Goal: Task Accomplishment & Management: Complete application form

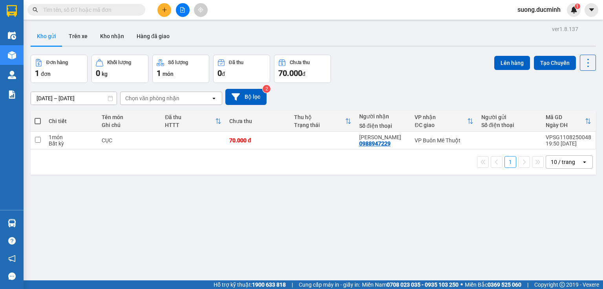
click at [62, 10] on input "text" at bounding box center [89, 9] width 93 height 9
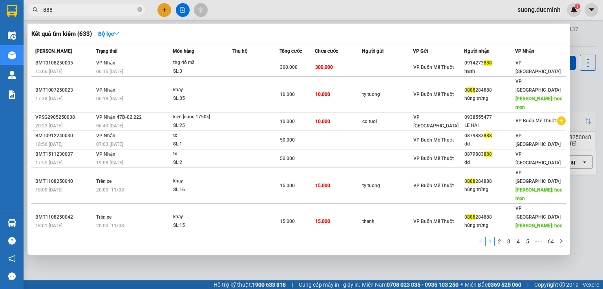
type input "888"
click at [157, 10] on div at bounding box center [301, 144] width 603 height 289
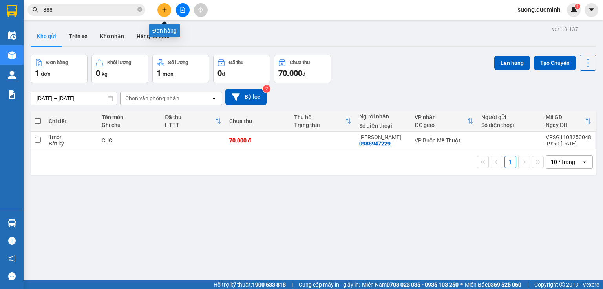
click at [159, 11] on button at bounding box center [165, 10] width 14 height 14
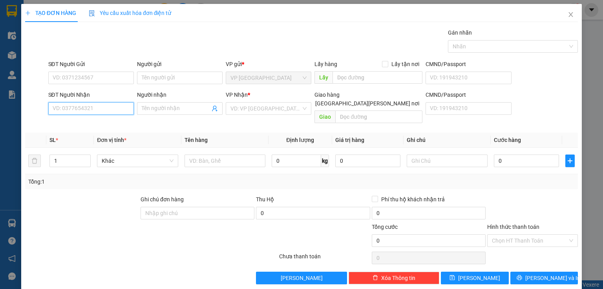
click at [77, 110] on input "SĐT Người Nhận" at bounding box center [91, 108] width 86 height 13
click at [71, 127] on div "0948537657 - dd" at bounding box center [90, 123] width 75 height 9
type input "0948537657"
type input "dd"
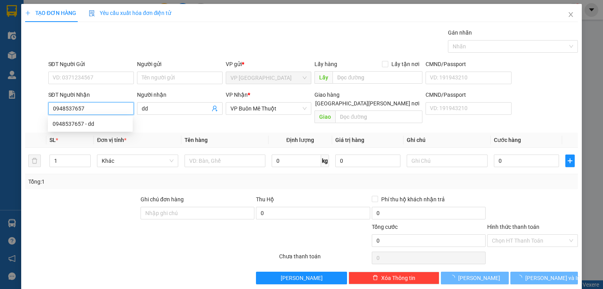
type input "150.000"
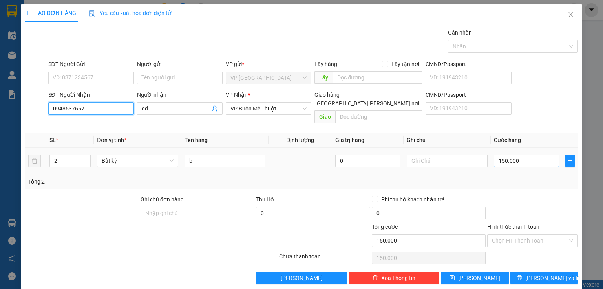
type input "0948537657"
click at [520, 155] on input "150.000" at bounding box center [526, 160] width 65 height 13
type input "2"
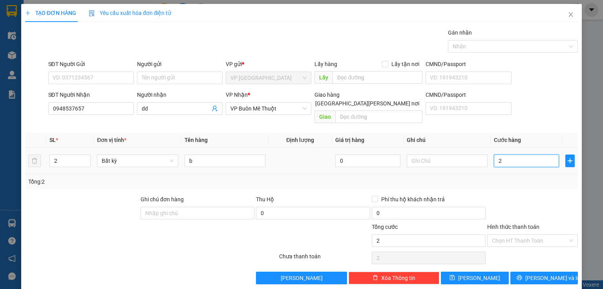
type input "20"
type input "200"
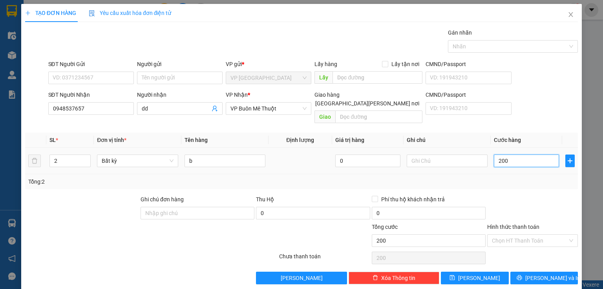
type input "200"
type input "200.000"
drag, startPoint x: 526, startPoint y: 187, endPoint x: 520, endPoint y: 235, distance: 48.2
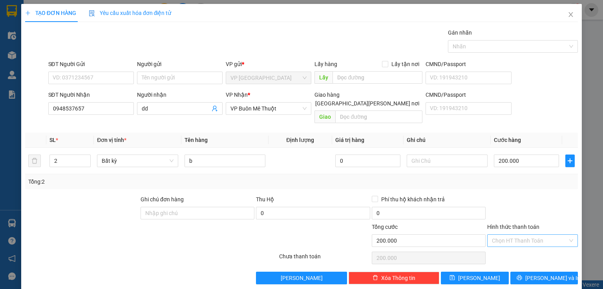
click at [526, 195] on div at bounding box center [533, 208] width 92 height 27
click at [487, 271] on button "Lưu" at bounding box center [475, 277] width 68 height 13
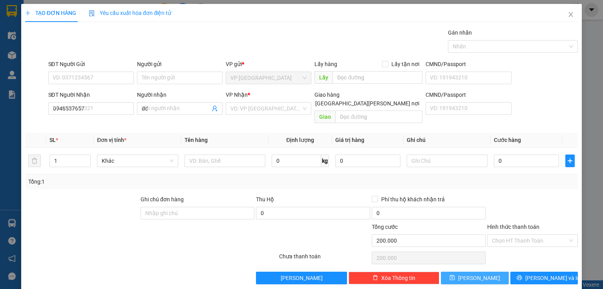
type input "0"
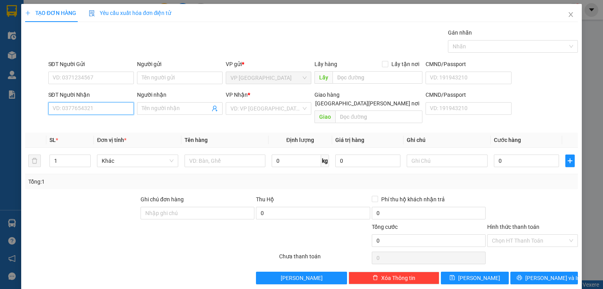
click at [100, 106] on input "SĐT Người Nhận" at bounding box center [91, 108] width 86 height 13
click at [88, 121] on div "0777629586 - dd" at bounding box center [91, 123] width 77 height 9
type input "0777629586"
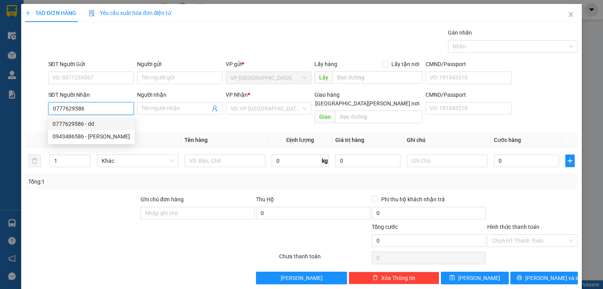
type input "dd"
type input "ehu"
type input "100.000"
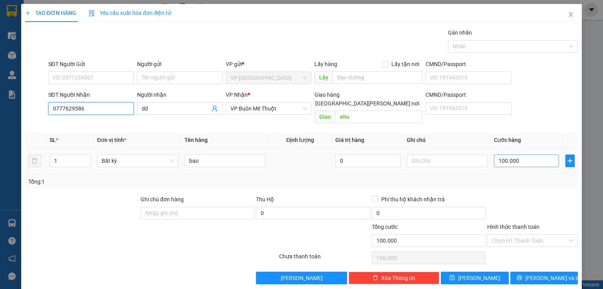
type input "0777629586"
click at [526, 154] on input "100.000" at bounding box center [526, 160] width 65 height 13
type input "1"
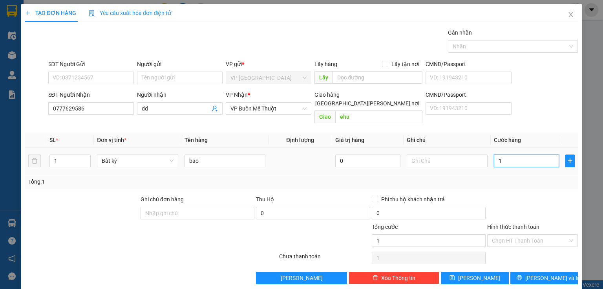
type input "12"
type input "120"
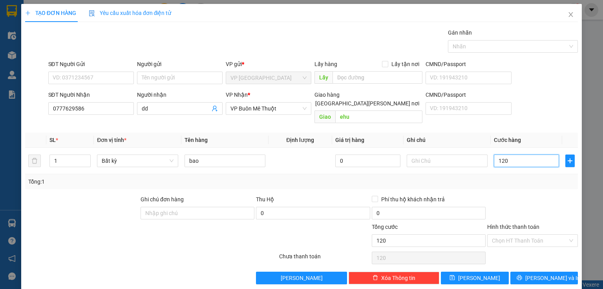
type input "120"
type input "120.000"
click at [518, 195] on div at bounding box center [533, 208] width 92 height 27
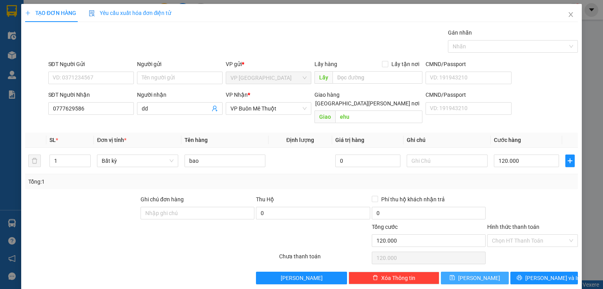
click at [469, 272] on button "[PERSON_NAME]" at bounding box center [475, 277] width 68 height 13
type input "0"
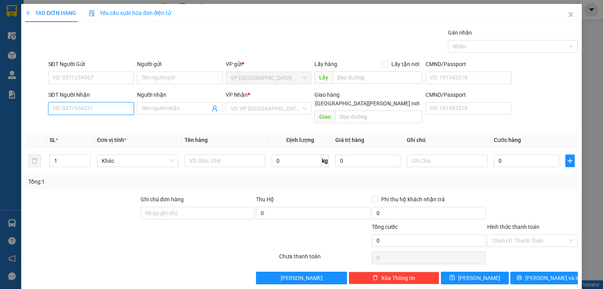
click at [85, 107] on input "SĐT Người Nhận" at bounding box center [91, 108] width 86 height 13
type input "0935985637"
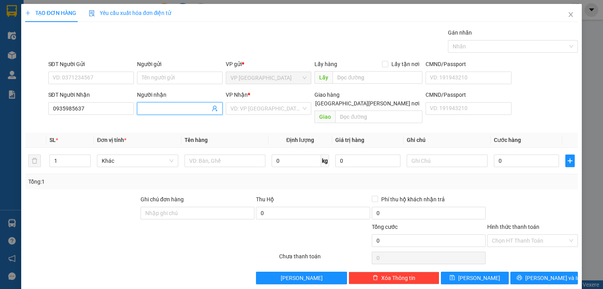
click at [160, 102] on span at bounding box center [180, 108] width 86 height 13
type input "d"
type input "đ"
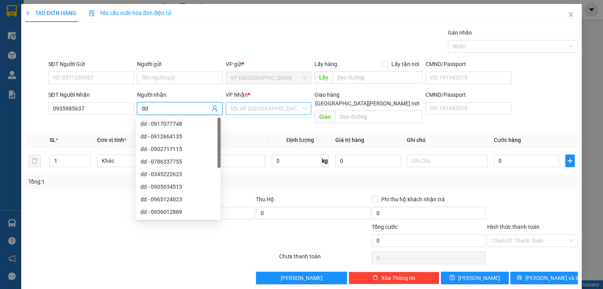
type input "dd"
click at [255, 107] on input "search" at bounding box center [266, 109] width 71 height 12
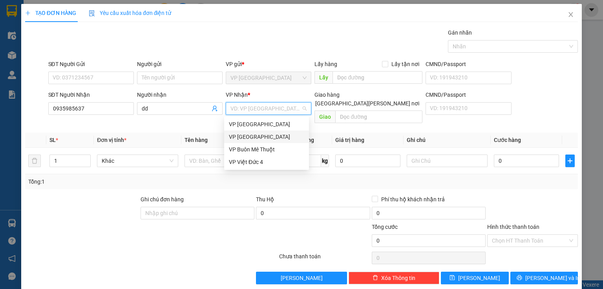
click at [251, 132] on div "VP [GEOGRAPHIC_DATA]" at bounding box center [266, 136] width 85 height 13
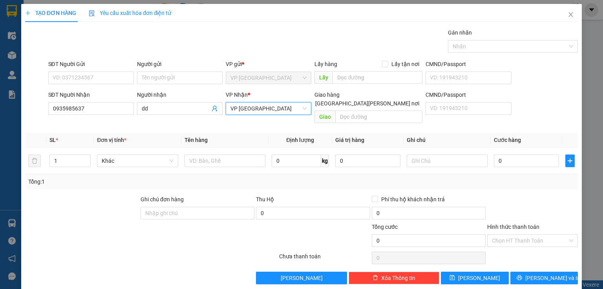
click at [267, 104] on span "VP [GEOGRAPHIC_DATA]" at bounding box center [269, 109] width 76 height 12
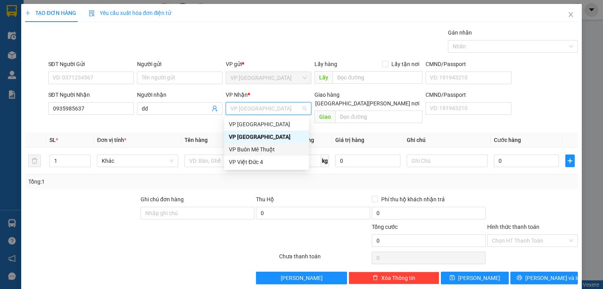
click at [255, 145] on div "VP Buôn Mê Thuột" at bounding box center [266, 149] width 75 height 9
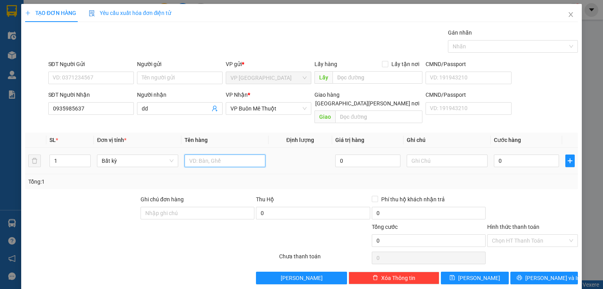
click at [200, 154] on input "text" at bounding box center [225, 160] width 81 height 13
type input "tx"
click at [520, 154] on input "0" at bounding box center [526, 160] width 65 height 13
type input "8"
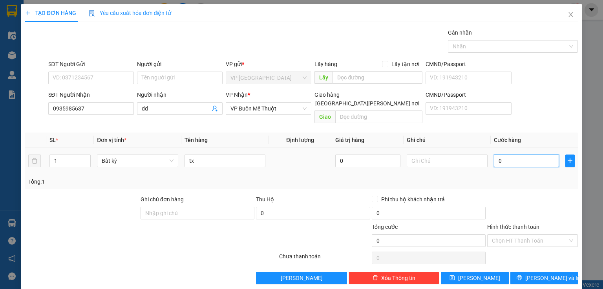
type input "8"
type input "80"
type input "80.000"
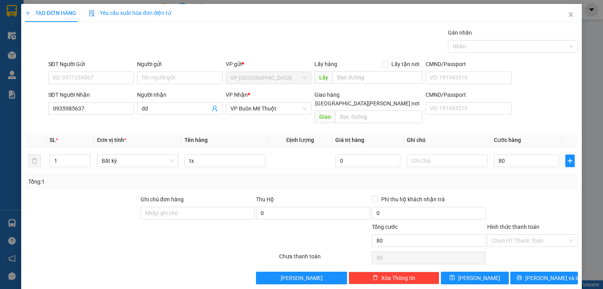
type input "80.000"
click at [525, 199] on div at bounding box center [533, 208] width 92 height 27
click at [507, 235] on input "Hình thức thanh toán" at bounding box center [530, 241] width 76 height 12
click at [499, 250] on div "Tại văn phòng" at bounding box center [528, 246] width 81 height 9
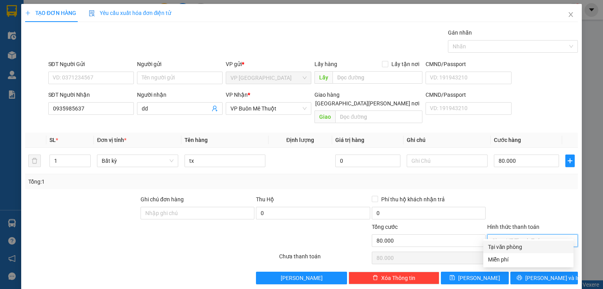
type input "0"
click at [478, 277] on div "TẠO ĐƠN HÀNG Yêu cầu xuất hóa đơn điện tử Transit Pickup Surcharge Ids Transit …" at bounding box center [301, 147] width 561 height 286
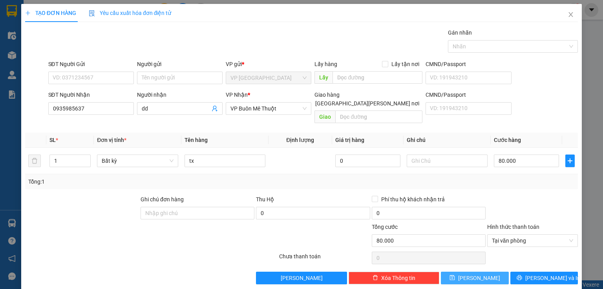
click at [476, 273] on button "[PERSON_NAME]" at bounding box center [475, 277] width 68 height 13
type input "0"
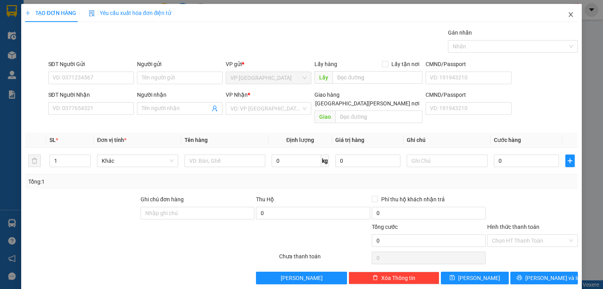
click at [563, 13] on span "Close" at bounding box center [571, 15] width 22 height 22
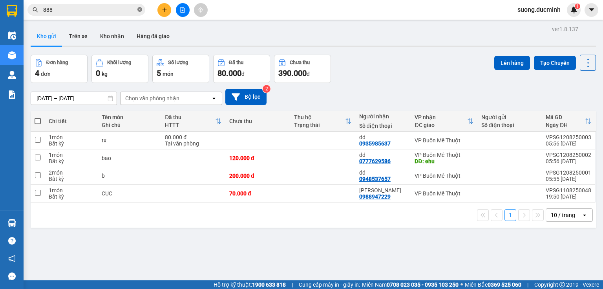
click at [139, 9] on icon "close-circle" at bounding box center [139, 9] width 5 height 5
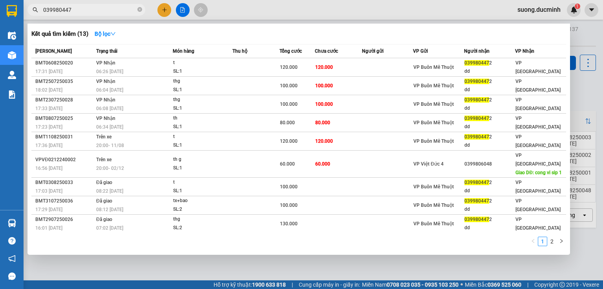
type input "0399804472"
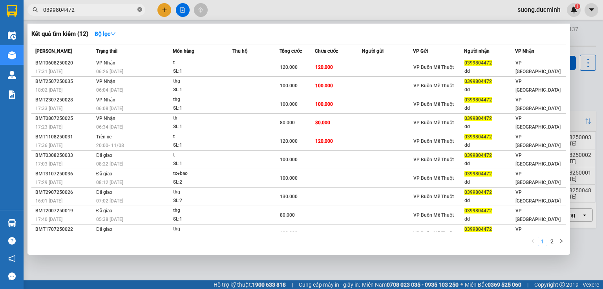
click at [138, 11] on icon "close-circle" at bounding box center [139, 9] width 5 height 5
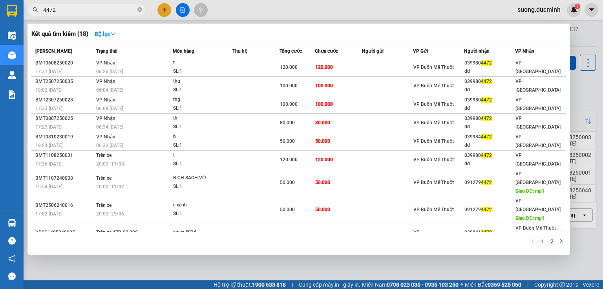
type input "4472"
click at [585, 86] on div at bounding box center [301, 144] width 603 height 289
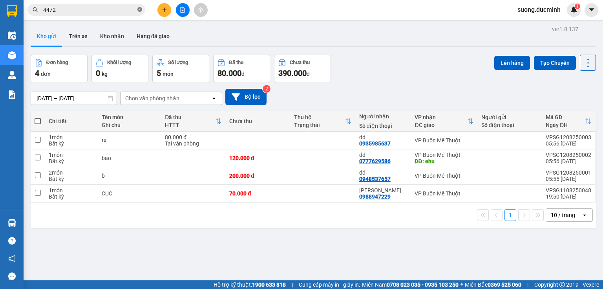
click at [141, 9] on icon "close-circle" at bounding box center [139, 9] width 5 height 5
click at [115, 11] on input "text" at bounding box center [89, 9] width 93 height 9
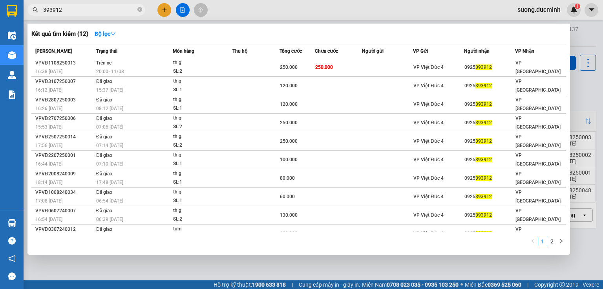
type input "393912"
click at [593, 97] on div at bounding box center [301, 144] width 603 height 289
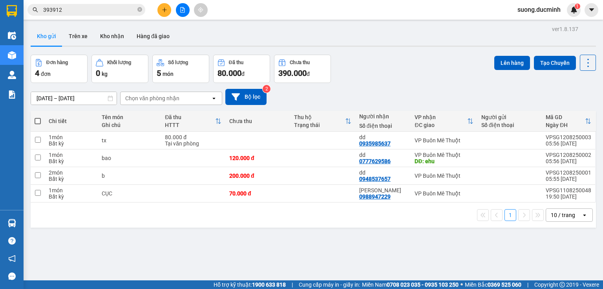
click at [39, 122] on span at bounding box center [38, 121] width 6 height 6
click at [38, 117] on input "checkbox" at bounding box center [38, 117] width 0 height 0
checkbox input "true"
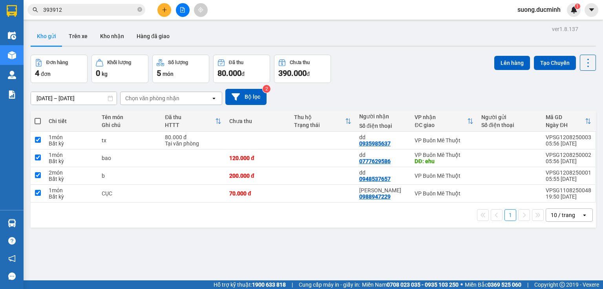
checkbox input "true"
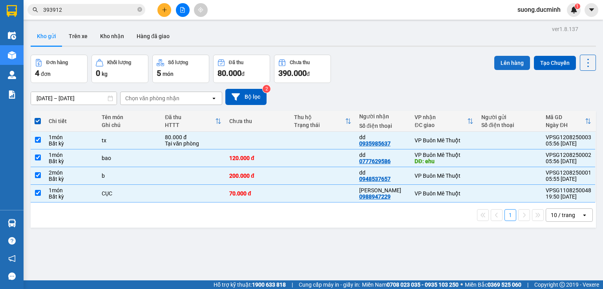
click at [508, 63] on button "Lên hàng" at bounding box center [513, 63] width 36 height 14
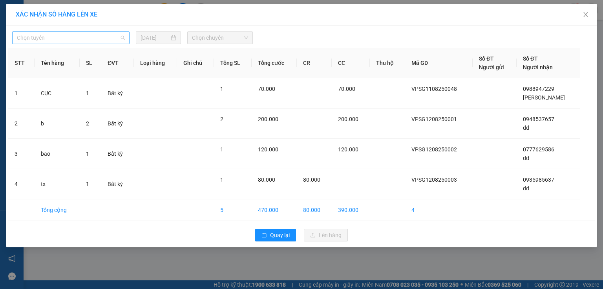
click at [102, 42] on span "Chọn tuyến" at bounding box center [71, 38] width 108 height 12
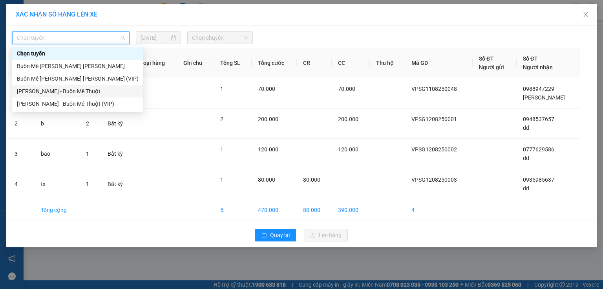
click at [83, 89] on div "[PERSON_NAME] - Buôn Mê Thuột" at bounding box center [78, 91] width 122 height 9
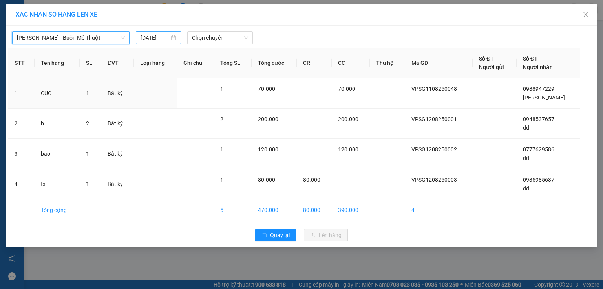
click at [147, 39] on input "[DATE]" at bounding box center [155, 37] width 29 height 9
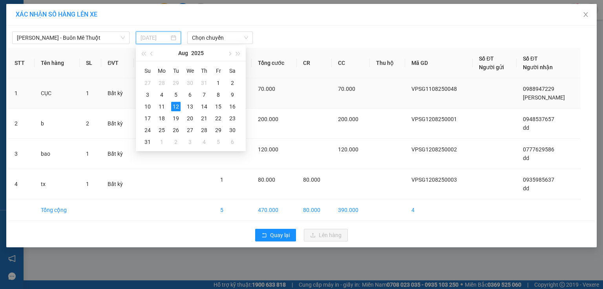
click at [162, 104] on div "11" at bounding box center [161, 106] width 9 height 9
type input "[DATE]"
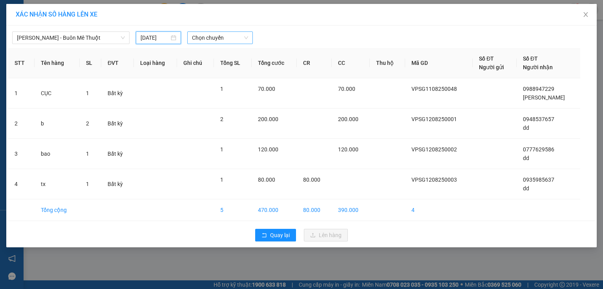
click at [207, 40] on span "Chọn chuyến" at bounding box center [220, 38] width 57 height 12
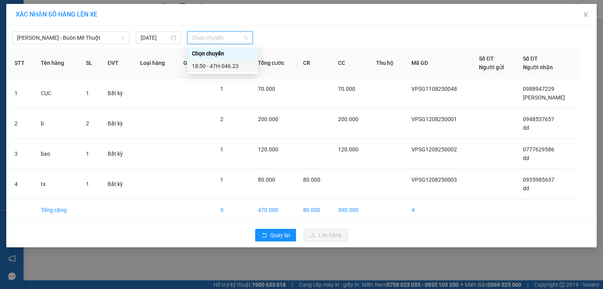
click at [212, 68] on div "18:50 - 47H-046.23" at bounding box center [222, 66] width 61 height 9
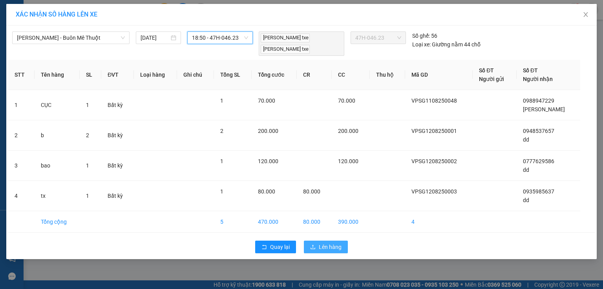
click at [323, 242] on span "Lên hàng" at bounding box center [330, 246] width 23 height 9
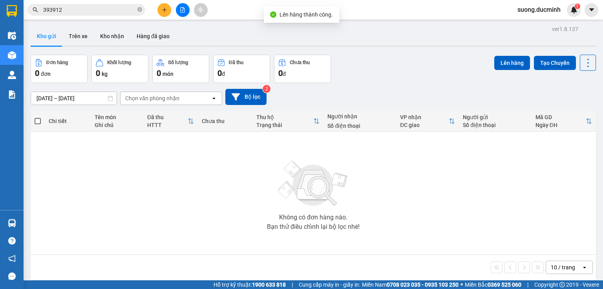
click at [181, 14] on button at bounding box center [183, 10] width 14 height 14
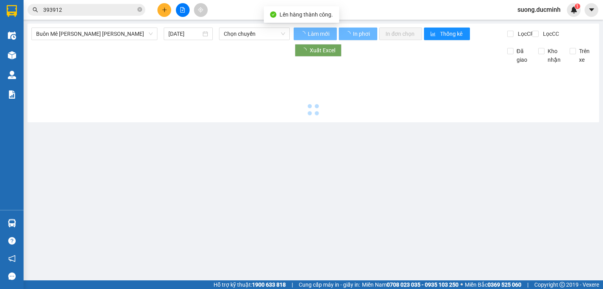
type input "[DATE]"
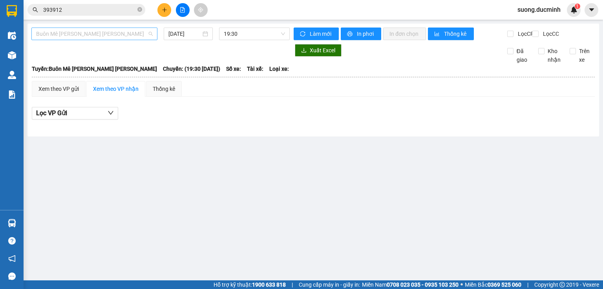
click at [113, 34] on span "Buôn Mê [PERSON_NAME] [PERSON_NAME]" at bounding box center [94, 34] width 117 height 12
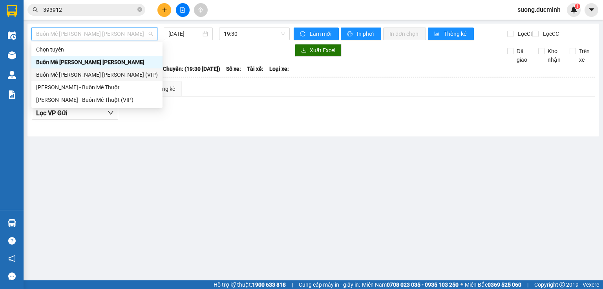
drag, startPoint x: 99, startPoint y: 72, endPoint x: 142, endPoint y: 59, distance: 45.2
click at [100, 71] on div "Buôn Mê [PERSON_NAME] [PERSON_NAME] (VIP)" at bounding box center [97, 74] width 122 height 9
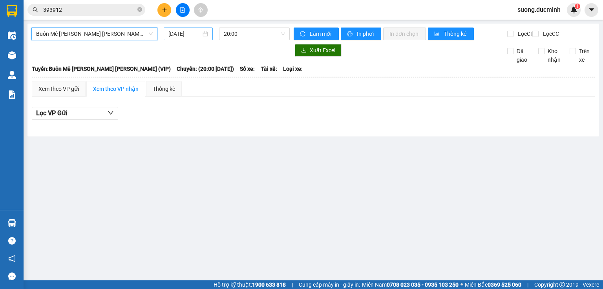
click at [180, 34] on input "[DATE]" at bounding box center [185, 33] width 32 height 9
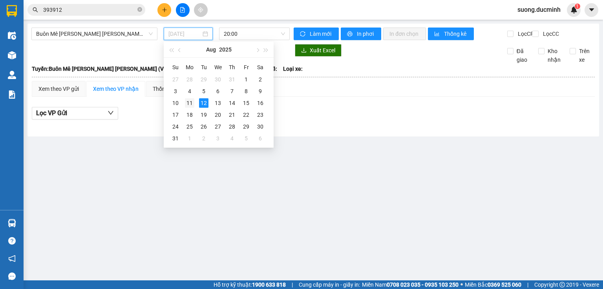
click at [188, 101] on div "11" at bounding box center [189, 102] width 9 height 9
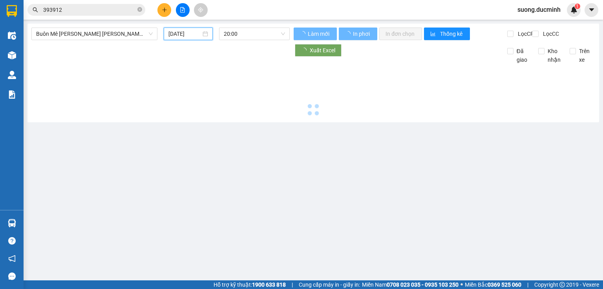
type input "[DATE]"
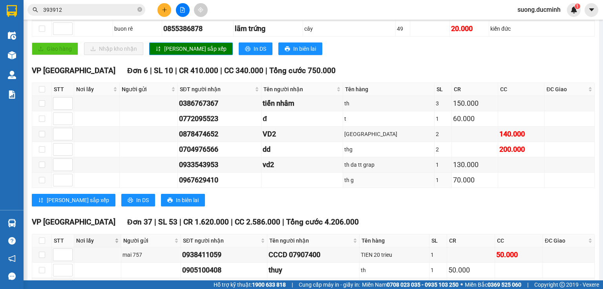
scroll to position [534, 0]
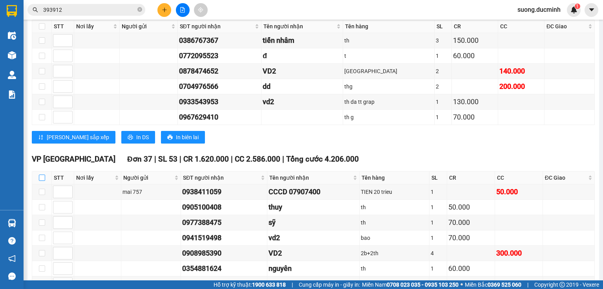
click at [44, 176] on input "checkbox" at bounding box center [42, 177] width 6 height 6
checkbox input "true"
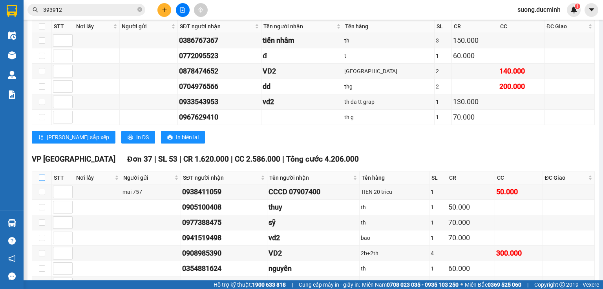
checkbox input "true"
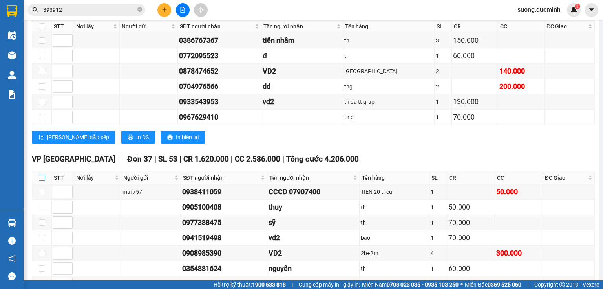
checkbox input "true"
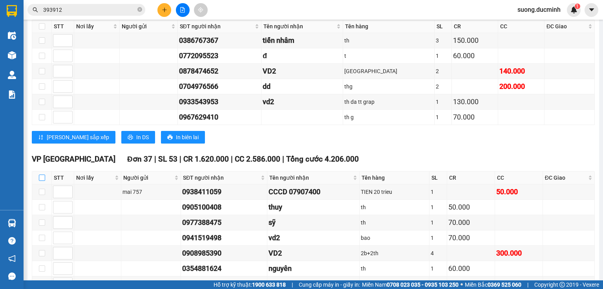
checkbox input "true"
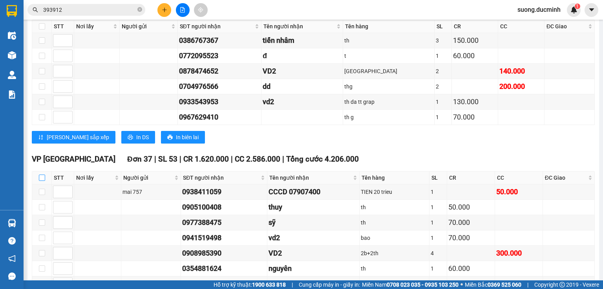
checkbox input "true"
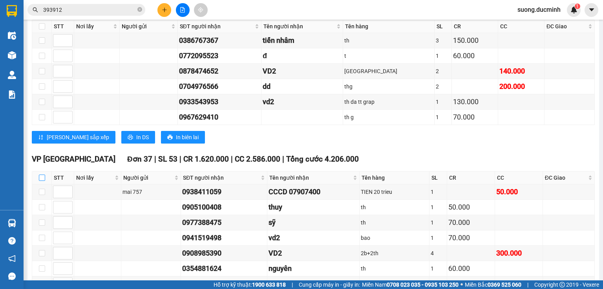
checkbox input "true"
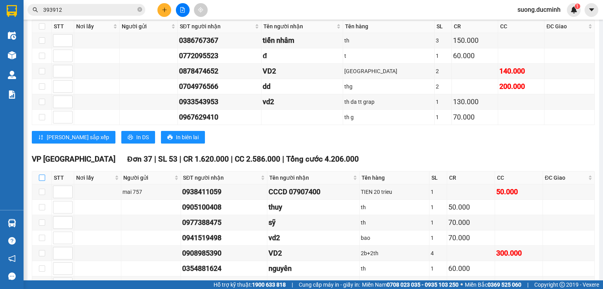
checkbox input "true"
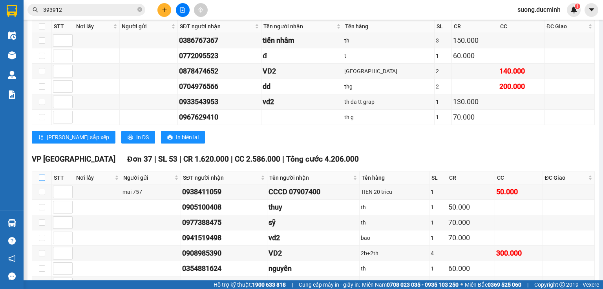
checkbox input "true"
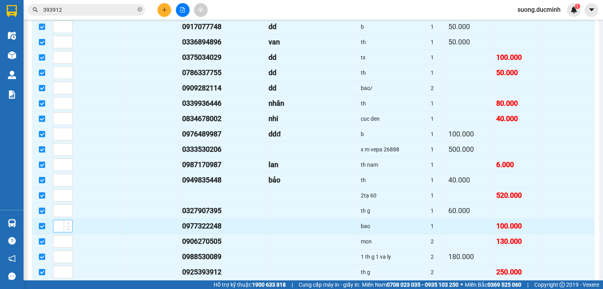
scroll to position [1036, 0]
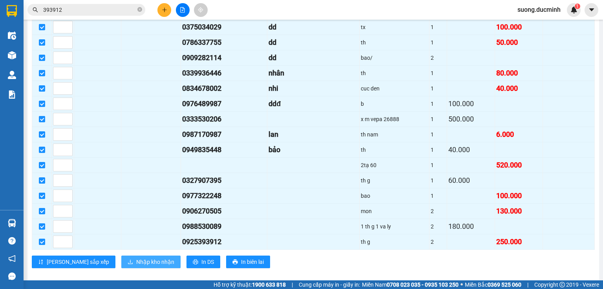
click at [136, 257] on span "Nhập kho nhận" at bounding box center [155, 261] width 38 height 9
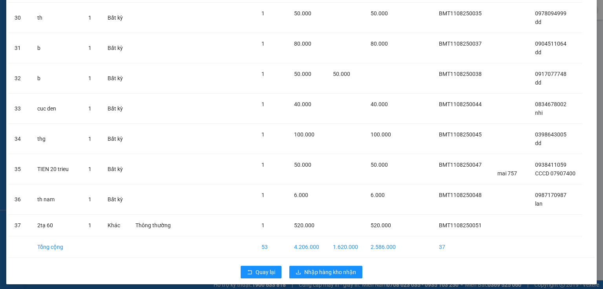
scroll to position [881, 0]
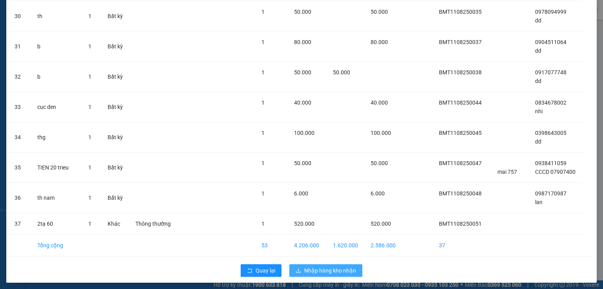
click at [315, 266] on span "Nhập hàng kho nhận" at bounding box center [330, 270] width 52 height 9
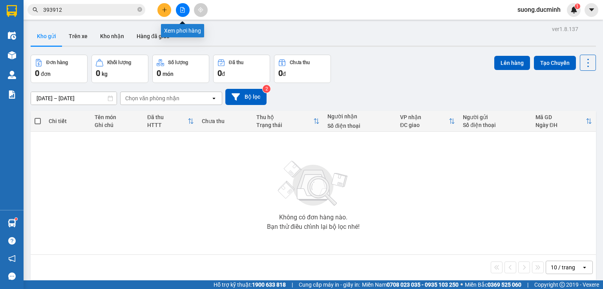
click at [183, 13] on button at bounding box center [183, 10] width 14 height 14
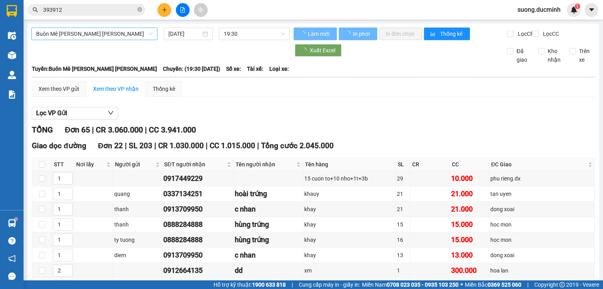
type input "[DATE]"
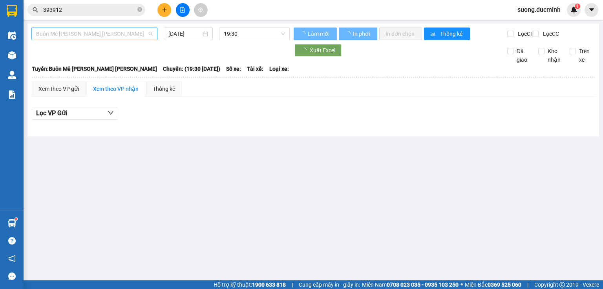
click at [104, 34] on span "Buôn Mê [PERSON_NAME] [PERSON_NAME]" at bounding box center [94, 34] width 117 height 12
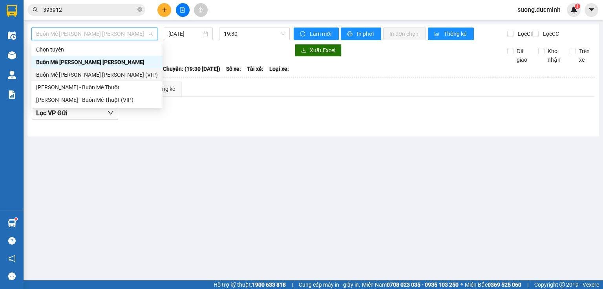
click at [118, 75] on div "Buôn Mê [PERSON_NAME] [PERSON_NAME] (VIP)" at bounding box center [97, 74] width 122 height 9
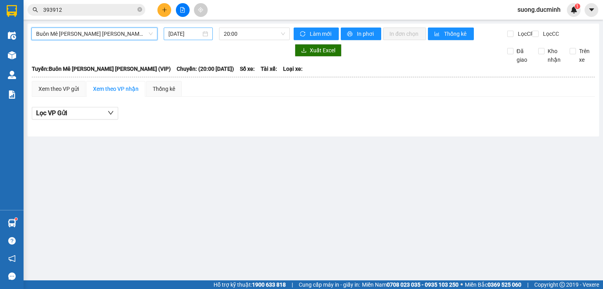
click at [170, 35] on input "[DATE]" at bounding box center [185, 33] width 32 height 9
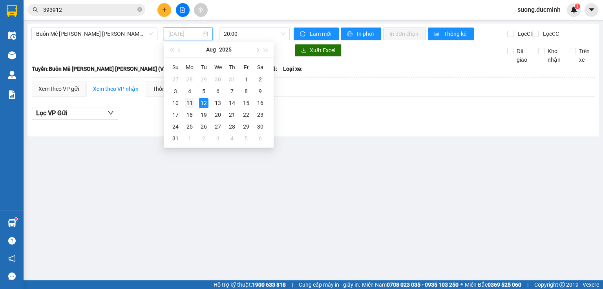
click at [188, 103] on div "11" at bounding box center [189, 102] width 9 height 9
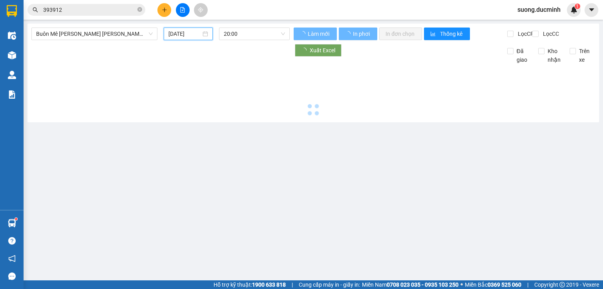
type input "[DATE]"
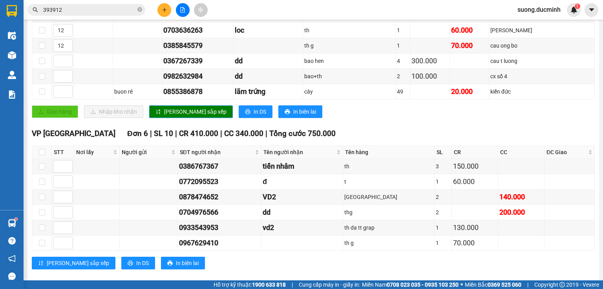
scroll to position [377, 0]
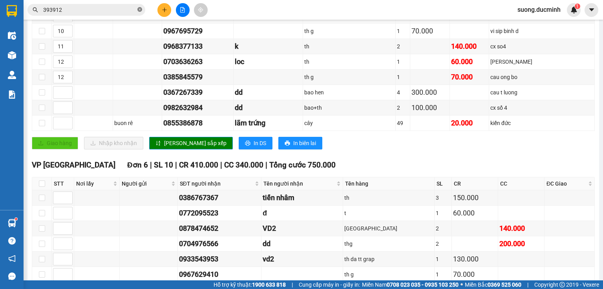
click at [141, 12] on span at bounding box center [139, 9] width 5 height 7
click at [118, 13] on input "text" at bounding box center [89, 9] width 93 height 9
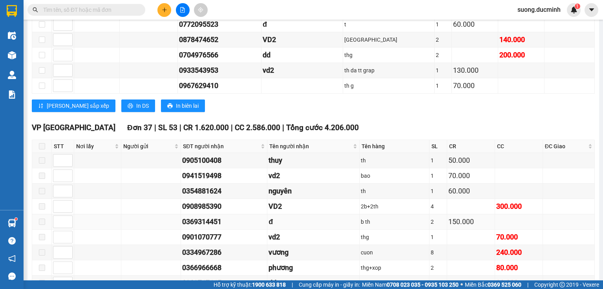
scroll to position [660, 0]
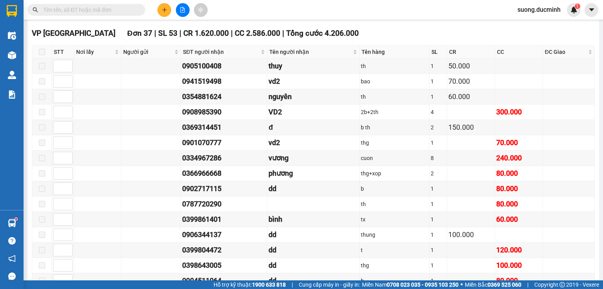
click at [108, 8] on input "text" at bounding box center [89, 9] width 93 height 9
click at [108, 10] on input "text" at bounding box center [89, 9] width 93 height 9
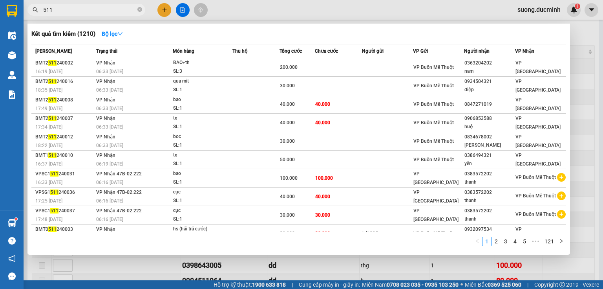
type input "511"
click at [592, 178] on div at bounding box center [301, 144] width 603 height 289
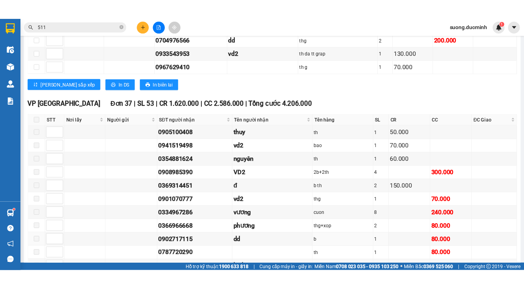
scroll to position [533, 0]
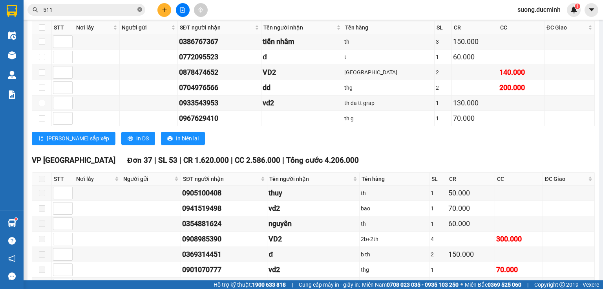
click at [139, 11] on icon "close-circle" at bounding box center [139, 9] width 5 height 5
click at [112, 14] on span at bounding box center [86, 10] width 118 height 12
click at [72, 20] on div "VP Thủ Đức Đơn 6 | SL 10 | CR 410.000 | CC 340.000 | Tổng cước 750.000 STT Nơi …" at bounding box center [313, 76] width 563 height 147
click at [74, 14] on span at bounding box center [86, 10] width 118 height 12
click at [78, 11] on input "text" at bounding box center [89, 9] width 93 height 9
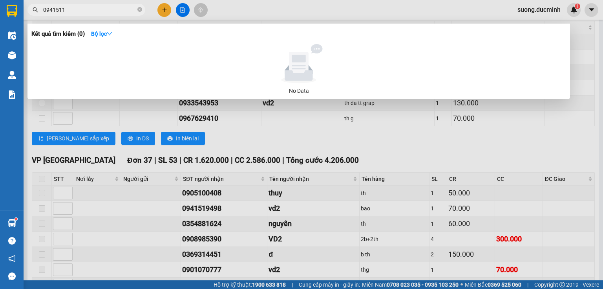
type input "0941511"
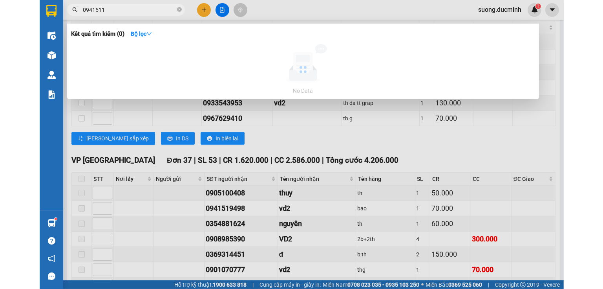
scroll to position [539, 0]
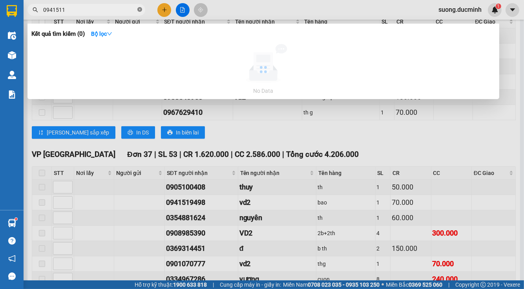
click at [140, 10] on icon "close-circle" at bounding box center [139, 9] width 5 height 5
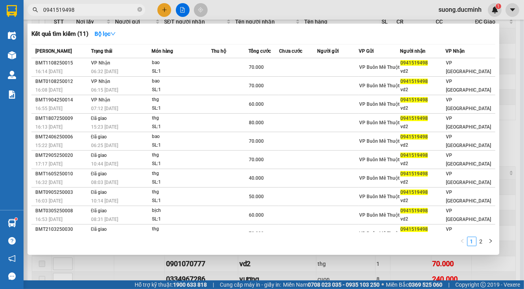
type input "0941519498"
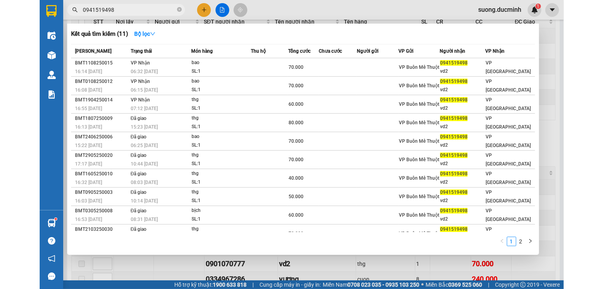
scroll to position [533, 0]
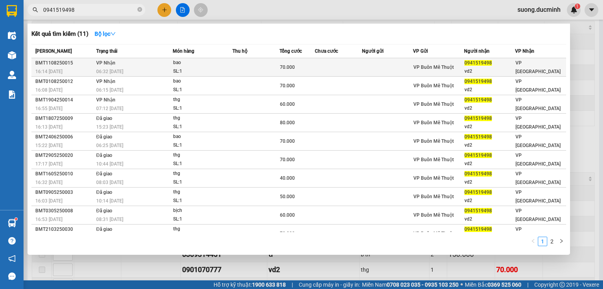
click at [266, 62] on td at bounding box center [256, 67] width 47 height 18
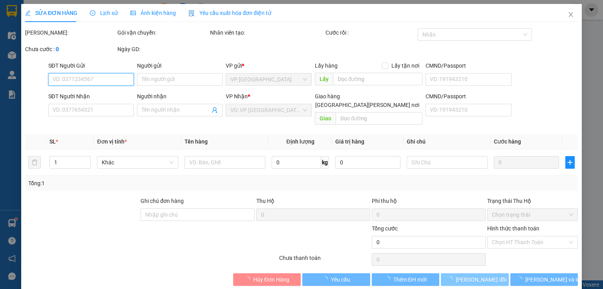
type input "0941519498"
type input "vd2"
type input "70.000"
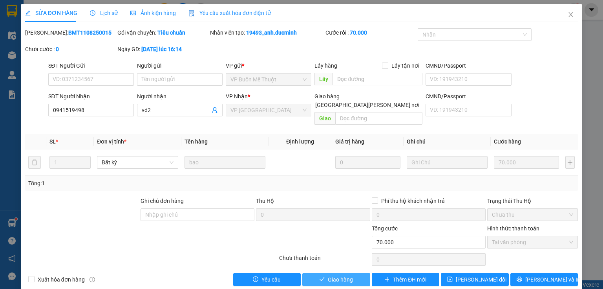
click at [333, 275] on span "Giao hàng" at bounding box center [340, 279] width 25 height 9
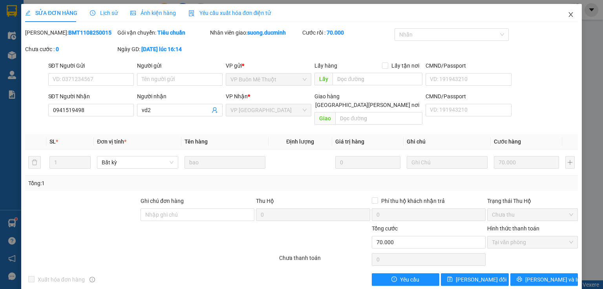
click at [569, 14] on icon "close" at bounding box center [571, 14] width 4 height 5
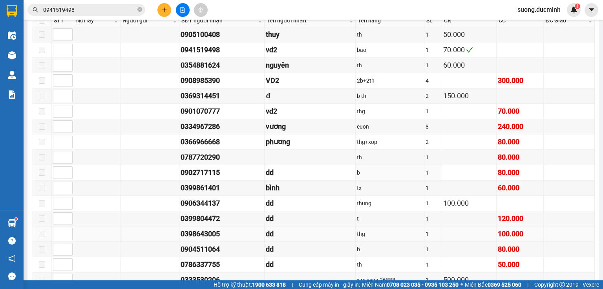
scroll to position [754, 0]
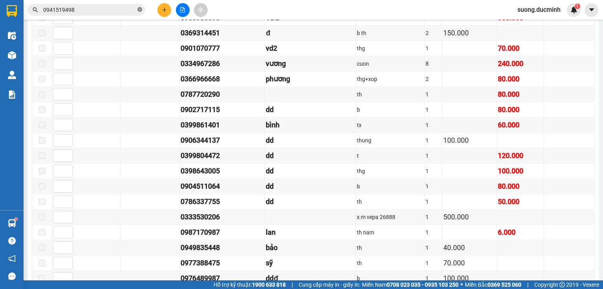
click at [141, 9] on icon "close-circle" at bounding box center [139, 9] width 5 height 5
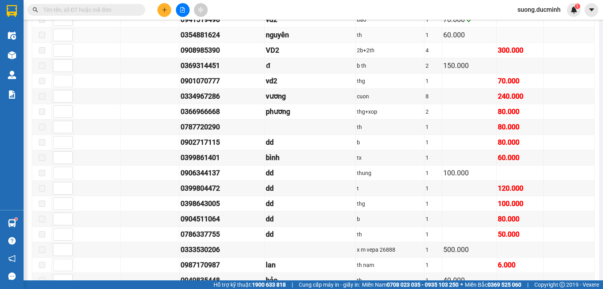
scroll to position [690, 0]
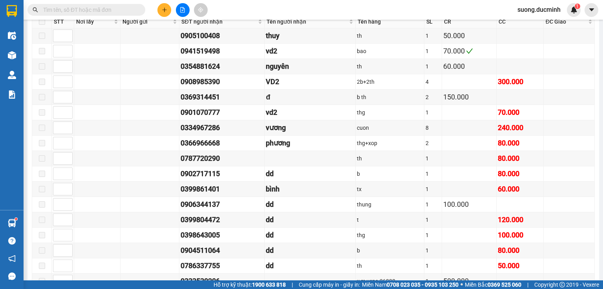
click at [112, 8] on input "text" at bounding box center [89, 9] width 93 height 9
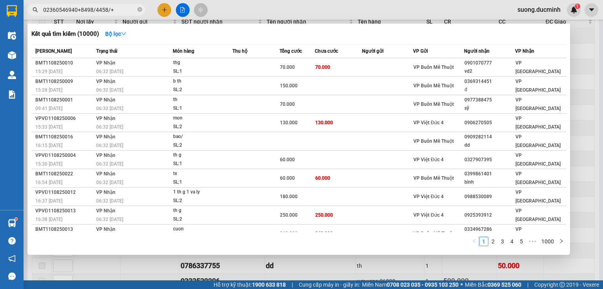
type input "*02360546940+8498/4458/+"
click at [140, 11] on icon "close-circle" at bounding box center [139, 9] width 5 height 5
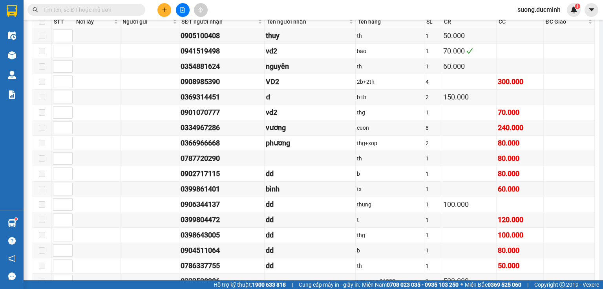
click at [111, 12] on input "text" at bounding box center [89, 9] width 93 height 9
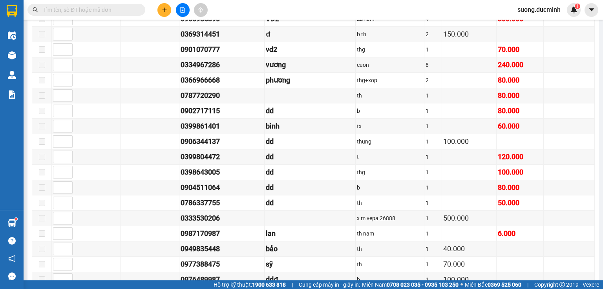
type input "e"
click at [63, 13] on input "text" at bounding box center [89, 9] width 93 height 9
click at [65, 13] on input "text" at bounding box center [89, 9] width 93 height 9
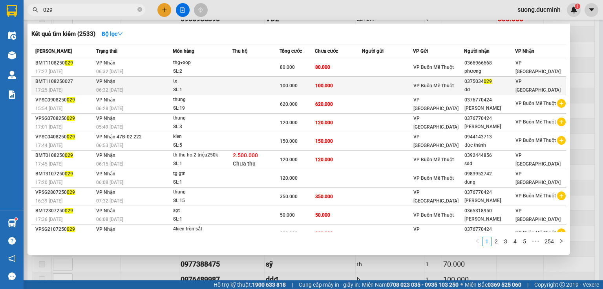
type input "029"
click at [299, 92] on td "100.000" at bounding box center [297, 86] width 35 height 18
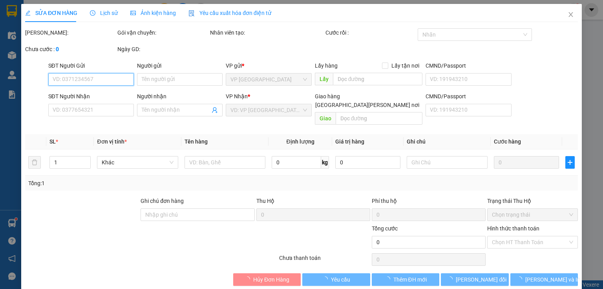
type input "0375034029"
type input "dd"
type input "100.000"
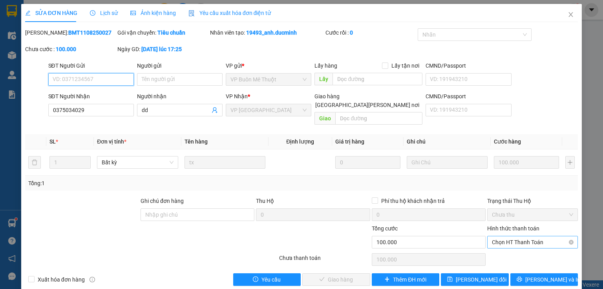
click at [498, 236] on span "Chọn HT Thanh Toán" at bounding box center [532, 242] width 81 height 12
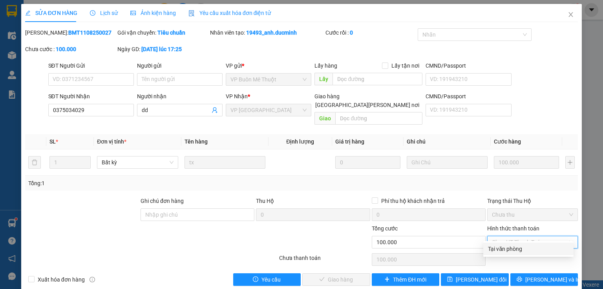
drag, startPoint x: 490, startPoint y: 249, endPoint x: 452, endPoint y: 261, distance: 39.9
click at [489, 250] on div "Tại văn phòng" at bounding box center [528, 248] width 81 height 9
type input "0"
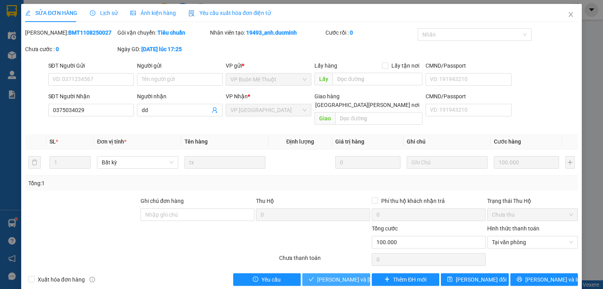
click at [358, 275] on span "[PERSON_NAME] và [PERSON_NAME] hàng" at bounding box center [370, 279] width 106 height 9
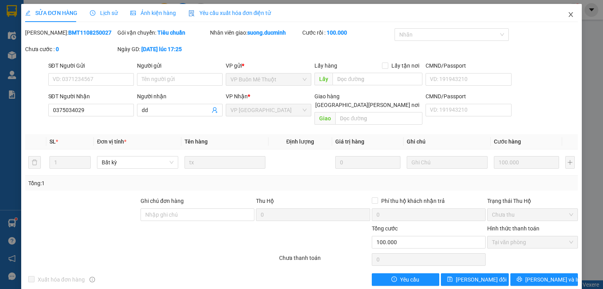
click at [568, 18] on icon "close" at bounding box center [571, 14] width 6 height 6
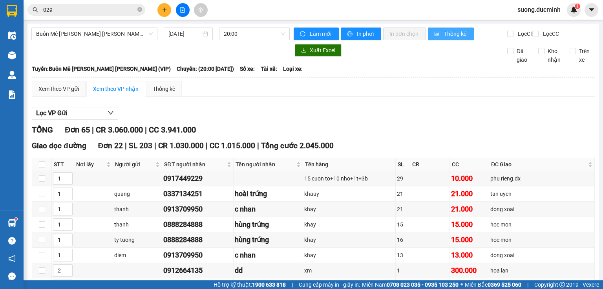
click at [566, 16] on div "suong.ducminh 1" at bounding box center [546, 10] width 70 height 14
click at [141, 11] on icon "close-circle" at bounding box center [139, 9] width 5 height 5
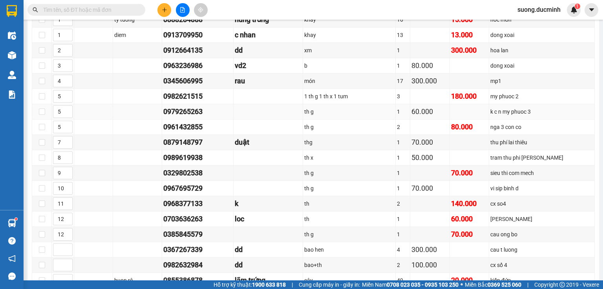
scroll to position [283, 0]
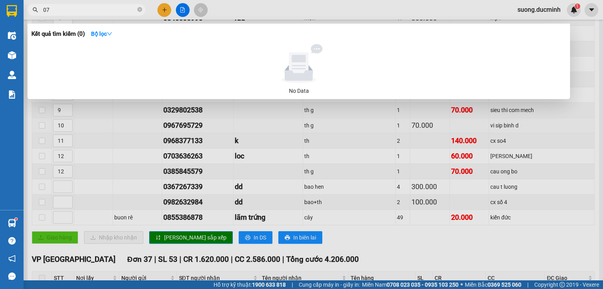
type input "0"
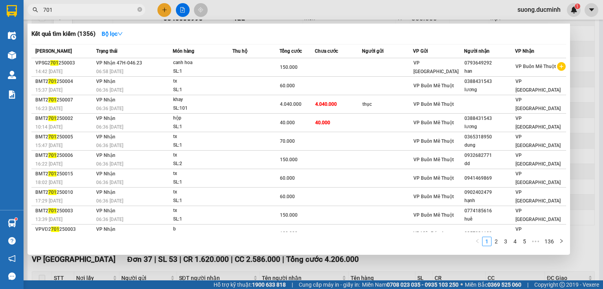
type input "701"
click at [575, 182] on div at bounding box center [301, 144] width 603 height 289
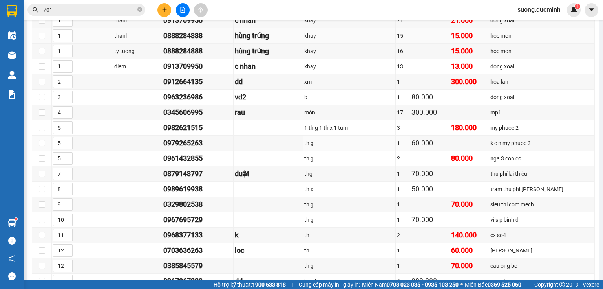
scroll to position [251, 0]
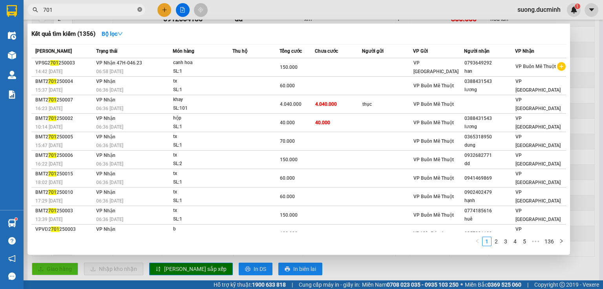
click at [139, 11] on icon "close-circle" at bounding box center [139, 9] width 5 height 5
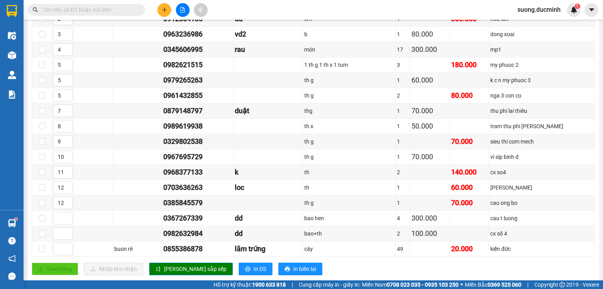
click at [79, 11] on input "text" at bounding box center [89, 9] width 93 height 9
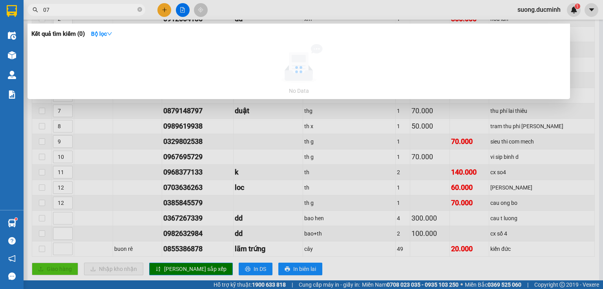
type input "0"
type input "-"
type input "0787702"
click at [139, 9] on icon "close-circle" at bounding box center [139, 9] width 5 height 5
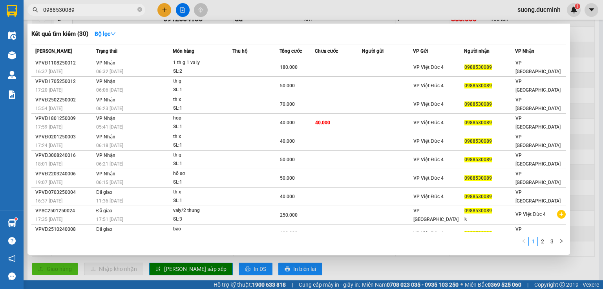
type input "0988530089"
click at [580, 156] on div at bounding box center [301, 144] width 603 height 289
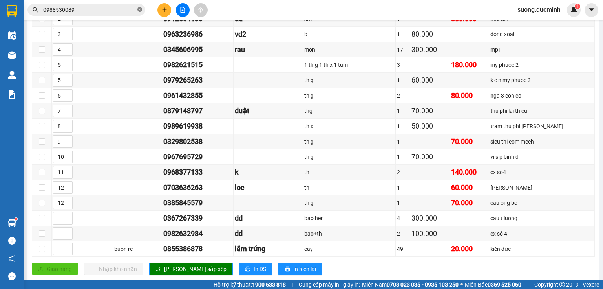
click at [140, 9] on icon "close-circle" at bounding box center [139, 9] width 5 height 5
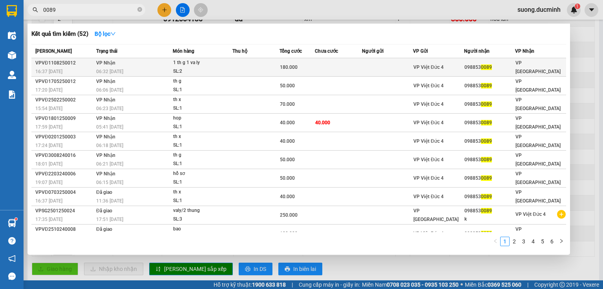
type input "0089"
click at [233, 71] on td at bounding box center [256, 67] width 47 height 18
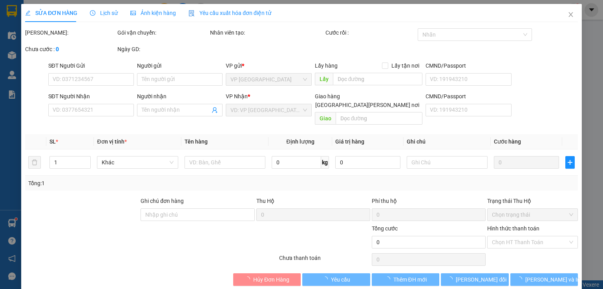
type input "0988530089"
type input "180.000"
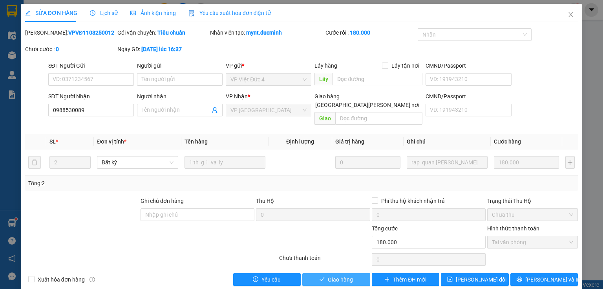
click at [357, 273] on button "Giao hàng" at bounding box center [336, 279] width 68 height 13
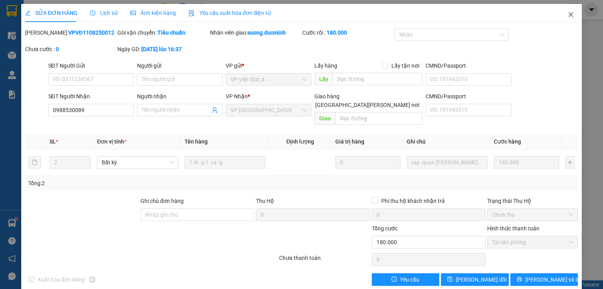
click at [568, 16] on icon "close" at bounding box center [571, 14] width 6 height 6
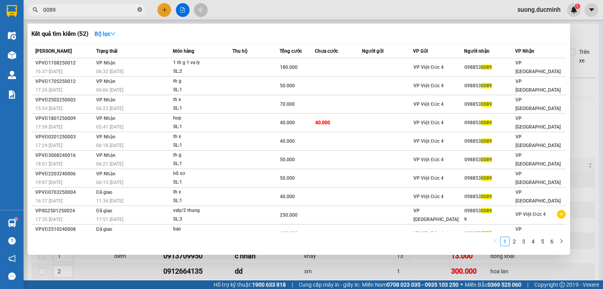
click at [137, 9] on icon "close-circle" at bounding box center [139, 9] width 5 height 5
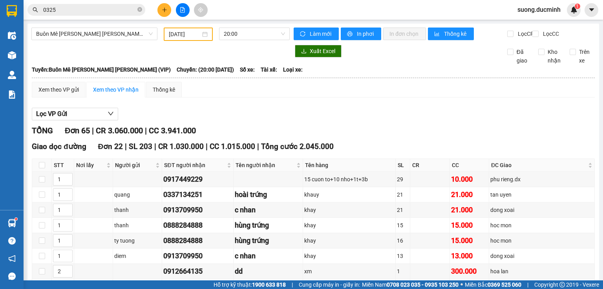
type input "03256"
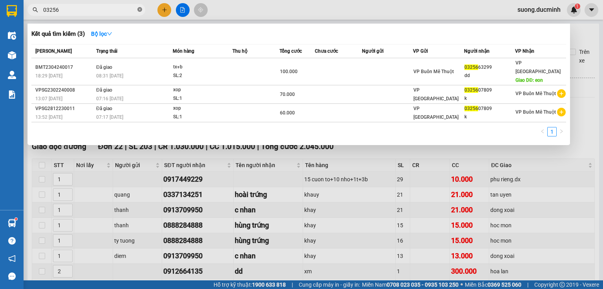
click at [141, 8] on icon "close-circle" at bounding box center [139, 9] width 5 height 5
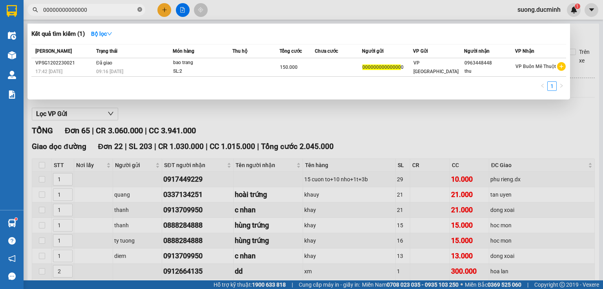
type input "00000000000000"
drag, startPoint x: 139, startPoint y: 13, endPoint x: 316, endPoint y: 122, distance: 207.0
click at [316, 122] on div at bounding box center [301, 144] width 603 height 289
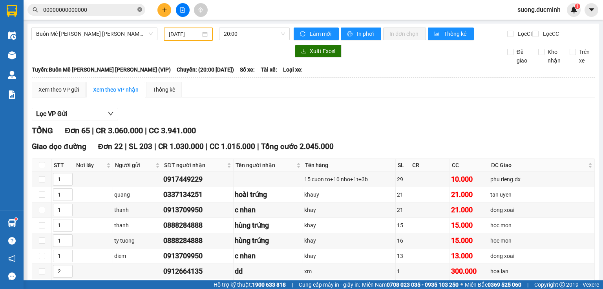
click at [137, 8] on icon "close-circle" at bounding box center [139, 9] width 5 height 5
type input "12"
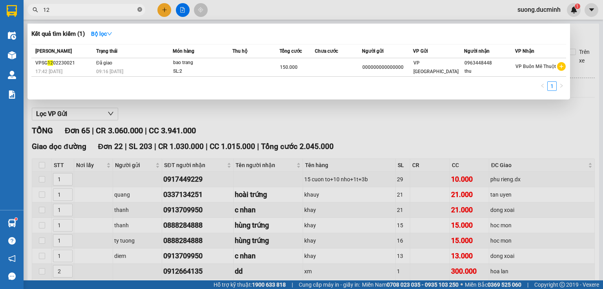
drag, startPoint x: 182, startPoint y: 20, endPoint x: 138, endPoint y: 10, distance: 45.3
click at [138, 10] on icon "close-circle" at bounding box center [139, 9] width 5 height 5
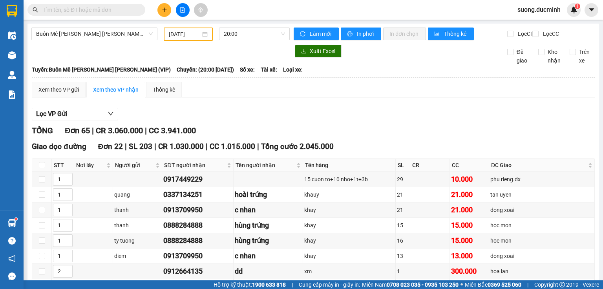
scroll to position [31, 0]
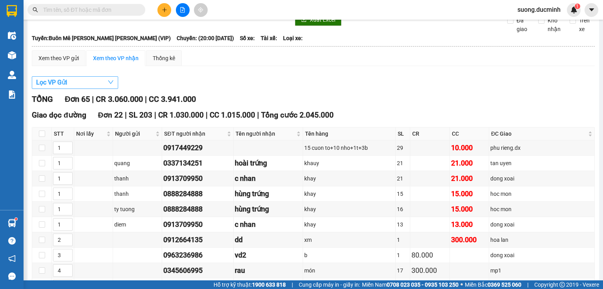
drag, startPoint x: 147, startPoint y: 86, endPoint x: 96, endPoint y: 84, distance: 51.5
drag, startPoint x: 96, startPoint y: 84, endPoint x: 360, endPoint y: 101, distance: 264.5
click at [68, 8] on input "text" at bounding box center [89, 9] width 93 height 9
type input "olp"
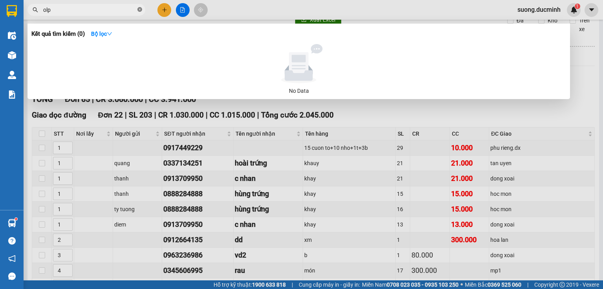
click at [141, 11] on icon "close-circle" at bounding box center [139, 9] width 5 height 5
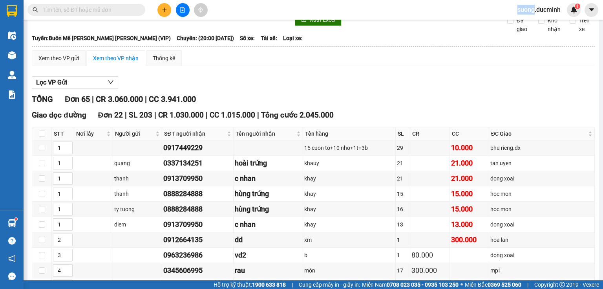
click at [141, 11] on span at bounding box center [139, 9] width 5 height 9
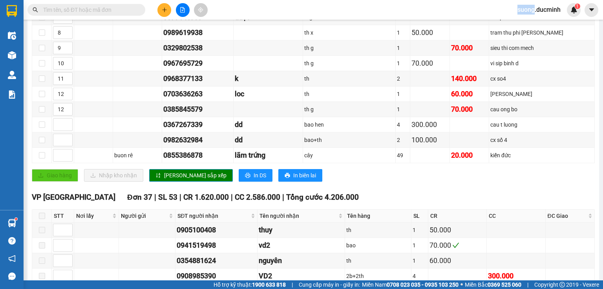
scroll to position [534, 0]
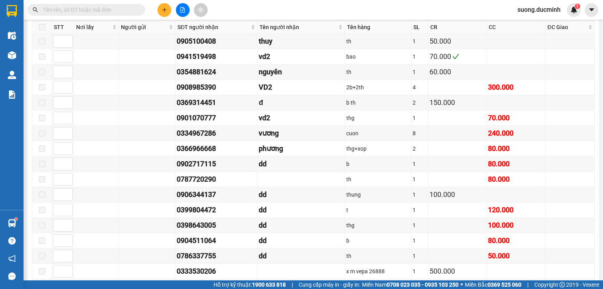
click at [120, 5] on input "text" at bounding box center [89, 9] width 93 height 9
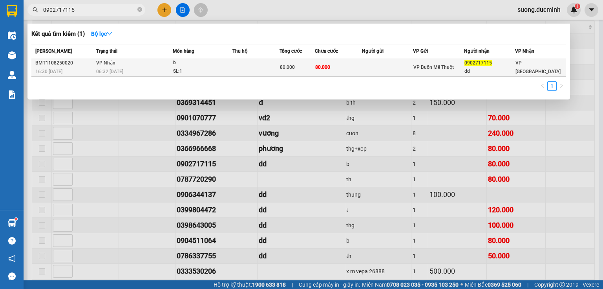
type input "0902717115"
click at [151, 66] on td "[PERSON_NAME] 06:32 [DATE]" at bounding box center [133, 67] width 79 height 18
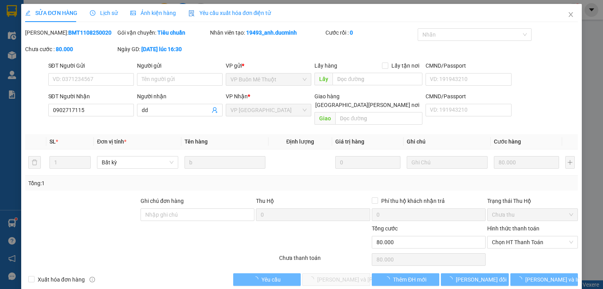
type input "0902717115"
type input "dd"
type input "80.000"
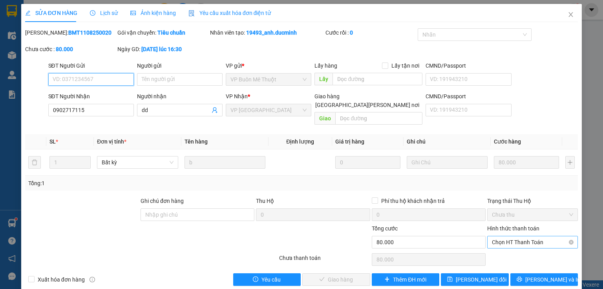
click at [505, 236] on span "Chọn HT Thanh Toán" at bounding box center [532, 242] width 81 height 12
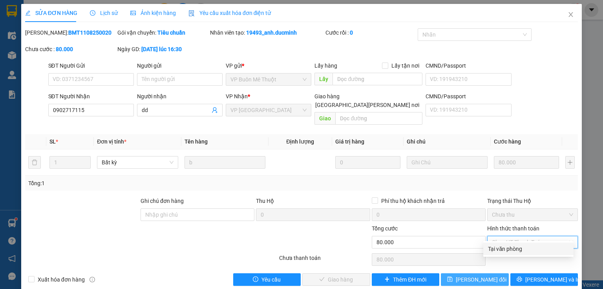
drag, startPoint x: 496, startPoint y: 247, endPoint x: 454, endPoint y: 273, distance: 48.8
click at [495, 247] on div "Tại văn phòng" at bounding box center [528, 248] width 81 height 9
type input "0"
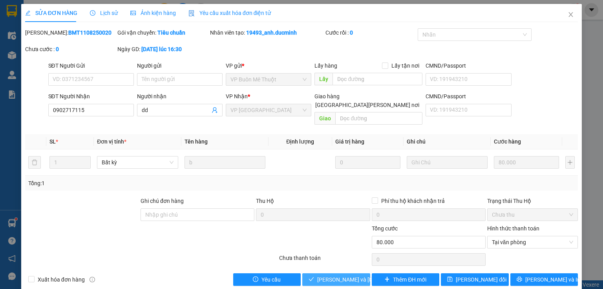
click at [335, 275] on span "[PERSON_NAME] và [PERSON_NAME] hàng" at bounding box center [370, 279] width 106 height 9
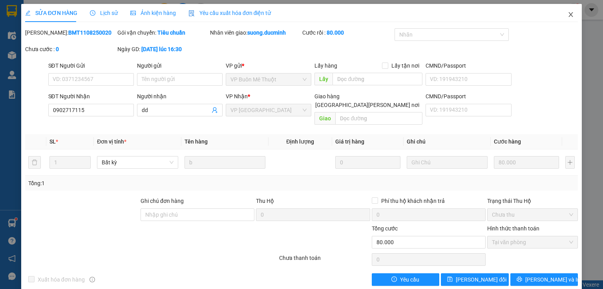
click at [568, 17] on icon "close" at bounding box center [571, 14] width 6 height 6
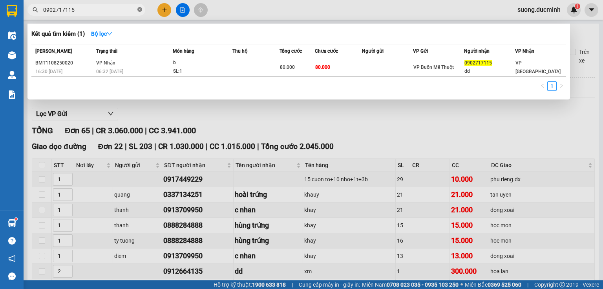
click at [140, 6] on span at bounding box center [139, 9] width 5 height 7
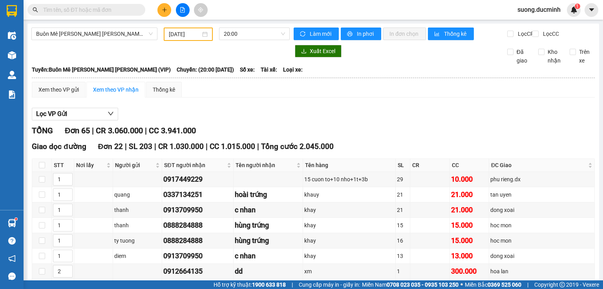
type input "+"
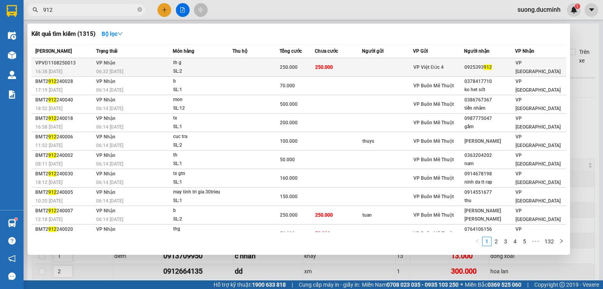
type input "912"
click at [330, 70] on span "250.000" at bounding box center [324, 66] width 18 height 5
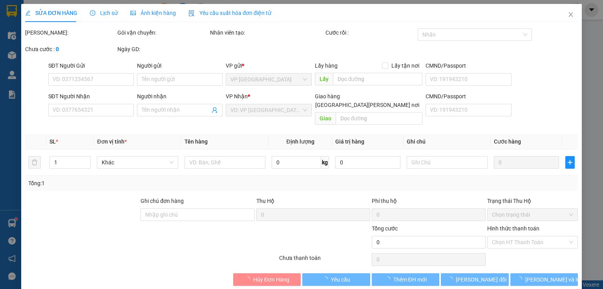
type input "0925393912"
type input "250.000"
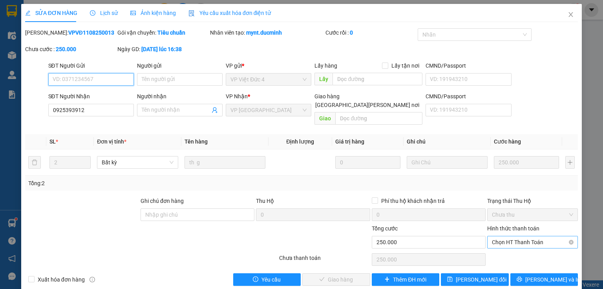
click at [504, 236] on span "Chọn HT Thanh Toán" at bounding box center [532, 242] width 81 height 12
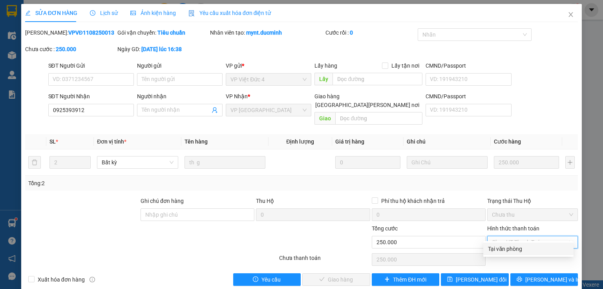
click at [501, 249] on div "Tại văn phòng" at bounding box center [528, 248] width 81 height 9
type input "0"
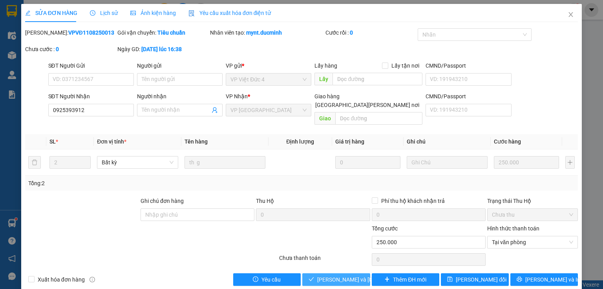
click at [334, 275] on span "[PERSON_NAME] và [PERSON_NAME] hàng" at bounding box center [370, 279] width 106 height 9
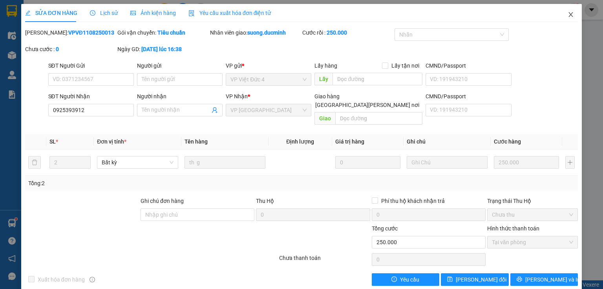
click at [568, 15] on icon "close" at bounding box center [571, 14] width 6 height 6
click at [568, 15] on div "suong.ducminh 1" at bounding box center [546, 10] width 70 height 14
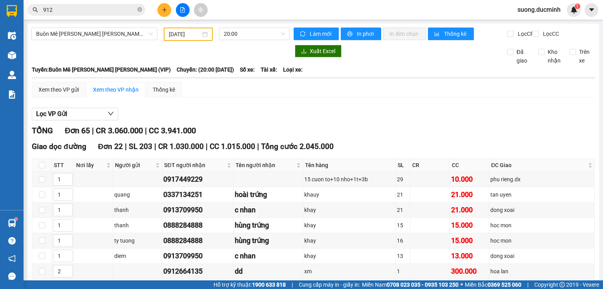
click at [564, 15] on div "suong.ducminh 1" at bounding box center [546, 10] width 70 height 14
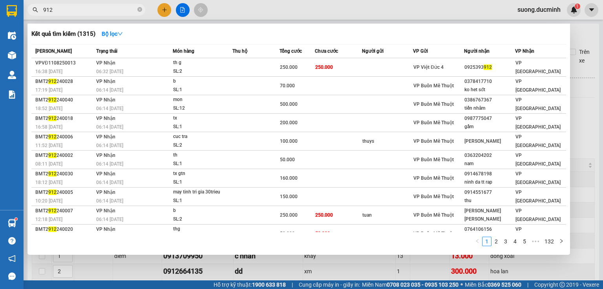
click at [114, 7] on input "912" at bounding box center [89, 9] width 93 height 9
type input "9"
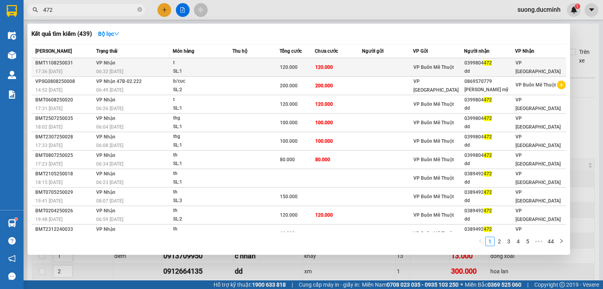
type input "472"
click at [298, 64] on div "120.000" at bounding box center [297, 67] width 35 height 9
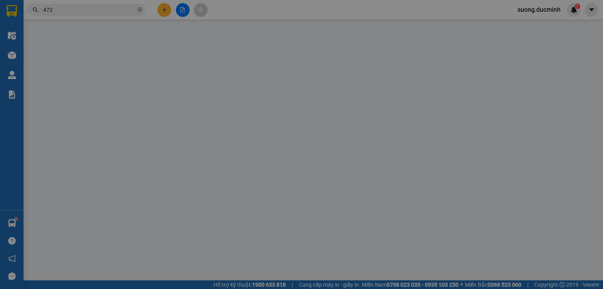
type input "0399804472"
type input "dd"
type input "120.000"
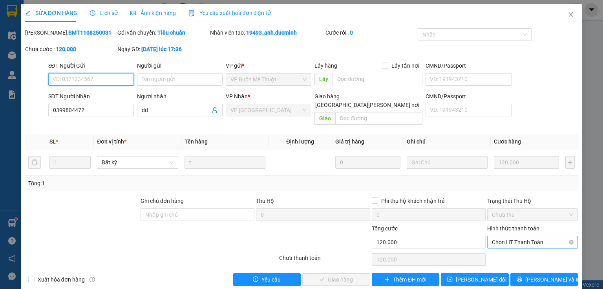
click at [492, 236] on span "Chọn HT Thanh Toán" at bounding box center [532, 242] width 81 height 12
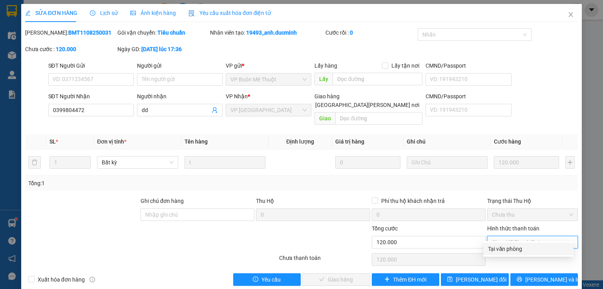
click at [496, 246] on div "Tại văn phòng" at bounding box center [528, 248] width 81 height 9
type input "0"
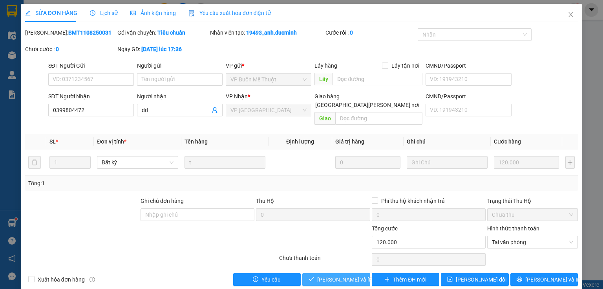
click at [339, 275] on span "[PERSON_NAME] và [PERSON_NAME] hàng" at bounding box center [370, 279] width 106 height 9
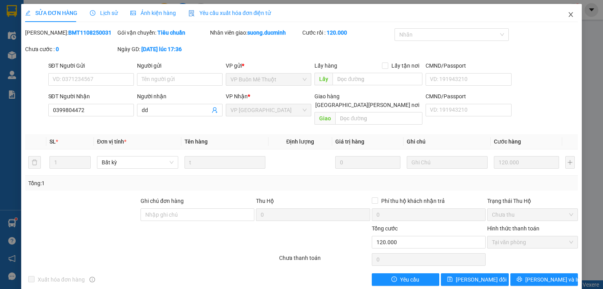
click at [569, 15] on icon "close" at bounding box center [571, 14] width 4 height 5
click at [567, 15] on div "suong.ducminh 1" at bounding box center [546, 10] width 70 height 14
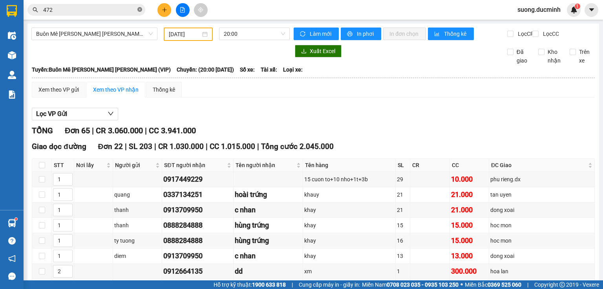
click at [141, 9] on icon "close-circle" at bounding box center [139, 9] width 5 height 5
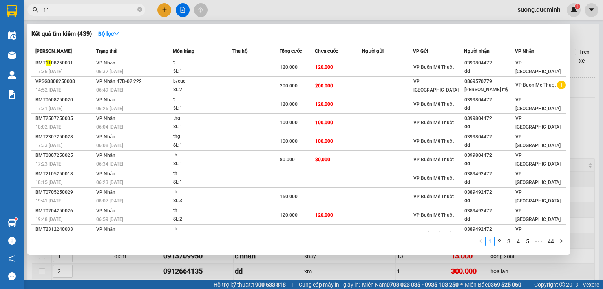
type input "114"
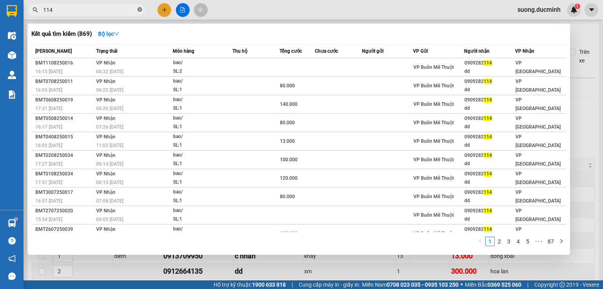
click at [138, 9] on icon "close-circle" at bounding box center [139, 9] width 5 height 5
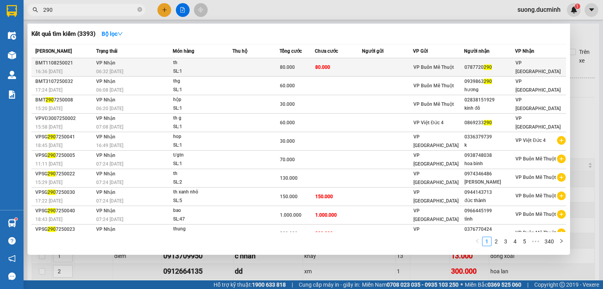
type input "290"
click at [292, 67] on span "80.000" at bounding box center [287, 66] width 15 height 5
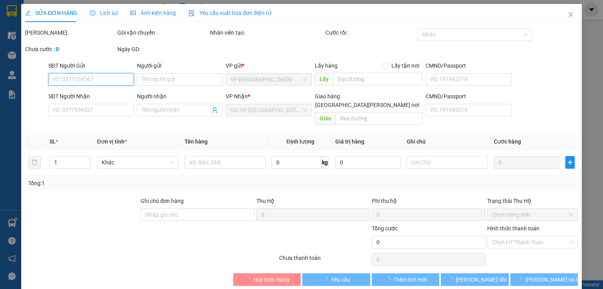
type input "0787720290"
type input "80.000"
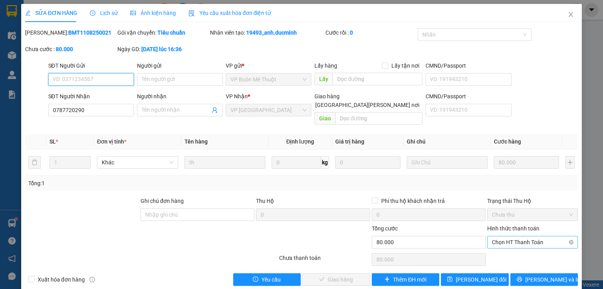
click at [512, 236] on span "Chọn HT Thanh Toán" at bounding box center [532, 242] width 81 height 12
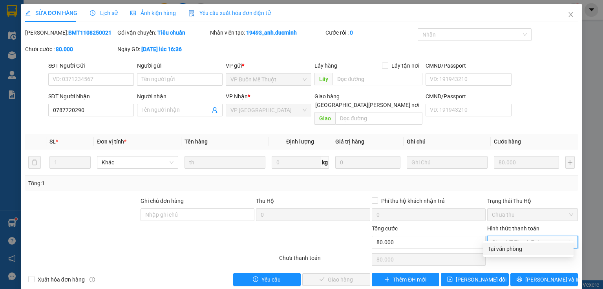
click at [496, 248] on div "Tại văn phòng" at bounding box center [528, 248] width 81 height 9
type input "0"
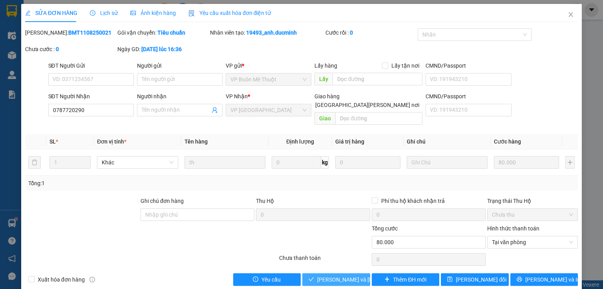
click at [314, 273] on button "[PERSON_NAME] và [PERSON_NAME] hàng" at bounding box center [336, 279] width 68 height 13
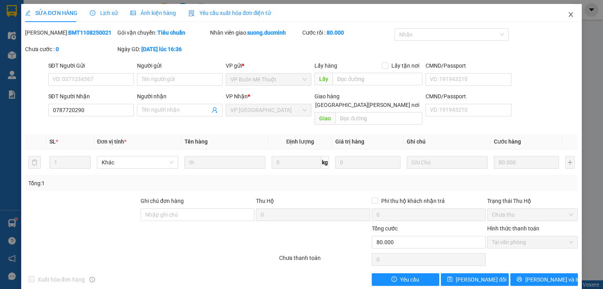
click at [569, 15] on icon "close" at bounding box center [571, 14] width 4 height 5
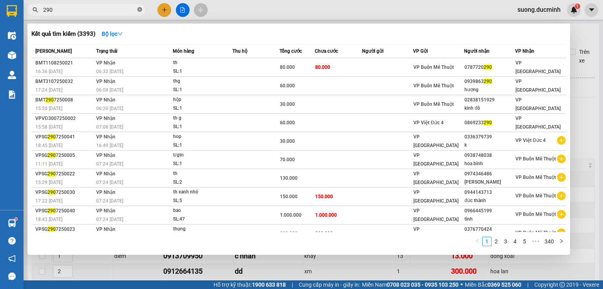
click at [141, 11] on icon "close-circle" at bounding box center [139, 9] width 5 height 5
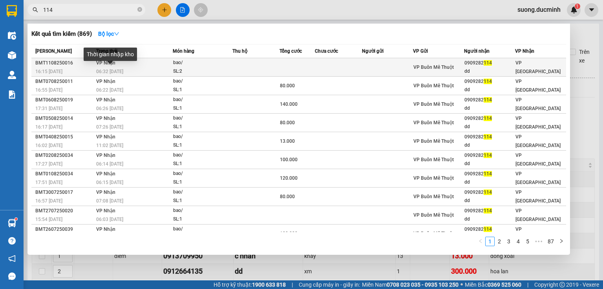
type input "114"
click at [98, 70] on span "06:32 [DATE]" at bounding box center [109, 71] width 27 height 5
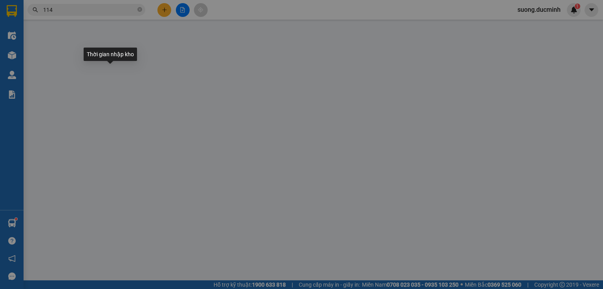
type input "0909282114"
type input "dd"
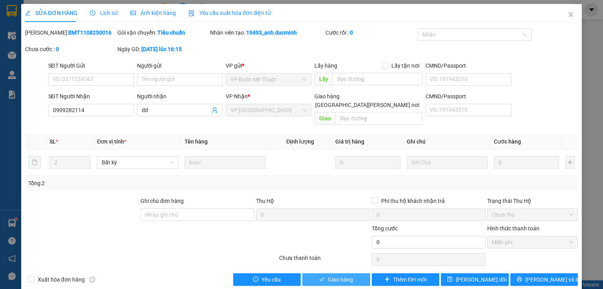
click at [319, 273] on button "Giao hàng" at bounding box center [336, 279] width 68 height 13
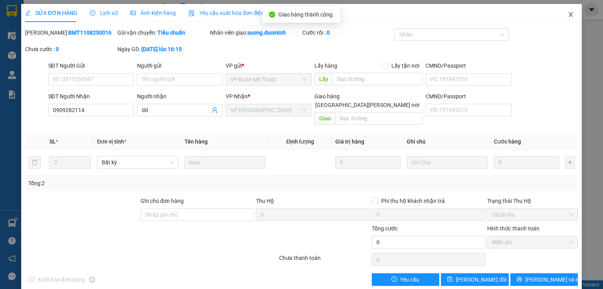
click at [569, 13] on icon "close" at bounding box center [571, 14] width 4 height 5
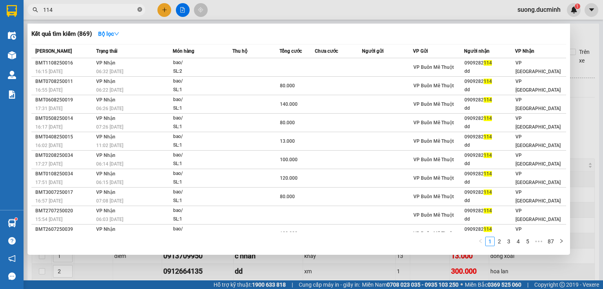
click at [139, 7] on span at bounding box center [139, 9] width 5 height 7
type input "999"
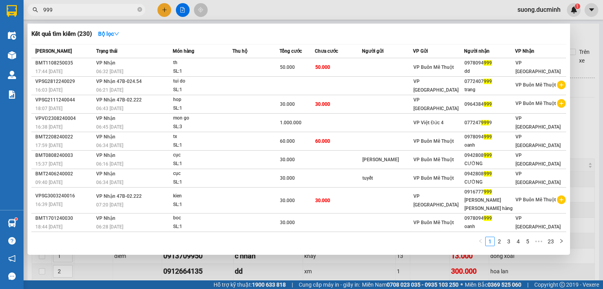
click at [140, 8] on icon "close-circle" at bounding box center [139, 9] width 5 height 5
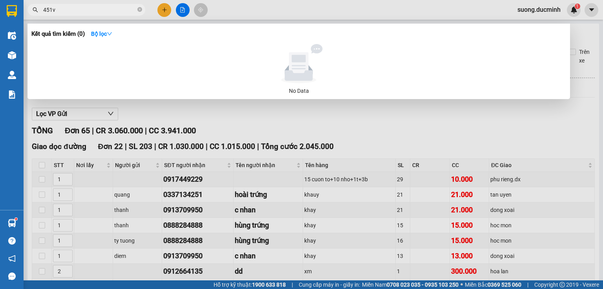
type input "451"
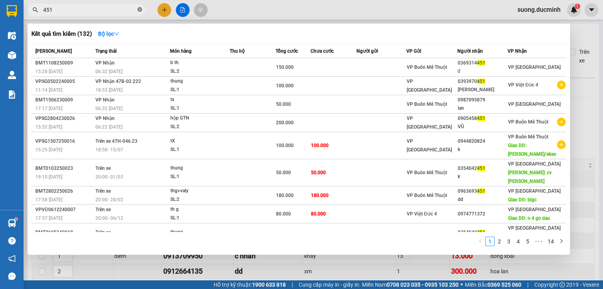
click at [138, 8] on icon "close-circle" at bounding box center [139, 9] width 5 height 5
type input "564"
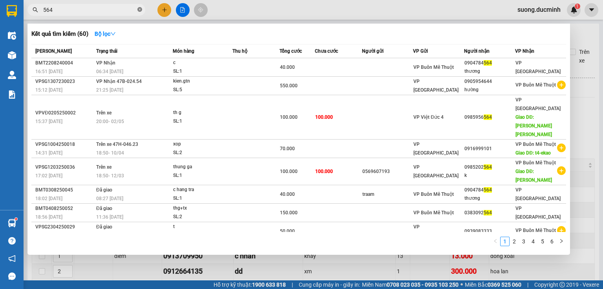
click at [138, 10] on icon "close-circle" at bounding box center [139, 9] width 5 height 5
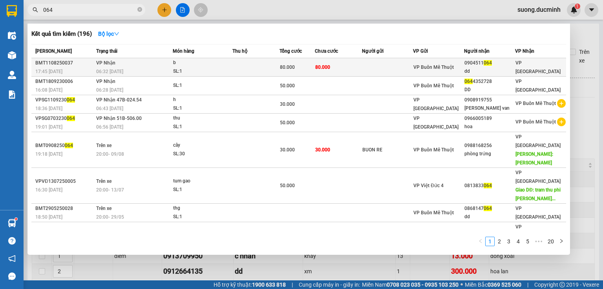
type input "064"
click at [163, 63] on td "[PERSON_NAME] 06:32 [DATE]" at bounding box center [133, 67] width 79 height 18
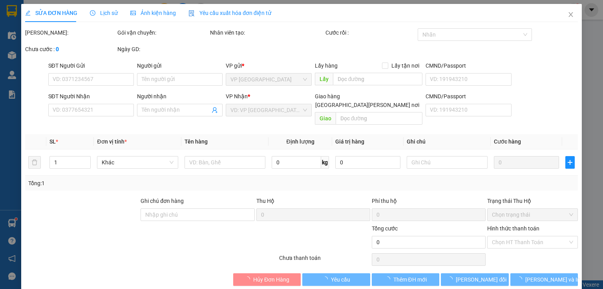
type input "0904511064"
type input "dd"
type input "80.000"
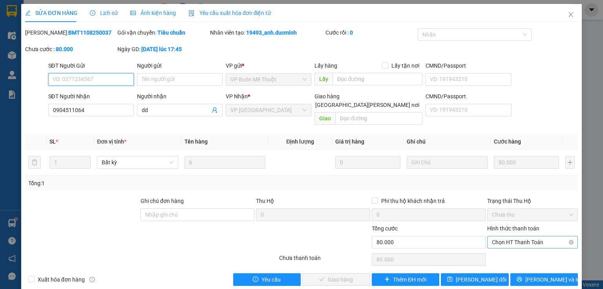
click at [500, 236] on span "Chọn HT Thanh Toán" at bounding box center [532, 242] width 81 height 12
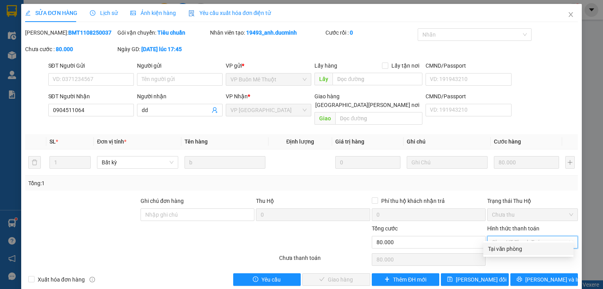
click at [497, 248] on div "Tại văn phòng" at bounding box center [528, 248] width 81 height 9
type input "0"
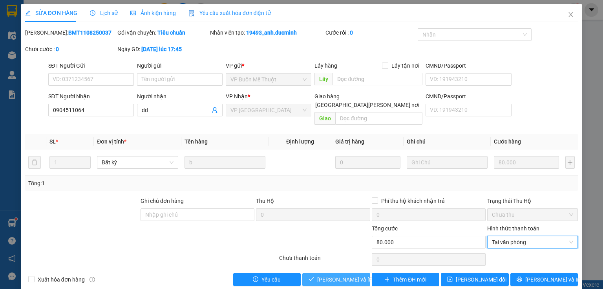
click at [324, 275] on span "[PERSON_NAME] và [PERSON_NAME] hàng" at bounding box center [370, 279] width 106 height 9
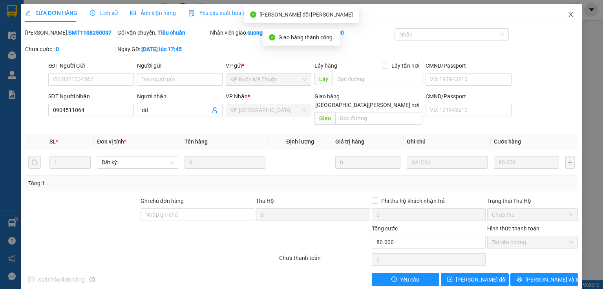
click at [569, 13] on icon "close" at bounding box center [571, 14] width 4 height 5
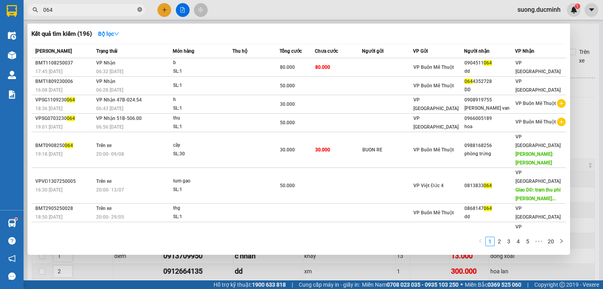
click at [139, 11] on icon "close-circle" at bounding box center [139, 9] width 5 height 5
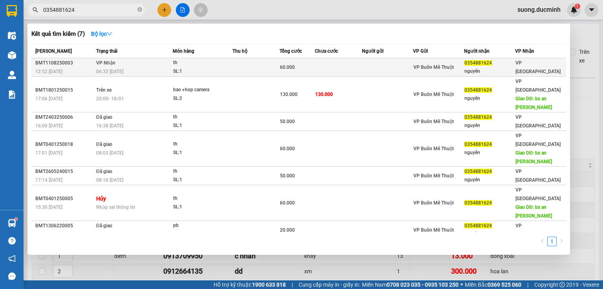
type input "0354881624"
click at [215, 68] on div "SL: 1" at bounding box center [202, 71] width 59 height 9
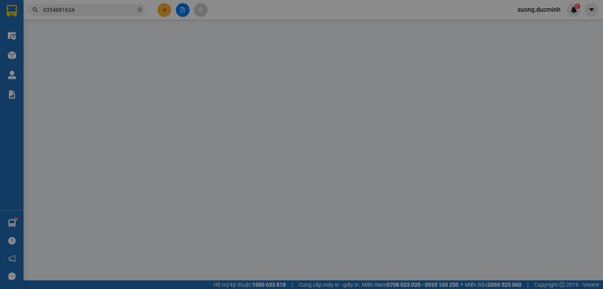
type input "0354881624"
type input "nguyên"
type input "60.000"
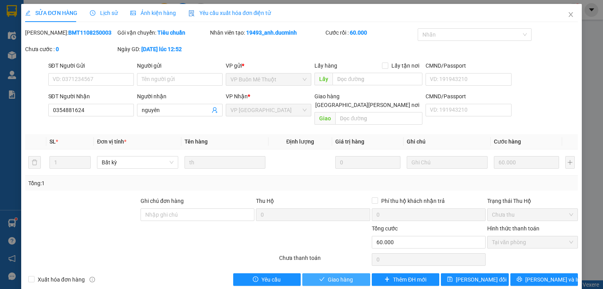
click at [342, 275] on span "Giao hàng" at bounding box center [340, 279] width 25 height 9
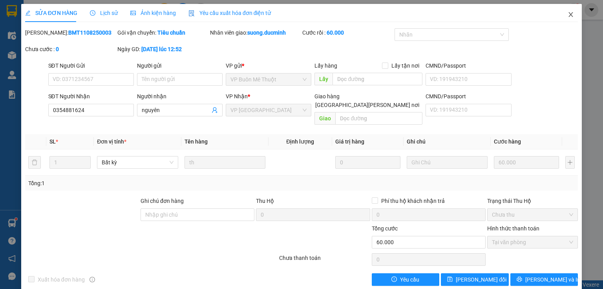
click at [568, 14] on icon "close" at bounding box center [571, 14] width 6 height 6
click at [565, 14] on span "suong.ducminh" at bounding box center [539, 10] width 56 height 10
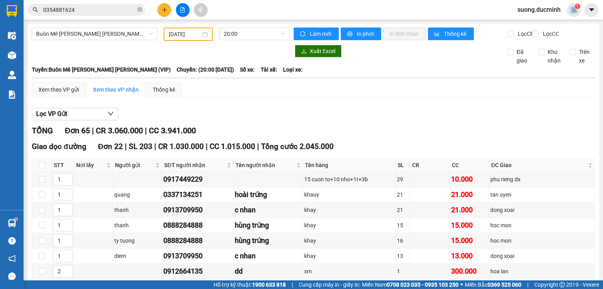
click at [566, 16] on div "suong.ducminh 1" at bounding box center [546, 10] width 70 height 14
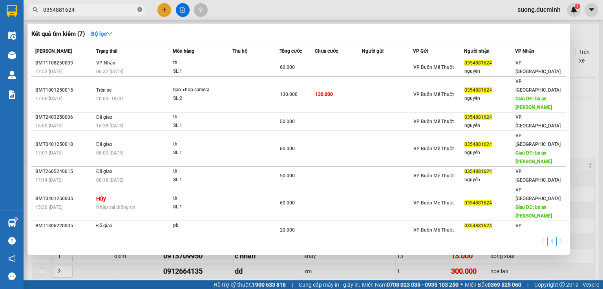
click at [140, 11] on icon "close-circle" at bounding box center [139, 9] width 5 height 5
click at [140, 11] on span at bounding box center [139, 9] width 5 height 9
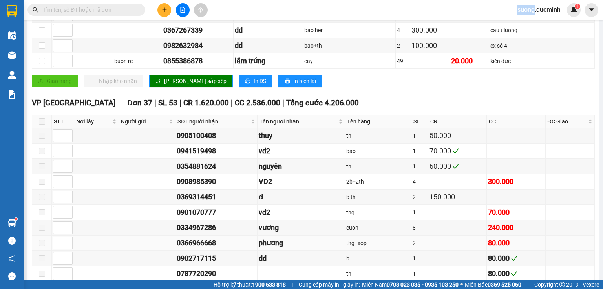
scroll to position [566, 0]
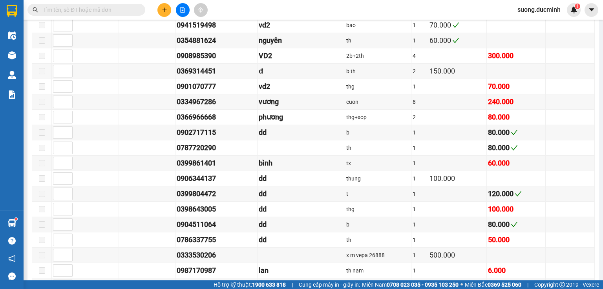
click at [100, 11] on input "text" at bounding box center [89, 9] width 93 height 9
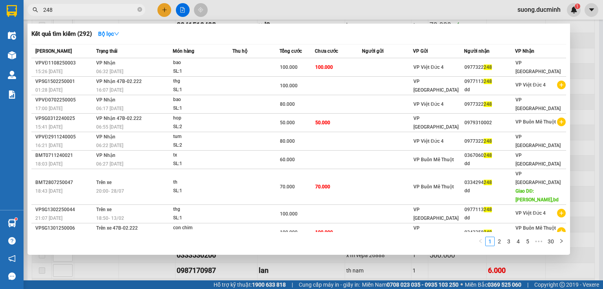
type input "248"
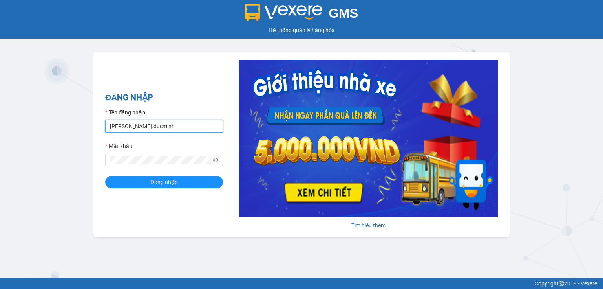
click at [165, 130] on input "[PERSON_NAME].ducminh" at bounding box center [164, 126] width 118 height 13
type input "n"
type input "suong.ducminh"
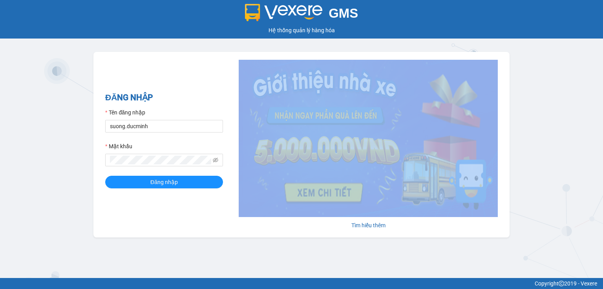
drag, startPoint x: 131, startPoint y: 166, endPoint x: 125, endPoint y: 169, distance: 6.3
click at [125, 169] on form "Tên đăng nhập [PERSON_NAME].ducminh Mật khẩu Đăng nhập" at bounding box center [164, 148] width 118 height 80
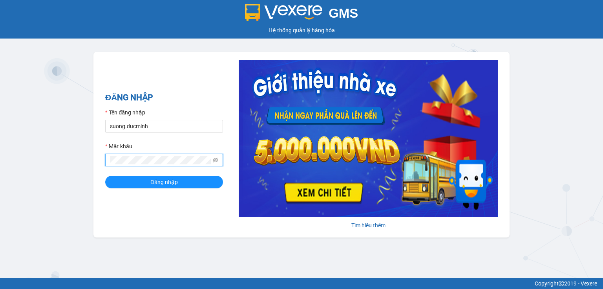
click at [95, 168] on div "ĐĂNG NHẬP Tên đăng nhập [PERSON_NAME].ducminh Mật khẩu Đăng nhập [PERSON_NAME] …" at bounding box center [301, 144] width 416 height 185
click at [107, 160] on span at bounding box center [164, 160] width 118 height 13
click at [170, 186] on span "Đăng nhập" at bounding box center [163, 182] width 27 height 9
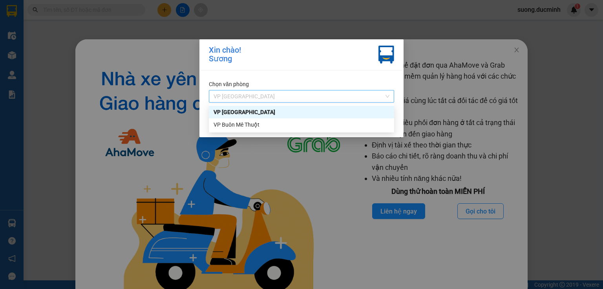
click at [280, 97] on span "VP [GEOGRAPHIC_DATA]" at bounding box center [302, 96] width 176 height 12
click at [280, 123] on div "VP Buôn Mê Thuột" at bounding box center [302, 124] width 176 height 9
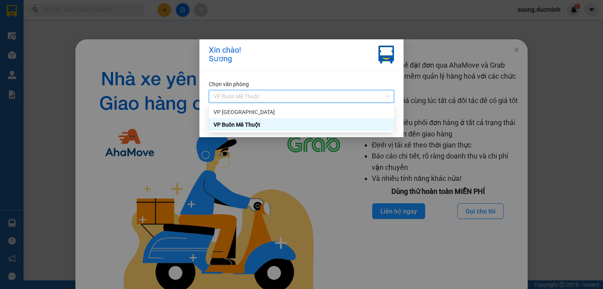
click at [279, 95] on span "VP Buôn Mê Thuột" at bounding box center [302, 96] width 176 height 12
click at [279, 115] on div "VP Sài Gòn" at bounding box center [302, 112] width 176 height 9
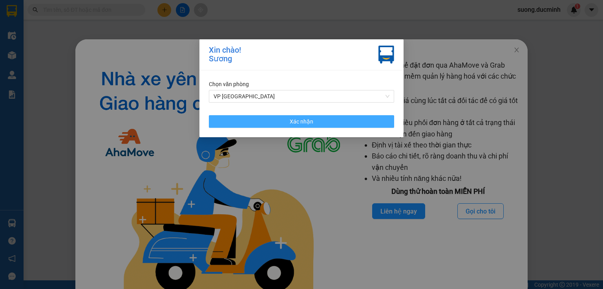
click at [334, 123] on button "Xác nhận" at bounding box center [301, 121] width 185 height 13
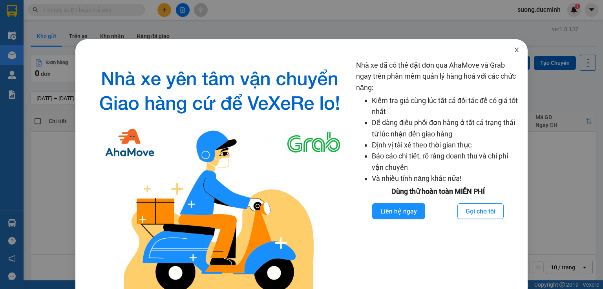
click at [515, 49] on icon "close" at bounding box center [517, 50] width 4 height 5
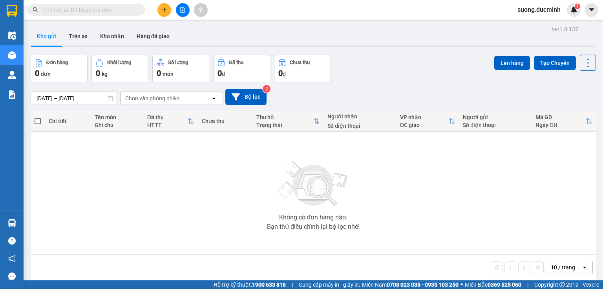
click at [187, 16] on div "Kết quả tìm kiếm ( 0 ) Bộ lọc No Data suong.ducminh 1" at bounding box center [301, 10] width 603 height 20
click at [184, 8] on icon "file-add" at bounding box center [183, 9] width 4 height 5
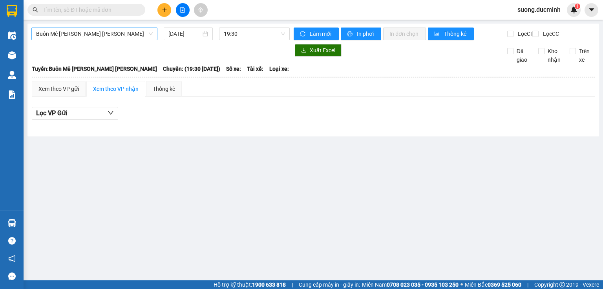
click at [109, 37] on span "Buôn Mê Thuột - Hồ Chí Minh" at bounding box center [94, 34] width 117 height 12
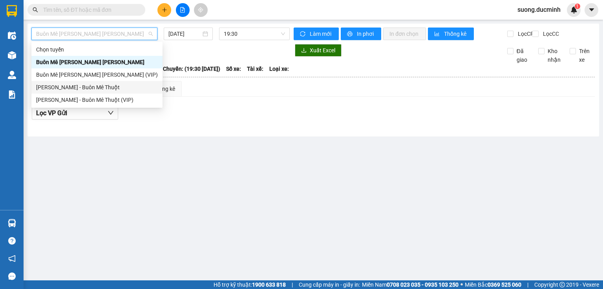
click at [54, 83] on div "Hồ Chí Minh - Buôn Mê Thuột" at bounding box center [97, 87] width 122 height 9
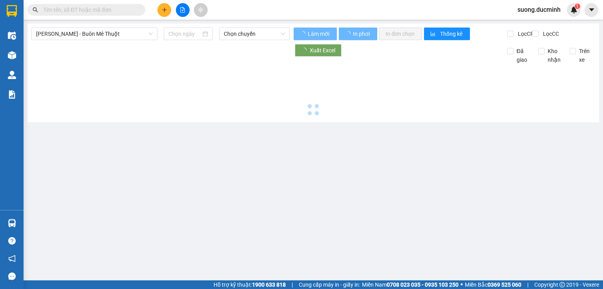
type input "12/08/2025"
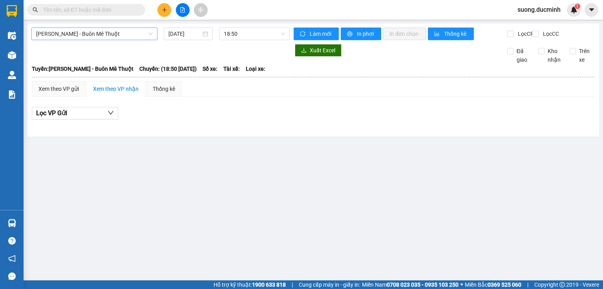
click at [104, 36] on span "Hồ Chí Minh - Buôn Mê Thuột" at bounding box center [94, 34] width 117 height 12
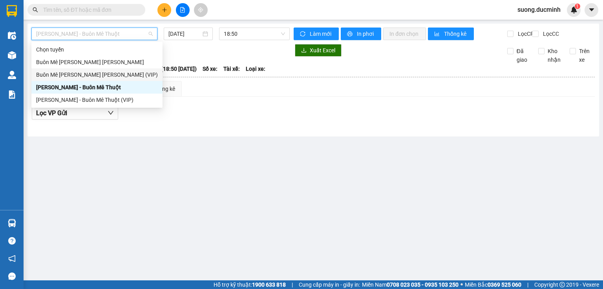
click at [115, 71] on div "Buôn Mê Thuột - Hồ Chí Minh (VIP)" at bounding box center [97, 74] width 122 height 9
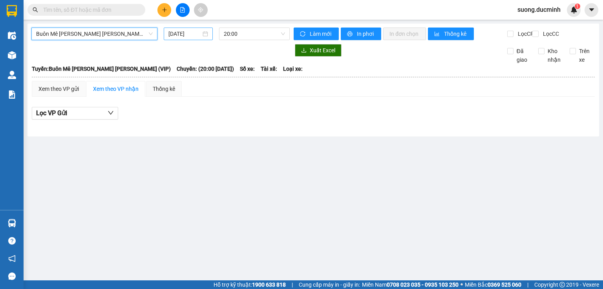
click at [189, 35] on input "12/08/2025" at bounding box center [185, 33] width 32 height 9
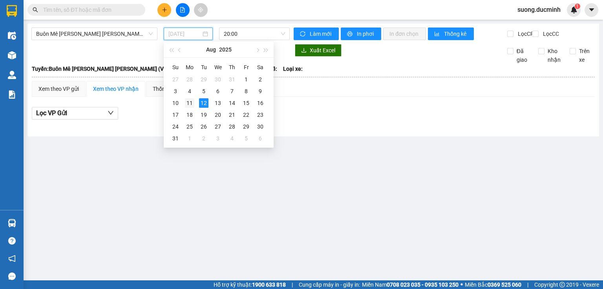
click at [191, 97] on td "11" at bounding box center [190, 103] width 14 height 12
type input "11/08/2025"
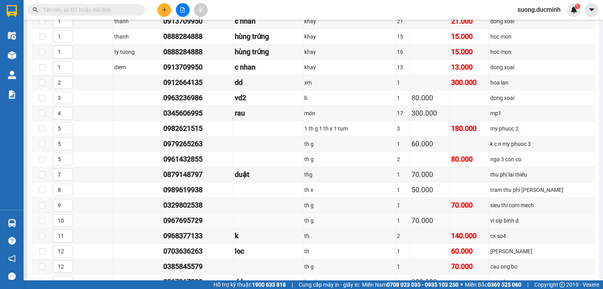
scroll to position [251, 0]
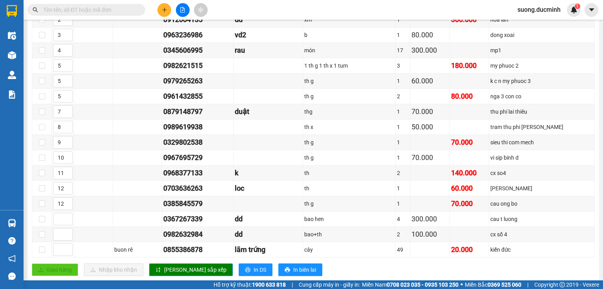
click at [109, 12] on input "text" at bounding box center [89, 9] width 93 height 9
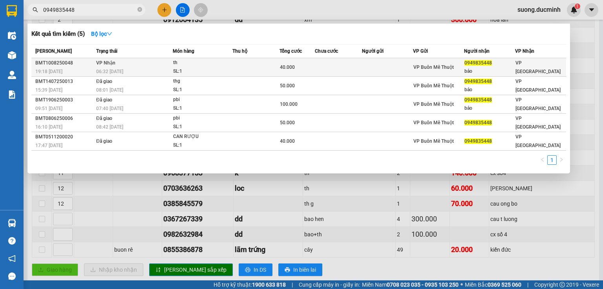
type input "0949835448"
click at [247, 61] on td at bounding box center [256, 67] width 47 height 18
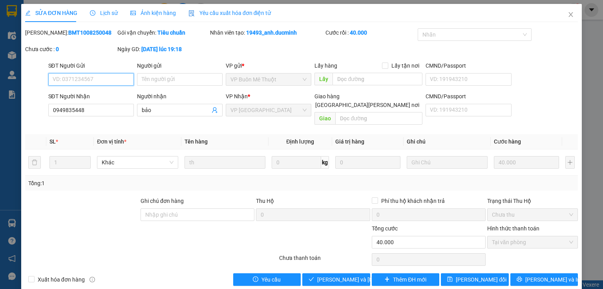
type input "0949835448"
type input "bảo"
type input "40.000"
click at [329, 275] on span "Giao hàng" at bounding box center [340, 279] width 25 height 9
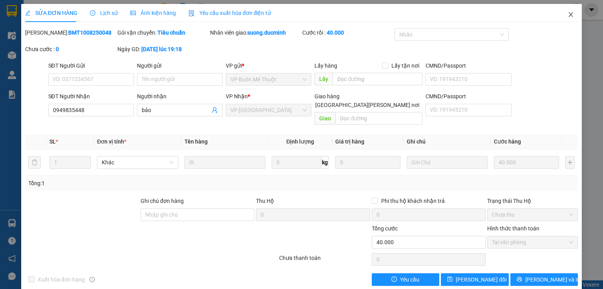
click at [568, 14] on icon "close" at bounding box center [571, 14] width 6 height 6
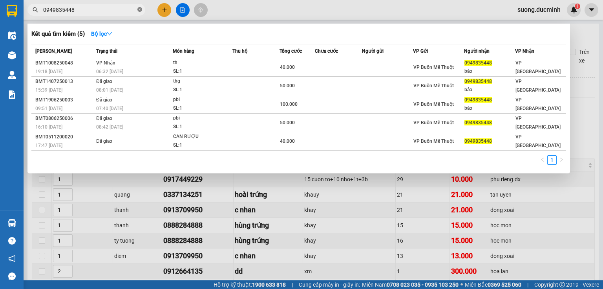
click at [141, 11] on icon "close-circle" at bounding box center [139, 9] width 5 height 5
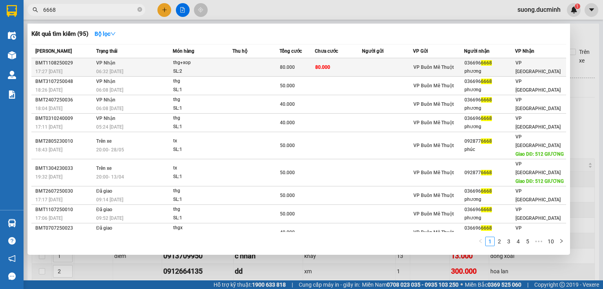
type input "6668"
click at [222, 70] on div "SL: 2" at bounding box center [202, 71] width 59 height 9
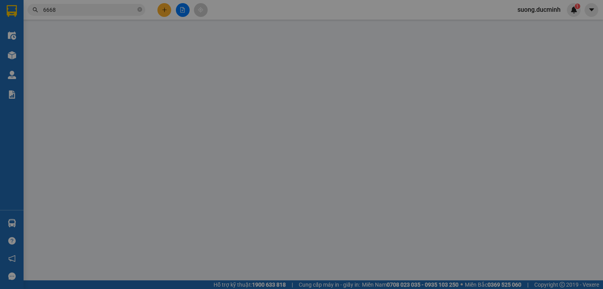
type input "0366966668"
type input "phương"
type input "80.000"
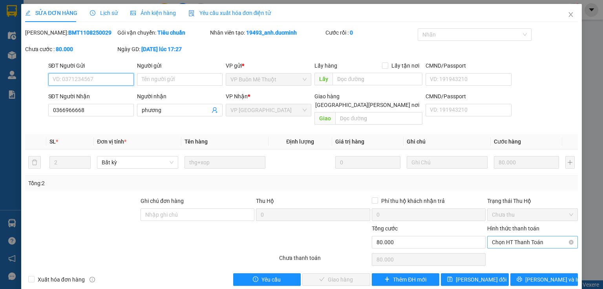
click at [547, 236] on span "Chọn HT Thanh Toán" at bounding box center [532, 242] width 81 height 12
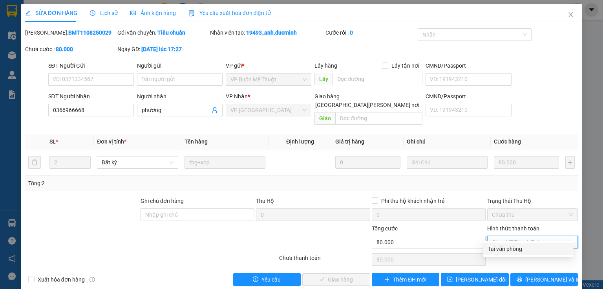
drag, startPoint x: 506, startPoint y: 248, endPoint x: 500, endPoint y: 250, distance: 6.1
click at [505, 249] on div "Tại văn phòng" at bounding box center [528, 248] width 81 height 9
type input "0"
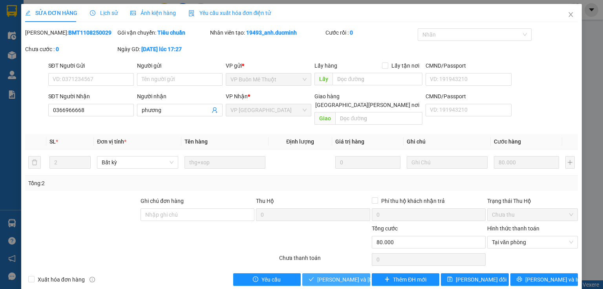
click at [322, 275] on span "[PERSON_NAME] và [PERSON_NAME] hàng" at bounding box center [370, 279] width 106 height 9
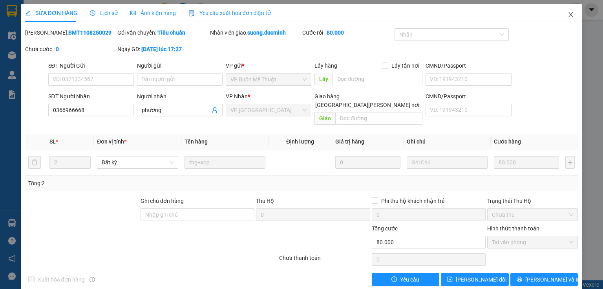
click at [569, 14] on icon "close" at bounding box center [571, 14] width 6 height 6
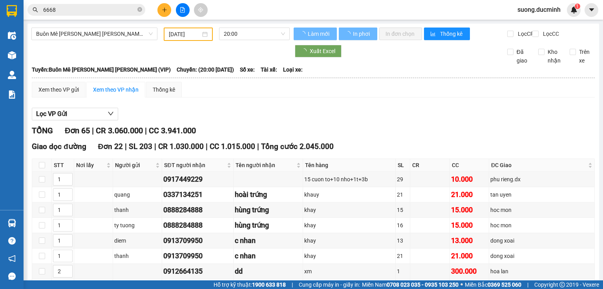
click at [163, 10] on icon "plus" at bounding box center [164, 9] width 5 height 5
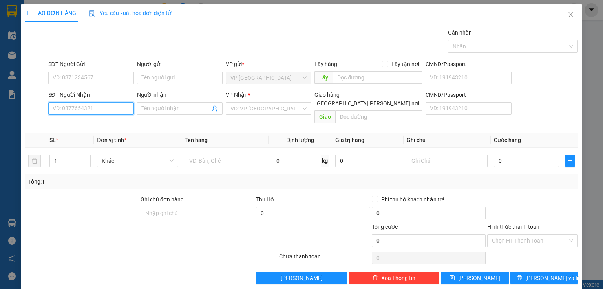
click at [86, 110] on input "SĐT Người Nhận" at bounding box center [91, 108] width 86 height 13
type input "1195"
click at [84, 110] on input "1195" at bounding box center [91, 108] width 86 height 13
click at [81, 125] on div "0815059195 - hàng vd4" at bounding box center [90, 123] width 75 height 9
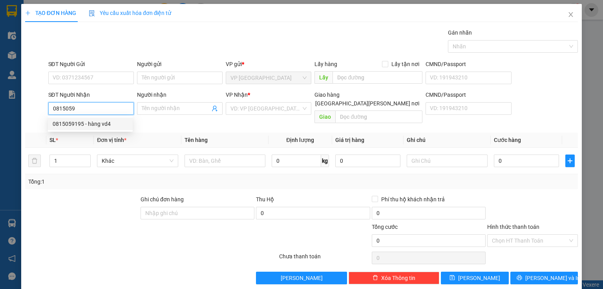
type input "0815059195"
type input "hàng vd4"
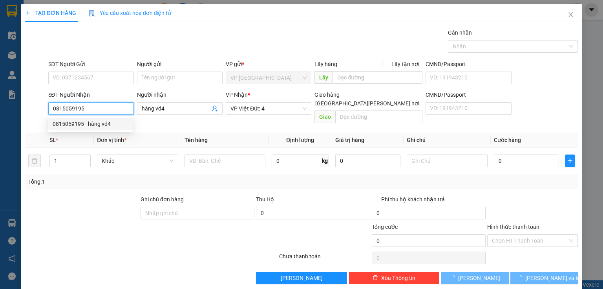
type input "250.000"
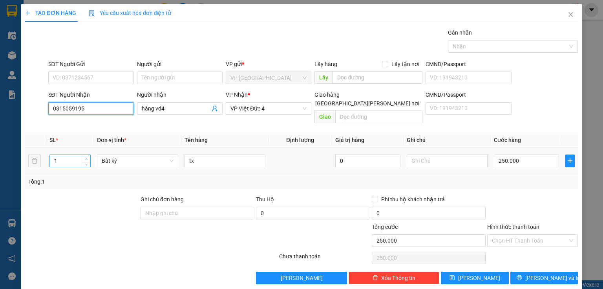
type input "0815059195"
type input "2"
click at [88, 156] on span "up" at bounding box center [86, 158] width 5 height 5
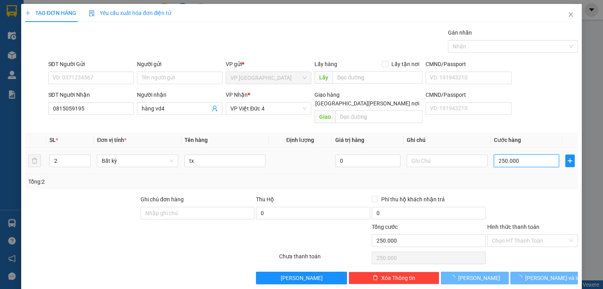
click at [518, 158] on input "250.000" at bounding box center [526, 160] width 65 height 13
type input "0"
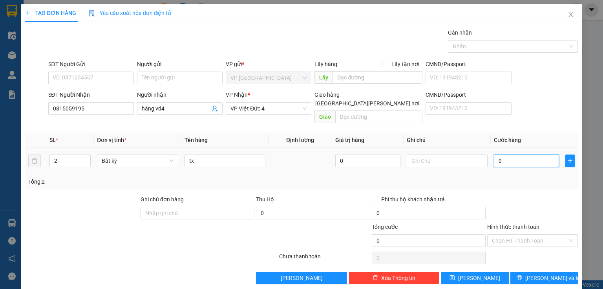
type input "5"
type input "05"
type input "50"
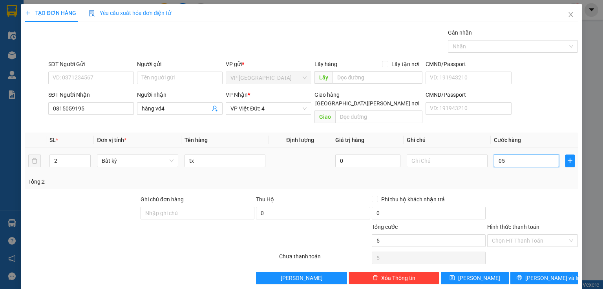
type input "050"
type input "500"
type input "0.500"
type input "50"
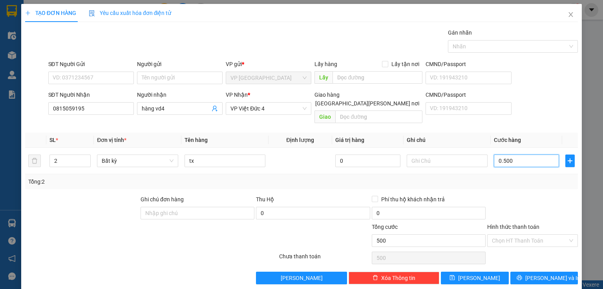
type input "50"
type input "05"
type input "5"
type input "0"
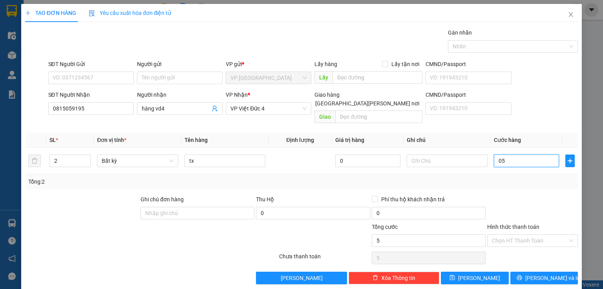
type input "0"
type input "4"
type input "04"
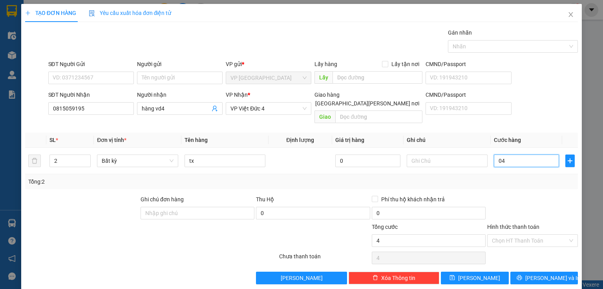
type input "40"
type input "040"
type input "400"
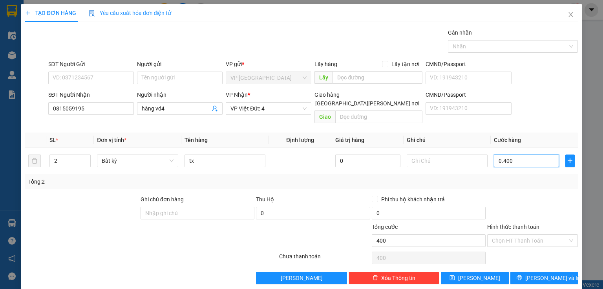
type input "0.400"
type input "400.000"
click at [523, 195] on div at bounding box center [533, 208] width 92 height 27
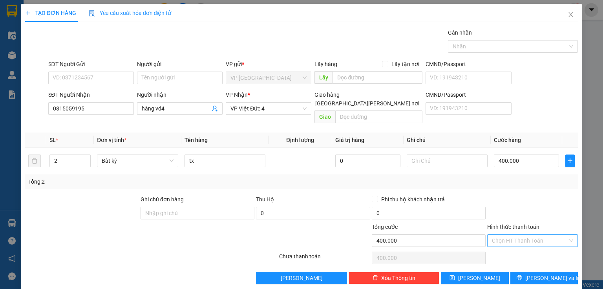
click at [517, 235] on input "Hình thức thanh toán" at bounding box center [530, 241] width 76 height 12
click at [515, 247] on div "Tại văn phòng" at bounding box center [528, 246] width 81 height 9
type input "0"
click at [514, 271] on button "[PERSON_NAME] và In" at bounding box center [545, 277] width 68 height 13
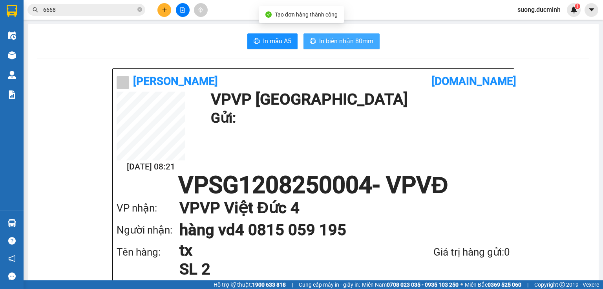
click at [358, 38] on span "In biên nhận 80mm" at bounding box center [346, 41] width 54 height 10
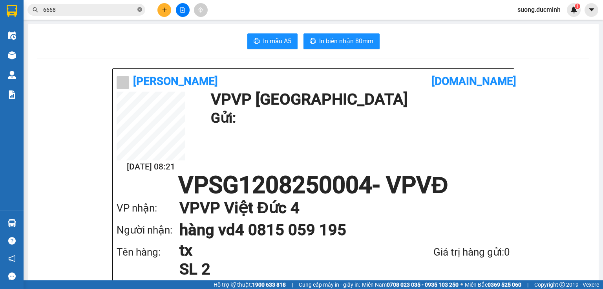
click at [140, 9] on icon "close-circle" at bounding box center [139, 9] width 5 height 5
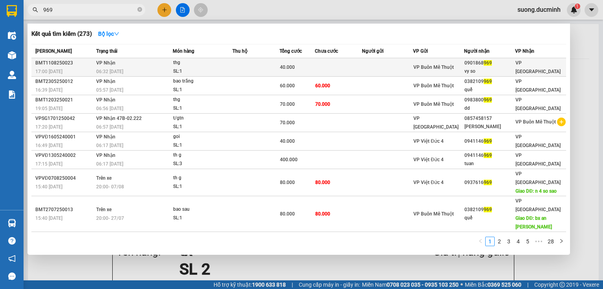
type input "969"
click at [339, 68] on td at bounding box center [338, 67] width 47 height 18
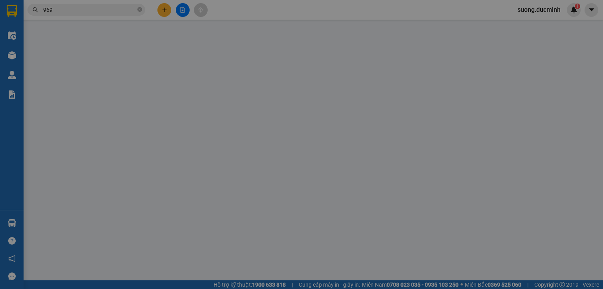
type input "0901868969"
type input "vy so"
type input "40.000"
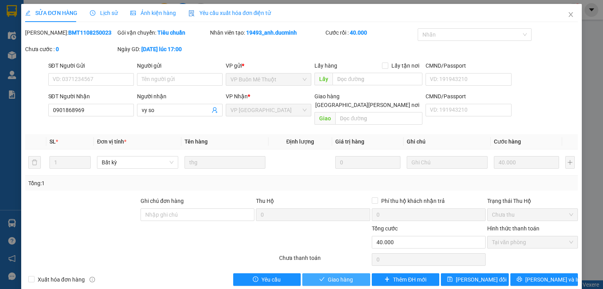
click at [328, 275] on span "Giao hàng" at bounding box center [340, 279] width 25 height 9
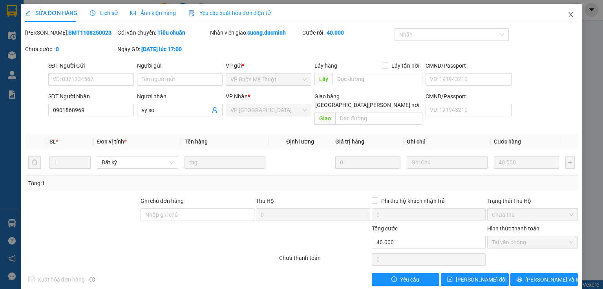
click at [569, 14] on icon "close" at bounding box center [571, 14] width 4 height 5
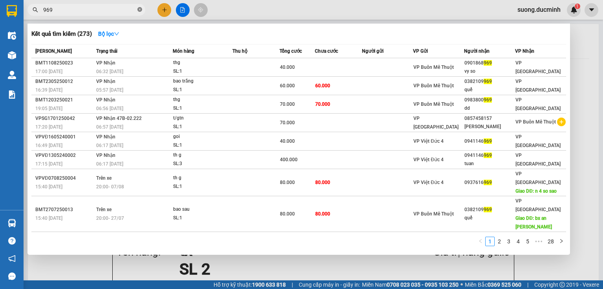
click at [138, 8] on icon "close-circle" at bounding box center [139, 9] width 5 height 5
type input "137"
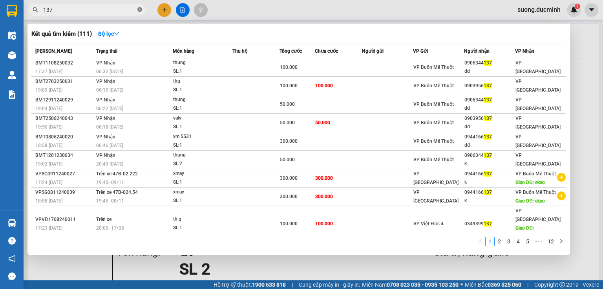
click at [141, 10] on icon "close-circle" at bounding box center [139, 9] width 5 height 5
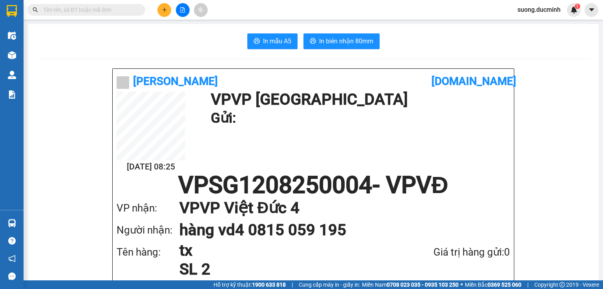
type input "0"
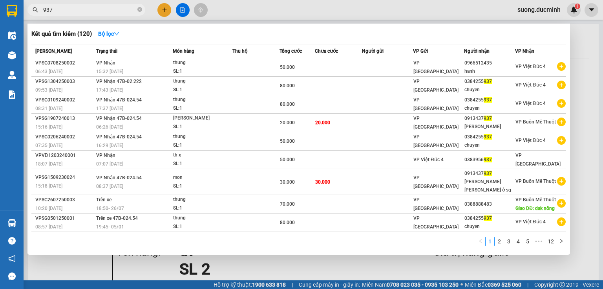
type input "937"
click at [575, 178] on div at bounding box center [301, 144] width 603 height 289
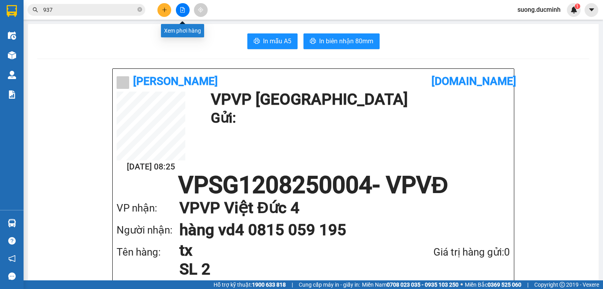
click at [182, 13] on button at bounding box center [183, 10] width 14 height 14
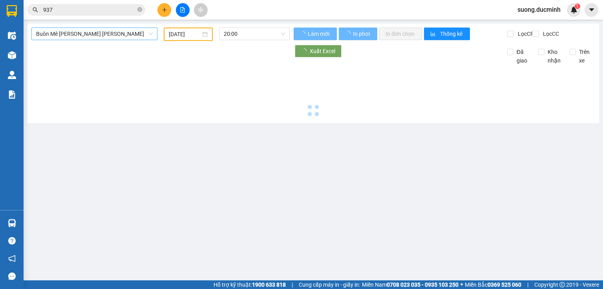
type input "[DATE]"
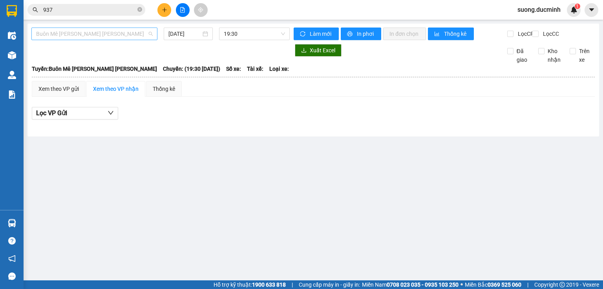
click at [137, 35] on span "Buôn Mê [PERSON_NAME] [PERSON_NAME]" at bounding box center [94, 34] width 117 height 12
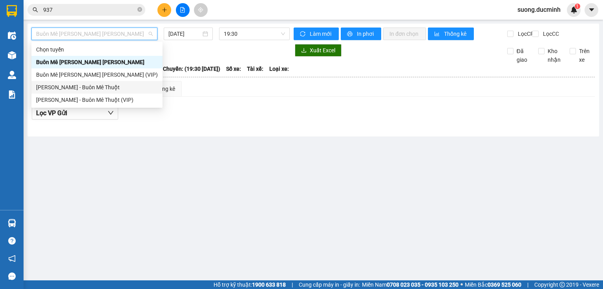
click at [102, 85] on div "[PERSON_NAME] - Buôn Mê Thuột" at bounding box center [97, 87] width 122 height 9
type input "[DATE]"
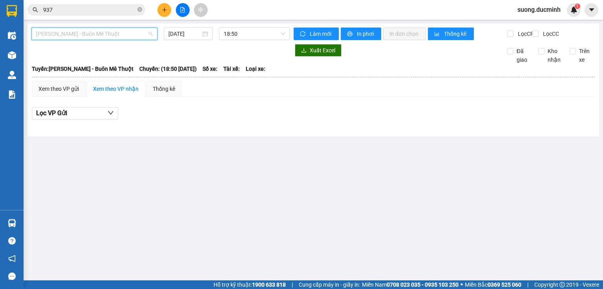
click at [119, 33] on span "[PERSON_NAME] - Buôn Mê Thuột" at bounding box center [94, 34] width 117 height 12
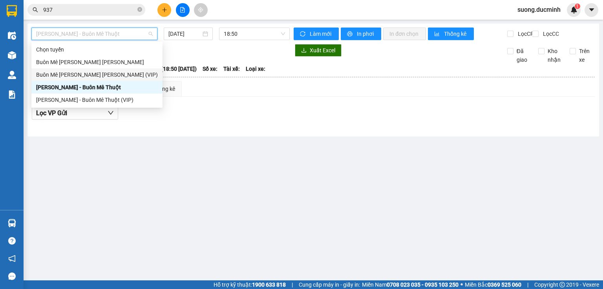
click at [114, 73] on div "Buôn Mê [PERSON_NAME] [PERSON_NAME] (VIP)" at bounding box center [97, 74] width 122 height 9
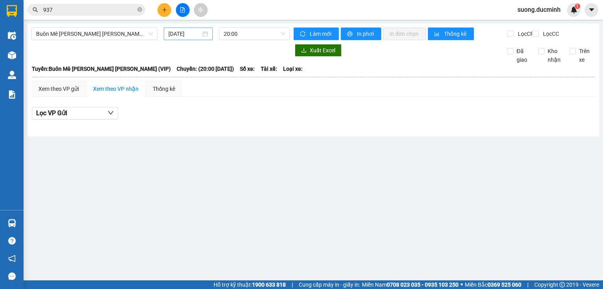
click at [185, 38] on div "[DATE]" at bounding box center [188, 33] width 49 height 13
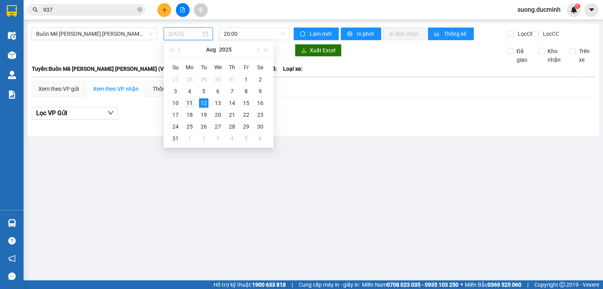
click at [191, 103] on div "11" at bounding box center [189, 102] width 9 height 9
type input "[DATE]"
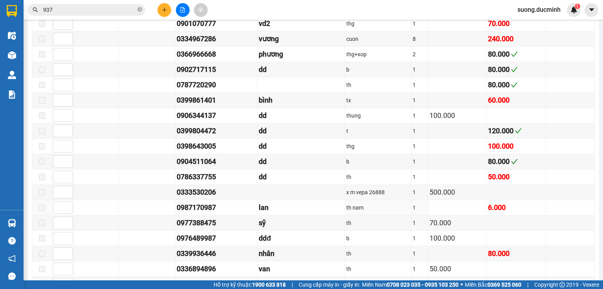
scroll to position [754, 0]
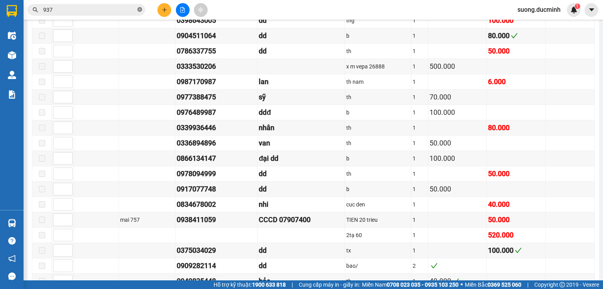
click at [141, 9] on icon "close-circle" at bounding box center [139, 9] width 5 height 5
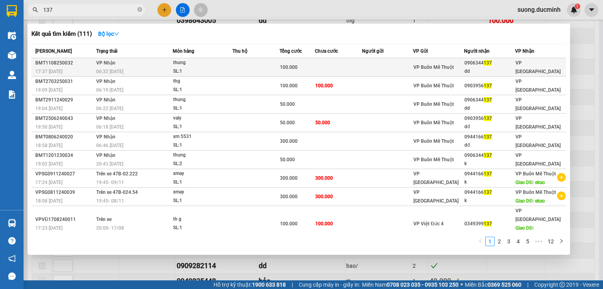
type input "137"
click at [304, 69] on div "100.000" at bounding box center [297, 67] width 35 height 9
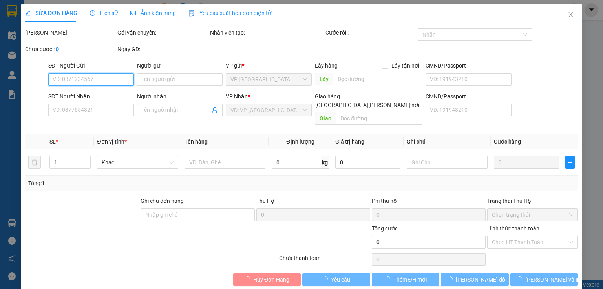
type input "0906344137"
type input "dd"
type input "100.000"
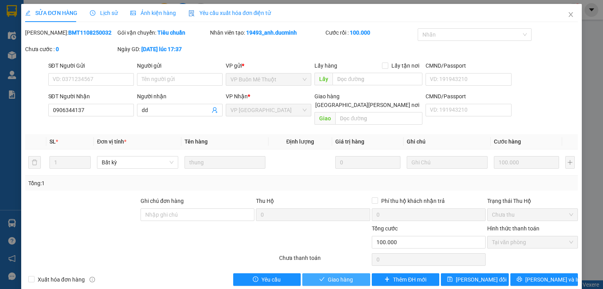
click at [328, 275] on span "Giao hàng" at bounding box center [340, 279] width 25 height 9
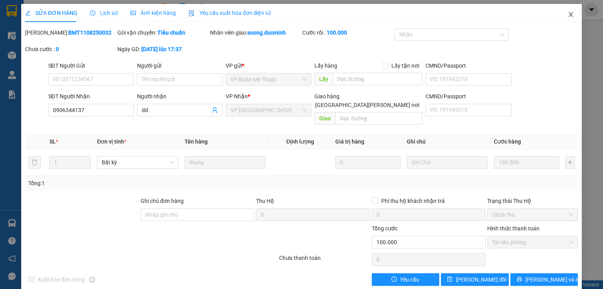
click at [569, 16] on icon "close" at bounding box center [571, 14] width 4 height 5
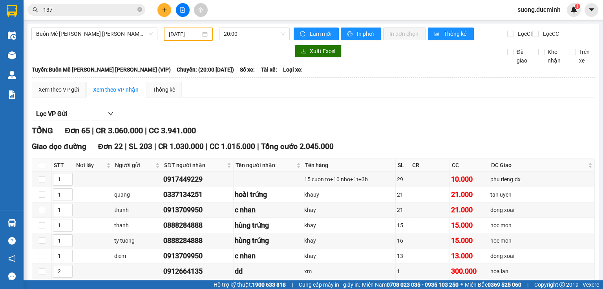
click at [567, 14] on div "suong.ducminh 1" at bounding box center [546, 10] width 70 height 14
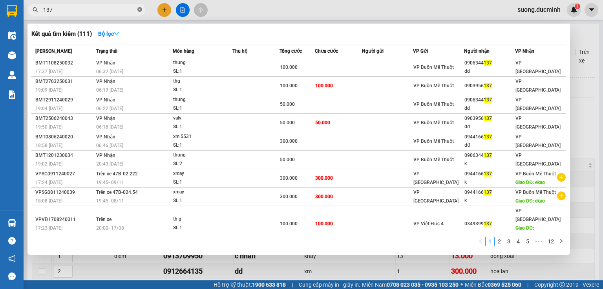
click at [139, 9] on icon "close-circle" at bounding box center [139, 9] width 5 height 5
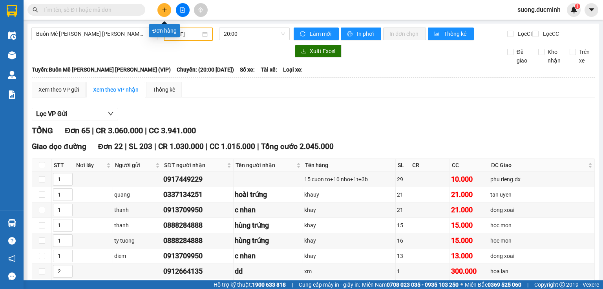
click at [163, 13] on button at bounding box center [165, 10] width 14 height 14
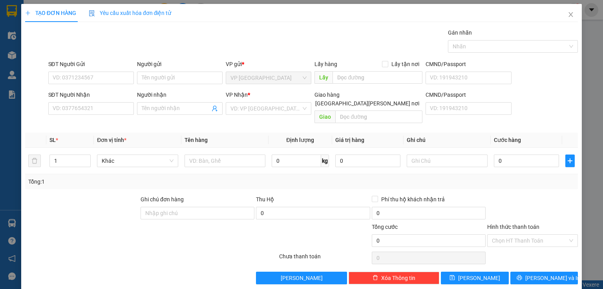
click at [60, 115] on div "SĐT Người Nhận VD: 0377654321" at bounding box center [91, 103] width 86 height 27
click at [59, 109] on input "SĐT Người Nhận" at bounding box center [91, 108] width 86 height 13
type input "0708659702"
click at [162, 108] on input "Người nhận" at bounding box center [176, 108] width 68 height 9
click at [248, 107] on input "search" at bounding box center [266, 109] width 71 height 12
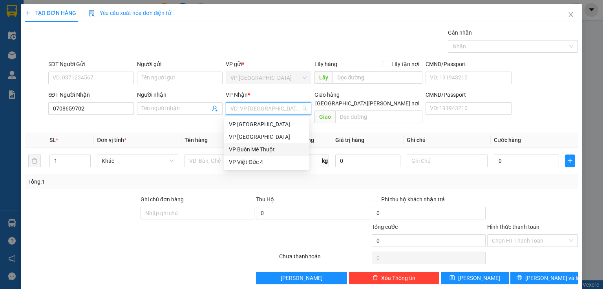
click at [256, 152] on div "VP Buôn Mê Thuột" at bounding box center [266, 149] width 75 height 9
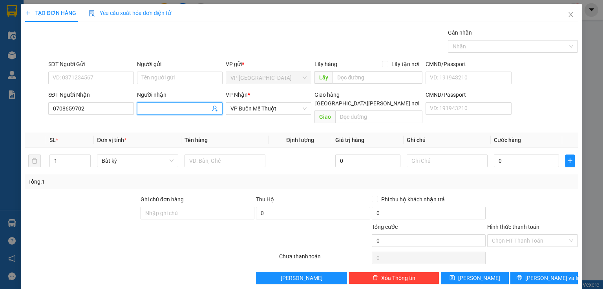
click at [178, 110] on input "Người nhận" at bounding box center [176, 108] width 68 height 9
type input "khởi"
click at [350, 115] on div "Giao hàng Giao tận nơi Giao" at bounding box center [369, 108] width 108 height 36
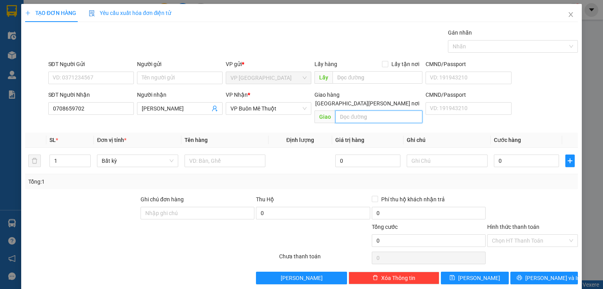
click at [351, 111] on input "text" at bounding box center [378, 116] width 87 height 13
type input "cumga"
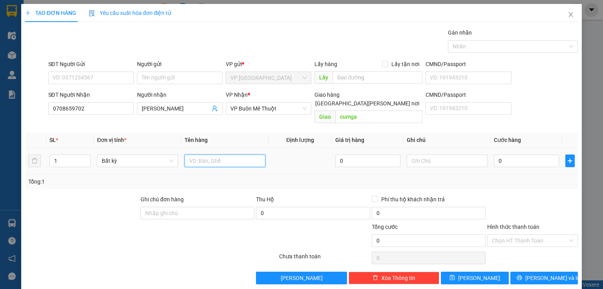
click at [204, 154] on input "text" at bounding box center [225, 160] width 81 height 13
type input "nhiều món"
click at [501, 154] on input "0" at bounding box center [526, 160] width 65 height 13
type input "3"
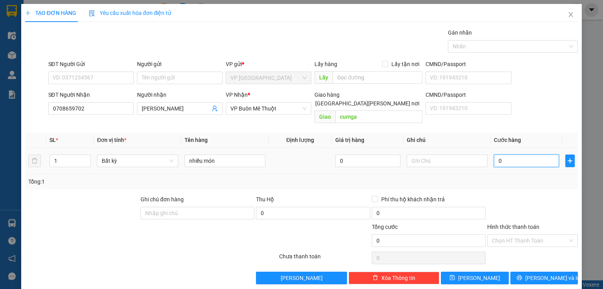
type input "3"
type input "32"
type input "320"
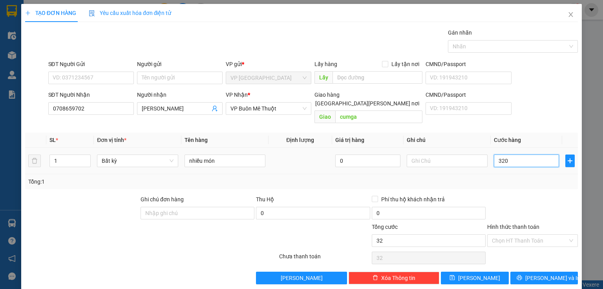
type input "320"
type input "3.200"
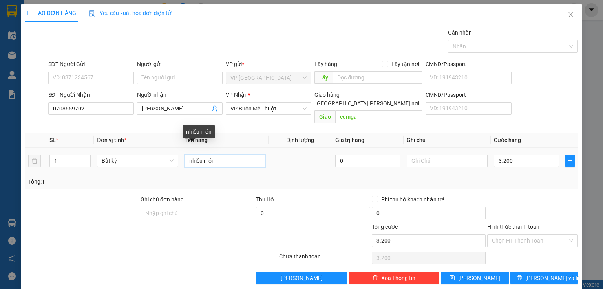
type input "3.200.000"
click at [234, 154] on input "nhiều món" at bounding box center [225, 160] width 81 height 13
type input "nhiều món"
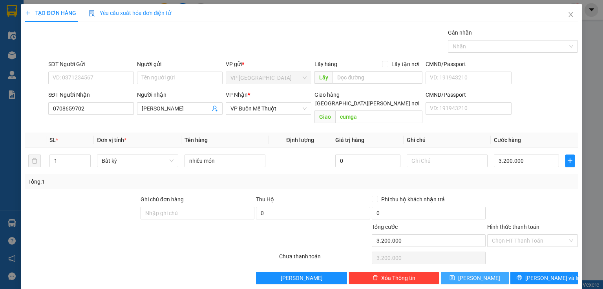
click at [483, 271] on button "[PERSON_NAME]" at bounding box center [475, 277] width 68 height 13
type input "0"
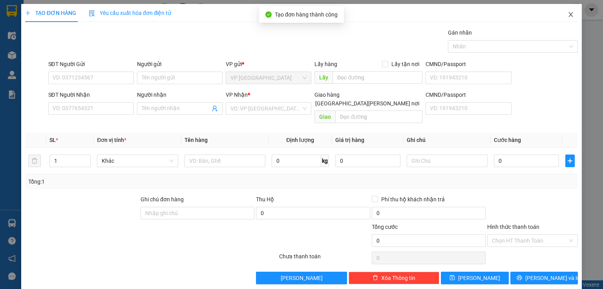
click at [568, 15] on icon "close" at bounding box center [571, 14] width 6 height 6
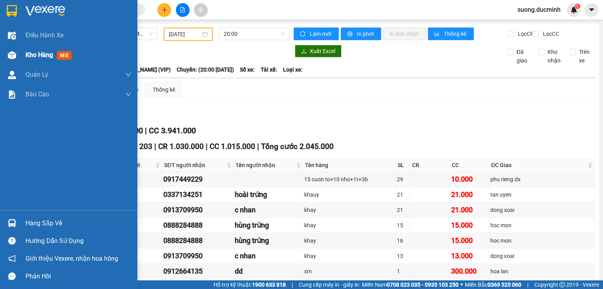
click at [36, 58] on span "Kho hàng" at bounding box center [39, 54] width 27 height 7
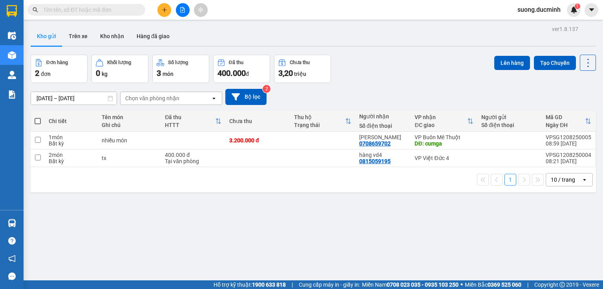
click at [38, 119] on span at bounding box center [38, 121] width 6 height 6
click at [38, 117] on input "checkbox" at bounding box center [38, 117] width 0 height 0
checkbox input "true"
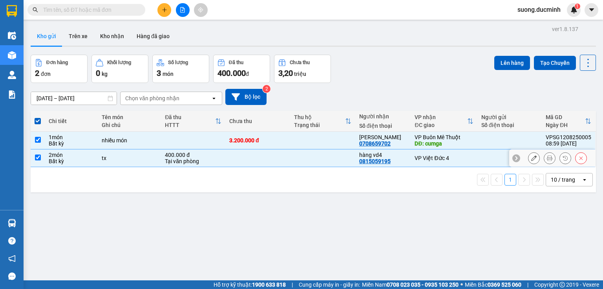
click at [36, 155] on input "checkbox" at bounding box center [38, 157] width 6 height 6
checkbox input "false"
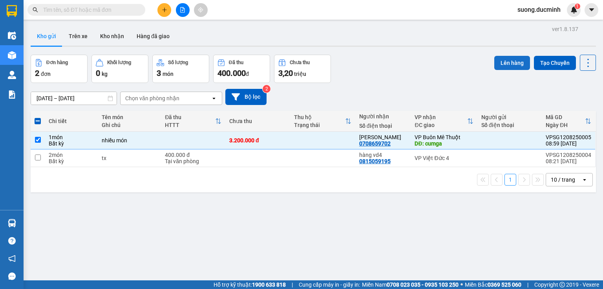
click at [517, 62] on button "Lên hàng" at bounding box center [513, 63] width 36 height 14
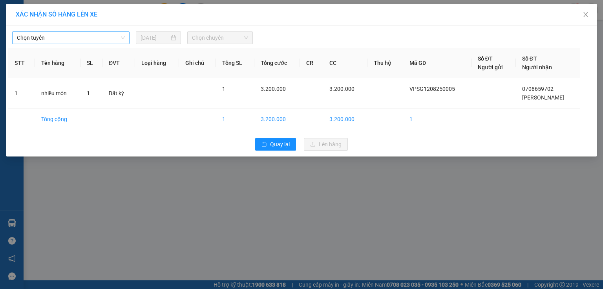
click at [42, 36] on span "Chọn tuyến" at bounding box center [71, 38] width 108 height 12
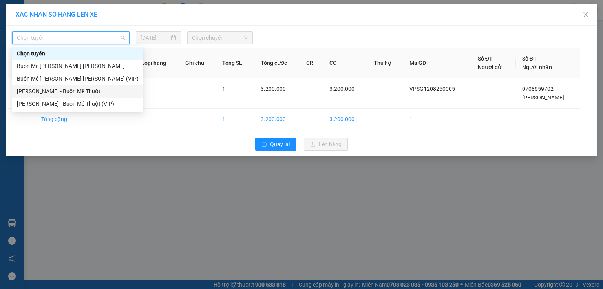
click at [62, 92] on div "[PERSON_NAME] - Buôn Mê Thuột" at bounding box center [78, 91] width 122 height 9
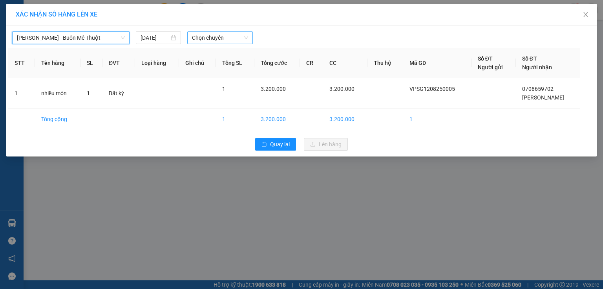
click at [204, 41] on span "Chọn chuyến" at bounding box center [220, 38] width 57 height 12
click at [159, 41] on input "[DATE]" at bounding box center [155, 37] width 29 height 9
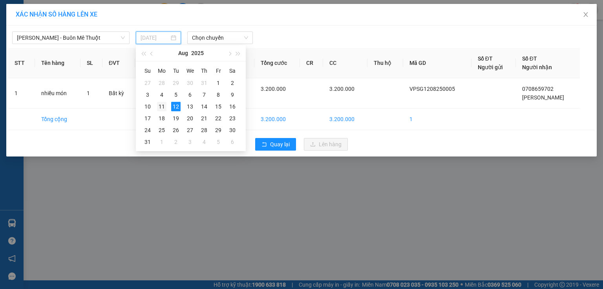
click at [161, 104] on div "11" at bounding box center [161, 106] width 9 height 9
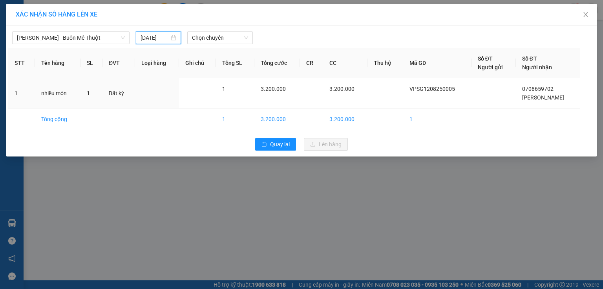
type input "[DATE]"
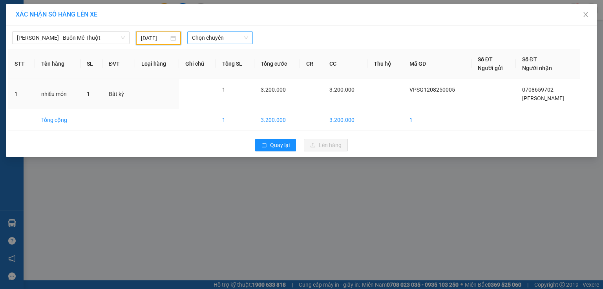
click at [202, 39] on span "Chọn chuyến" at bounding box center [220, 38] width 57 height 12
click at [210, 64] on div "18:50 - 47H-046.23" at bounding box center [222, 66] width 61 height 9
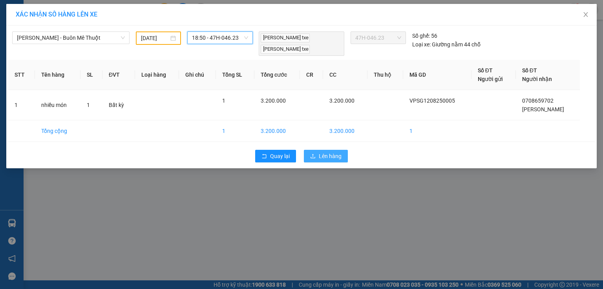
click at [313, 150] on button "Lên hàng" at bounding box center [326, 156] width 44 height 13
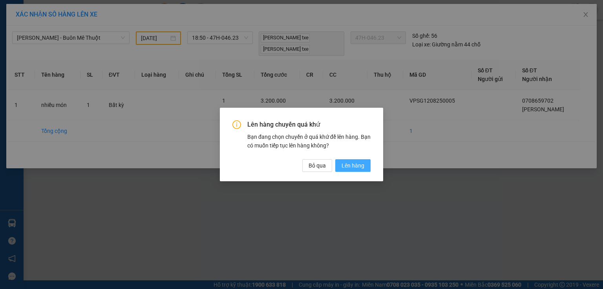
click at [349, 166] on span "Lên hàng" at bounding box center [353, 165] width 23 height 9
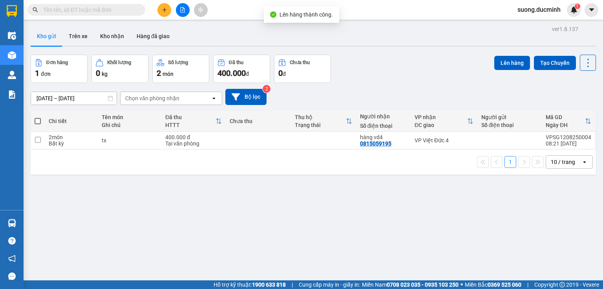
click at [165, 13] on button at bounding box center [165, 10] width 14 height 14
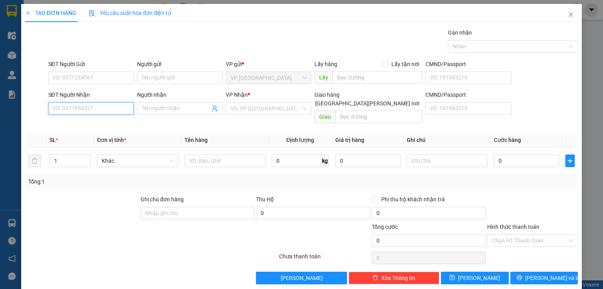
click at [97, 108] on input "SĐT Người Nhận" at bounding box center [91, 108] width 86 height 13
type input "7"
click at [53, 122] on div "0355975757 - mai" at bounding box center [90, 123] width 75 height 9
type input "0355975757"
type input "mai"
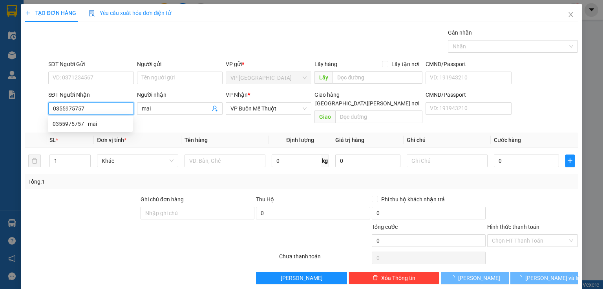
type input "70.000"
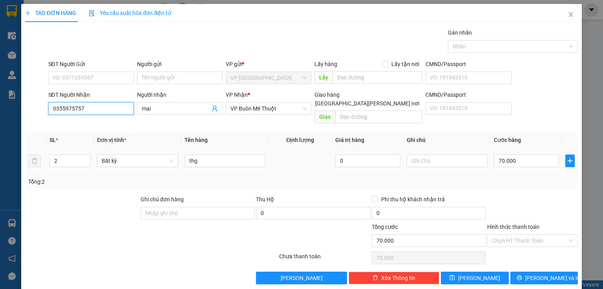
type input "0355975757"
click at [13, 16] on div "TẠO ĐƠN HÀNG Yêu cầu xuất hóa đơn điện tử Transit Pickup Surcharge Ids Transit …" at bounding box center [301, 144] width 603 height 289
click at [522, 275] on icon "printer" at bounding box center [519, 277] width 5 height 5
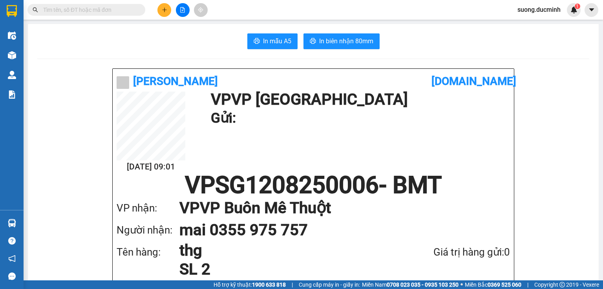
click at [160, 11] on button at bounding box center [165, 10] width 14 height 14
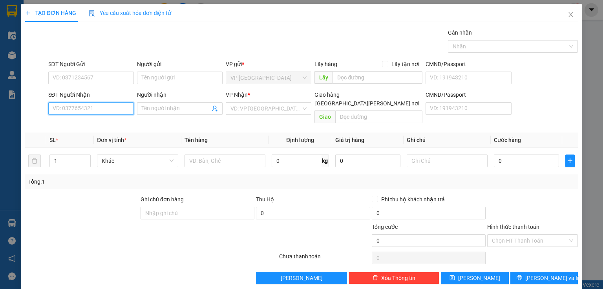
click at [75, 113] on input "SĐT Người Nhận" at bounding box center [91, 108] width 86 height 13
click at [77, 108] on input "5757" at bounding box center [91, 108] width 86 height 13
click at [80, 125] on div "0355975757 - mai" at bounding box center [90, 123] width 75 height 9
type input "0355975757"
type input "mai"
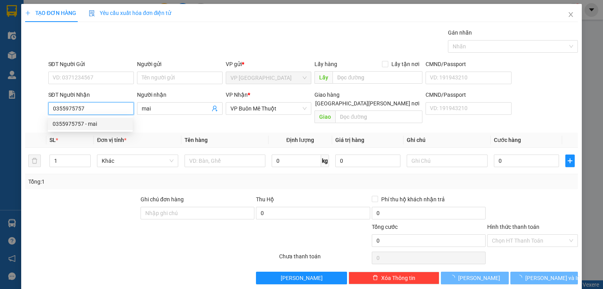
type input "70.000"
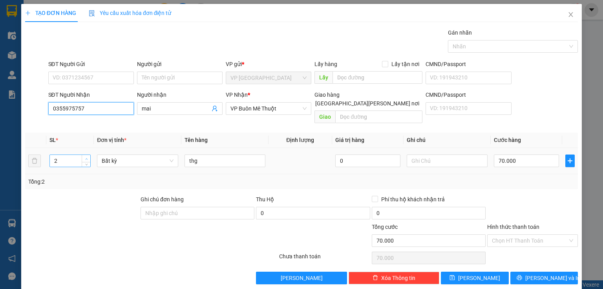
type input "0355975757"
click at [86, 158] on icon "up" at bounding box center [86, 159] width 3 height 3
type input "4"
click at [86, 158] on icon "up" at bounding box center [86, 159] width 3 height 3
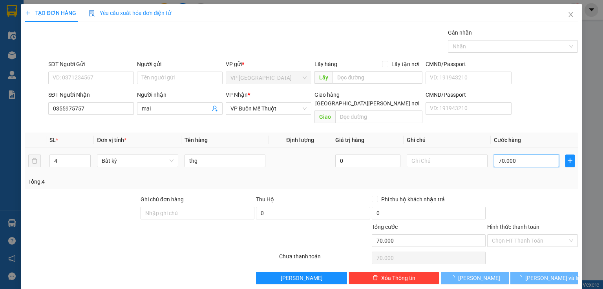
click at [526, 154] on input "70.000" at bounding box center [526, 160] width 65 height 13
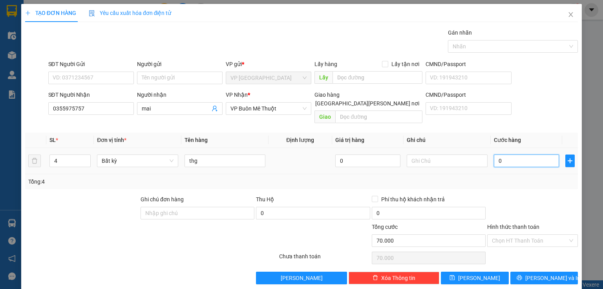
type input "0"
click at [528, 154] on input "0" at bounding box center [526, 160] width 65 height 13
type input "2"
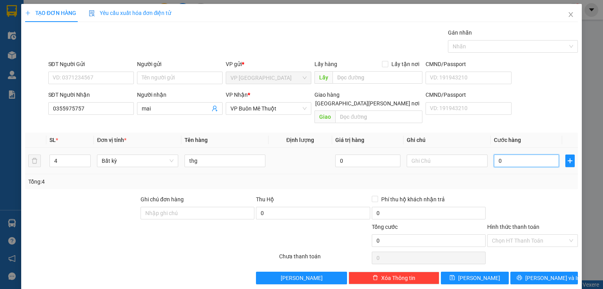
type input "2"
type input "02"
type input "23"
type input "023"
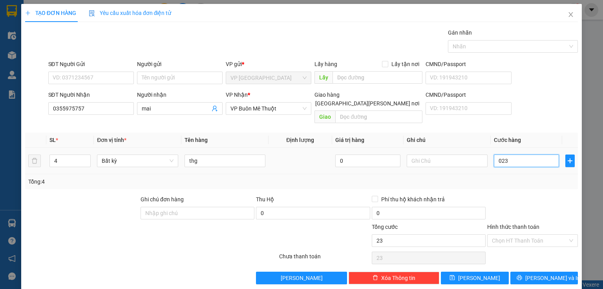
type input "230"
type input "0.230"
type input "230.000"
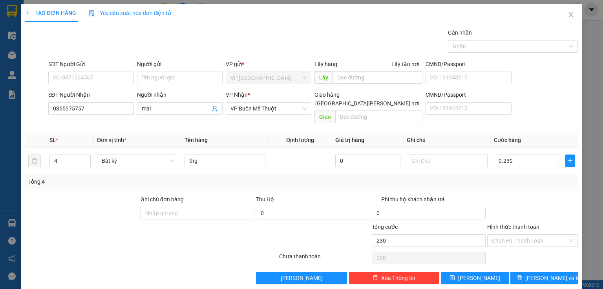
type input "230.000"
click at [511, 195] on div at bounding box center [533, 208] width 92 height 27
click at [516, 271] on button "[PERSON_NAME] và In" at bounding box center [545, 277] width 68 height 13
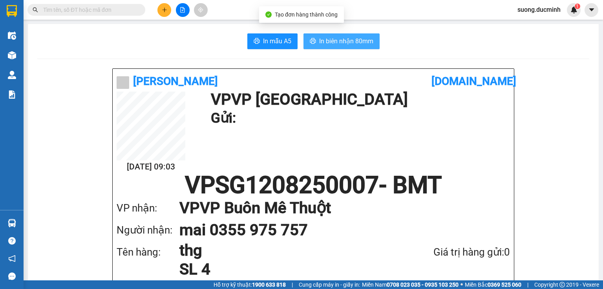
click at [326, 42] on span "In biên nhận 80mm" at bounding box center [346, 41] width 54 height 10
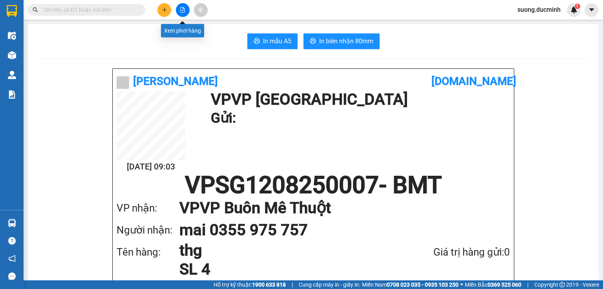
click at [179, 10] on button at bounding box center [183, 10] width 14 height 14
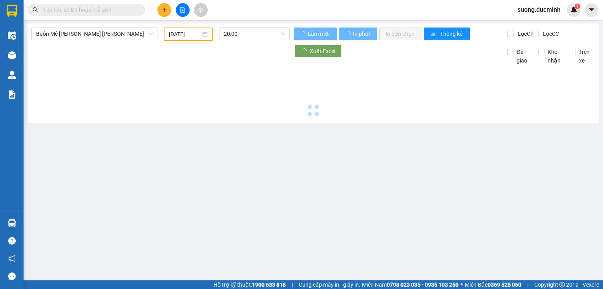
type input "[DATE]"
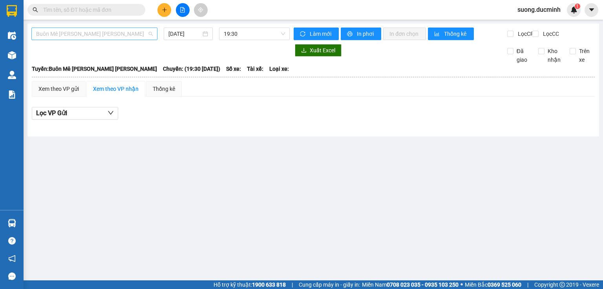
click at [121, 35] on span "Buôn Mê [PERSON_NAME] [PERSON_NAME]" at bounding box center [94, 34] width 117 height 12
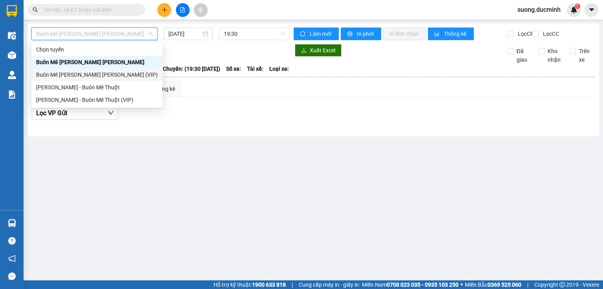
click at [101, 77] on div "Buôn Mê [PERSON_NAME] [PERSON_NAME] (VIP)" at bounding box center [97, 74] width 122 height 9
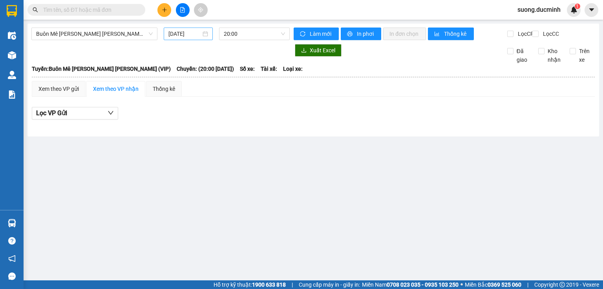
click at [174, 27] on div "[DATE]" at bounding box center [188, 33] width 49 height 13
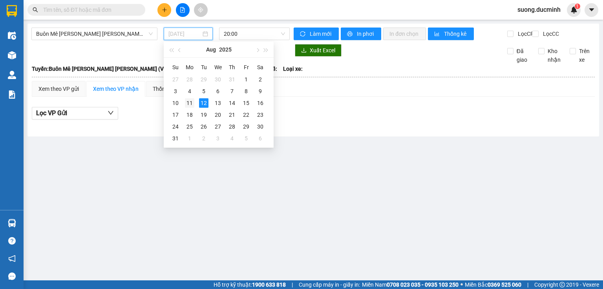
click at [189, 104] on div "11" at bounding box center [189, 102] width 9 height 9
type input "[DATE]"
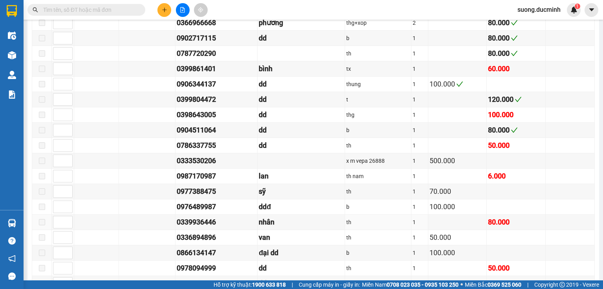
scroll to position [754, 0]
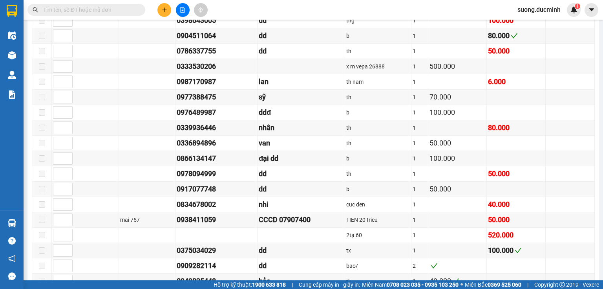
click at [126, 10] on input "text" at bounding box center [89, 9] width 93 height 9
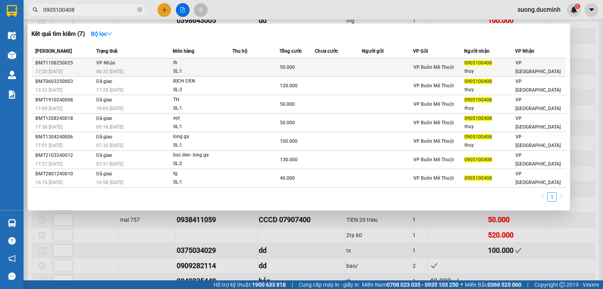
type input "0905100408"
click at [315, 64] on td at bounding box center [338, 67] width 47 height 18
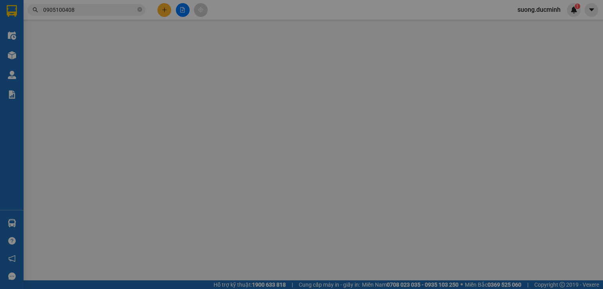
type input "0905100408"
type input "thuy"
type input "50.000"
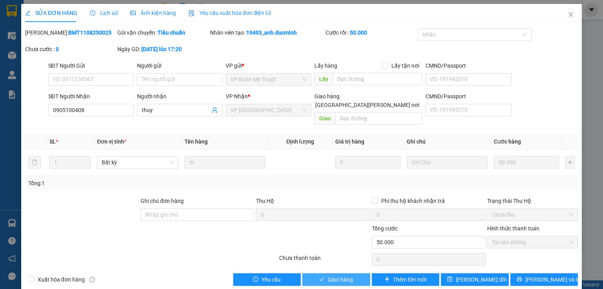
click at [331, 277] on button "Giao hàng" at bounding box center [336, 279] width 68 height 13
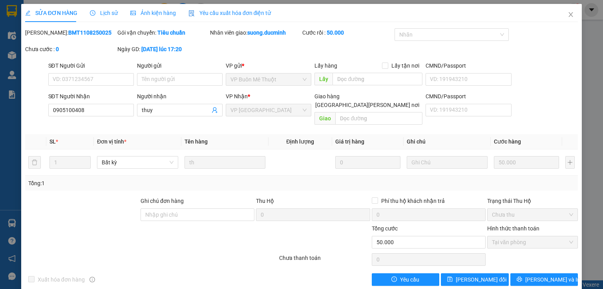
scroll to position [3, 0]
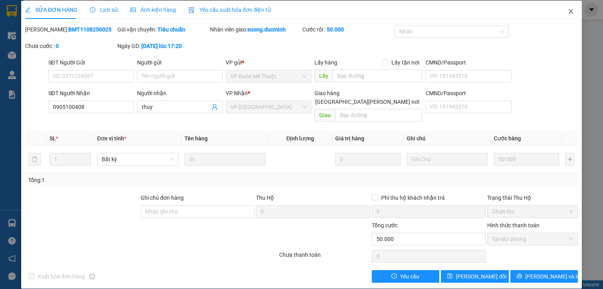
click at [568, 11] on icon "close" at bounding box center [571, 11] width 6 height 6
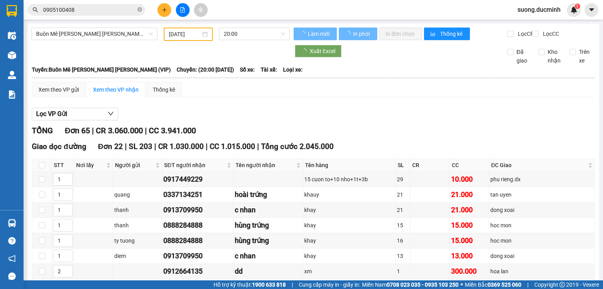
click at [44, 57] on div at bounding box center [160, 51] width 258 height 13
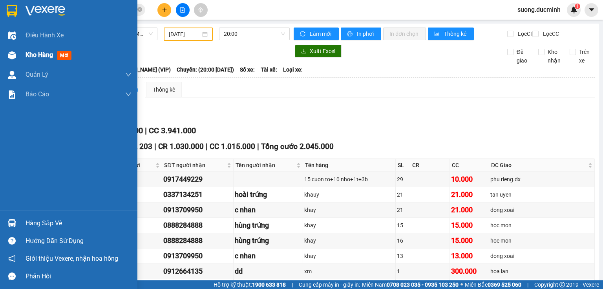
click at [29, 53] on span "Kho hàng" at bounding box center [39, 54] width 27 height 7
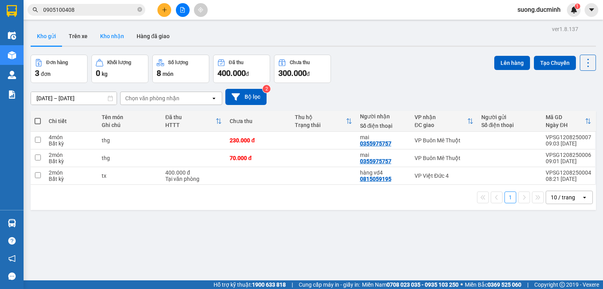
click at [116, 37] on button "Kho nhận" at bounding box center [112, 36] width 37 height 19
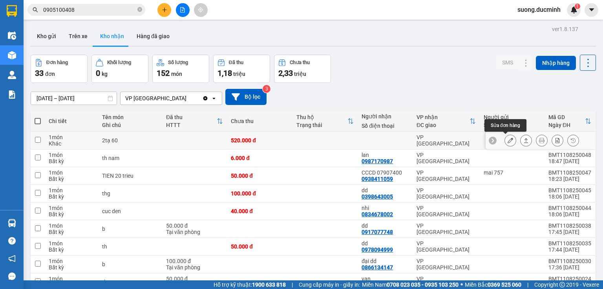
click at [508, 141] on icon at bounding box center [510, 139] width 5 height 5
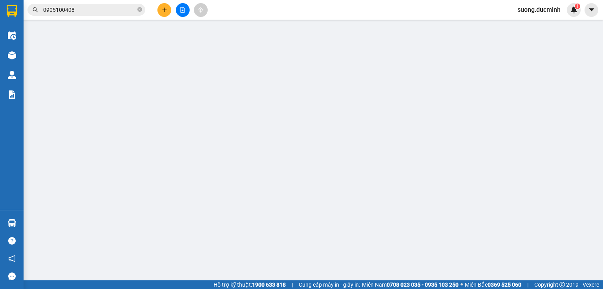
type input "520.000"
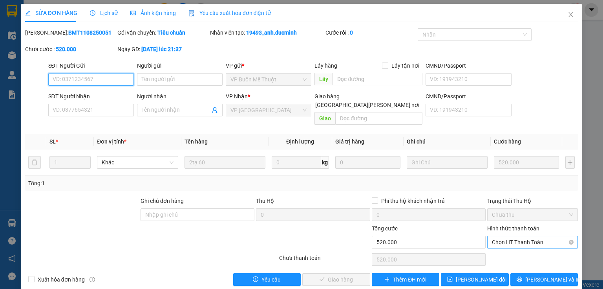
click at [518, 236] on span "Chọn HT Thanh Toán" at bounding box center [532, 242] width 81 height 12
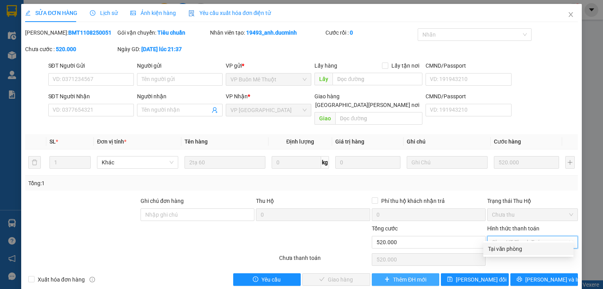
drag, startPoint x: 511, startPoint y: 249, endPoint x: 435, endPoint y: 277, distance: 80.3
click at [510, 249] on div "Tại văn phòng" at bounding box center [528, 248] width 81 height 9
type input "0"
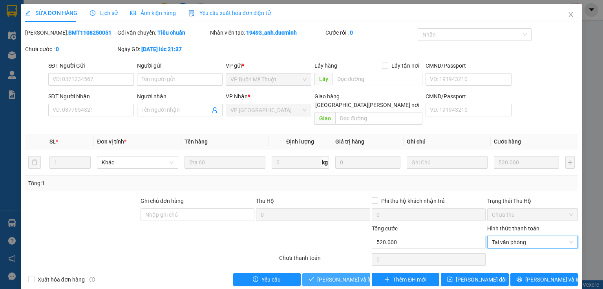
click at [330, 275] on span "[PERSON_NAME] và [PERSON_NAME] hàng" at bounding box center [370, 279] width 106 height 9
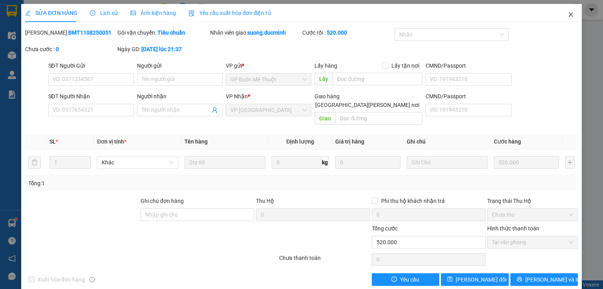
click at [569, 13] on icon "close" at bounding box center [571, 14] width 6 height 6
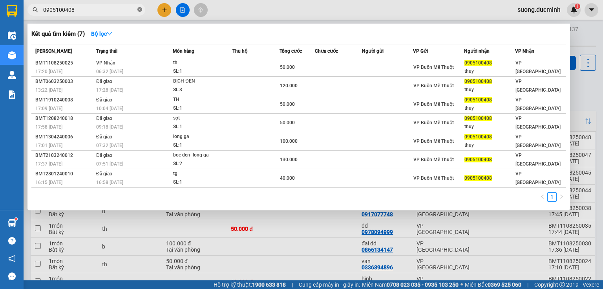
click at [140, 9] on icon "close-circle" at bounding box center [139, 9] width 5 height 5
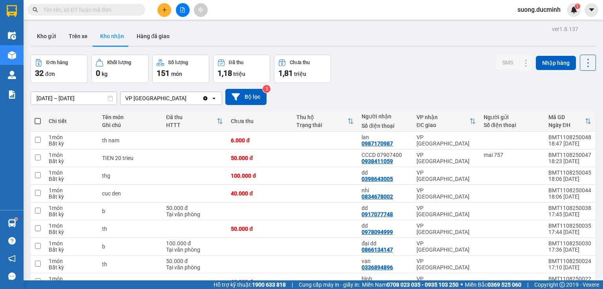
drag, startPoint x: 132, startPoint y: 9, endPoint x: 138, endPoint y: 0, distance: 10.5
click at [132, 8] on input "text" at bounding box center [89, 9] width 93 height 9
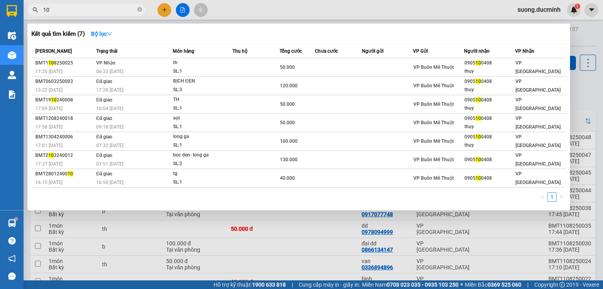
type input "109"
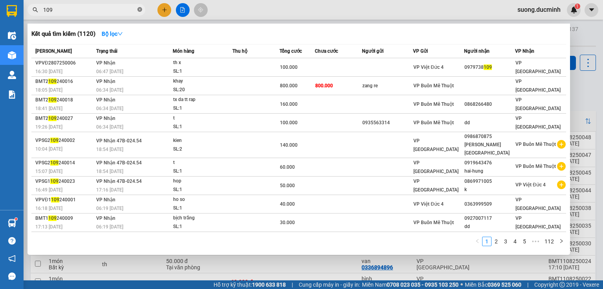
click at [140, 10] on icon "close-circle" at bounding box center [139, 9] width 5 height 5
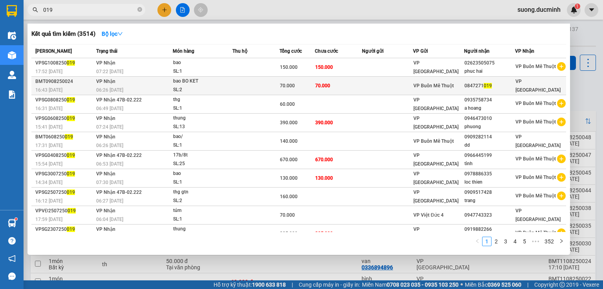
type input "019"
click at [383, 86] on td at bounding box center [387, 86] width 51 height 18
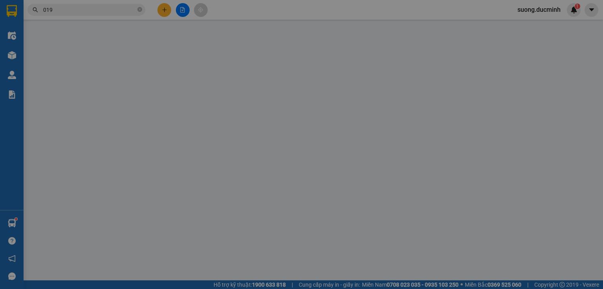
type input "0847271019"
type input "70.000"
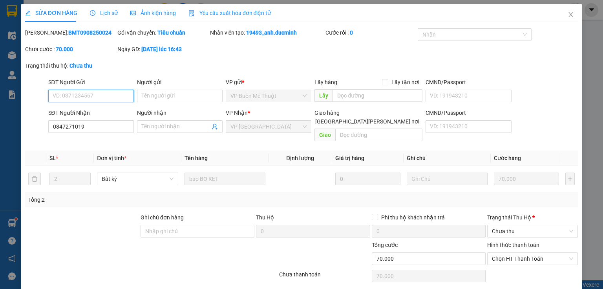
scroll to position [19, 0]
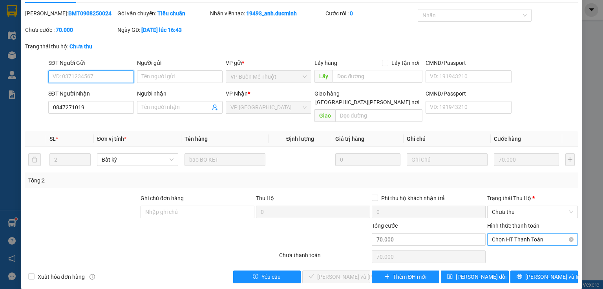
click at [522, 233] on span "Chọn HT Thanh Toán" at bounding box center [532, 239] width 81 height 12
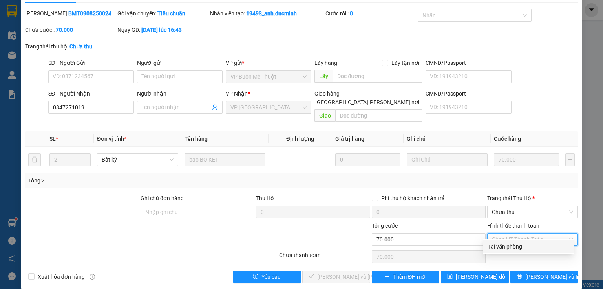
click at [526, 244] on div "Tại văn phòng" at bounding box center [528, 246] width 81 height 9
type input "0"
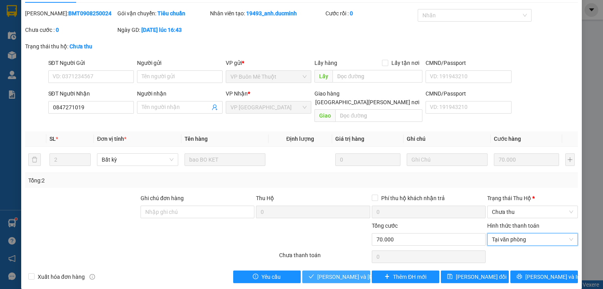
drag, startPoint x: 340, startPoint y: 266, endPoint x: 344, endPoint y: 264, distance: 4.4
click at [340, 272] on span "[PERSON_NAME] và [PERSON_NAME] hàng" at bounding box center [370, 276] width 106 height 9
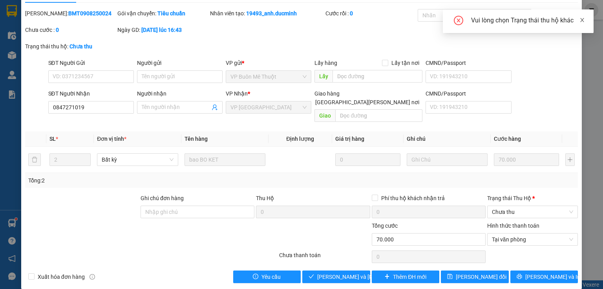
click at [583, 20] on icon "close" at bounding box center [582, 19] width 5 height 5
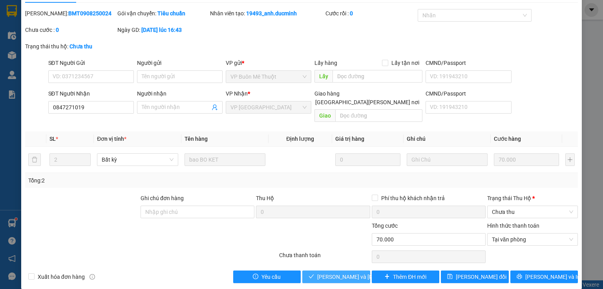
click at [326, 272] on span "[PERSON_NAME] và [PERSON_NAME] hàng" at bounding box center [370, 276] width 106 height 9
click at [519, 206] on span "Chưa thu" at bounding box center [532, 212] width 81 height 12
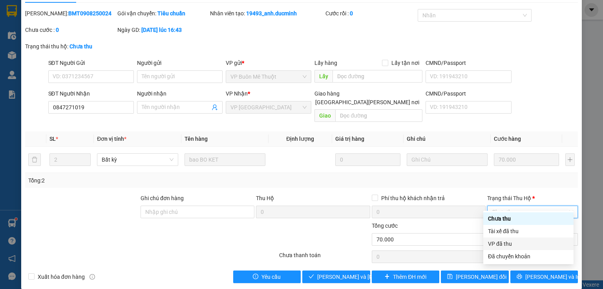
click at [506, 244] on div "VP đã thu" at bounding box center [528, 243] width 81 height 9
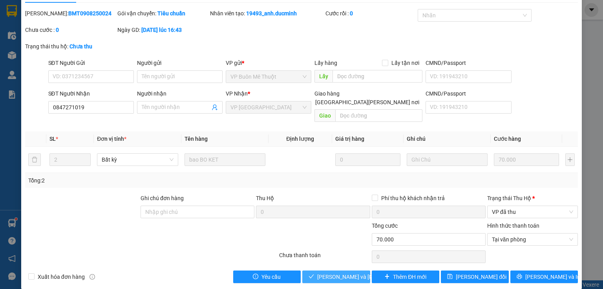
click at [355, 272] on span "[PERSON_NAME] và [PERSON_NAME] hàng" at bounding box center [370, 276] width 106 height 9
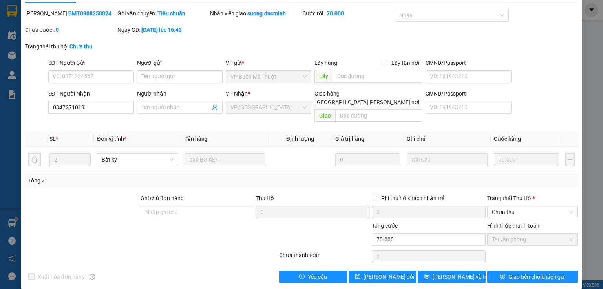
scroll to position [0, 0]
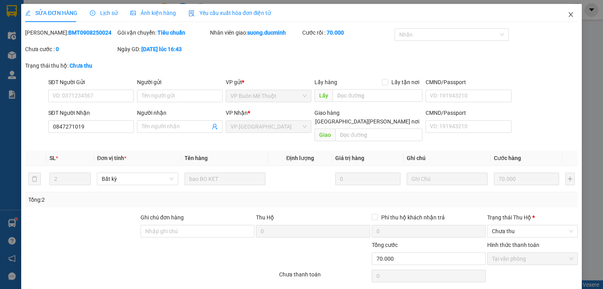
click at [568, 13] on icon "close" at bounding box center [571, 14] width 6 height 6
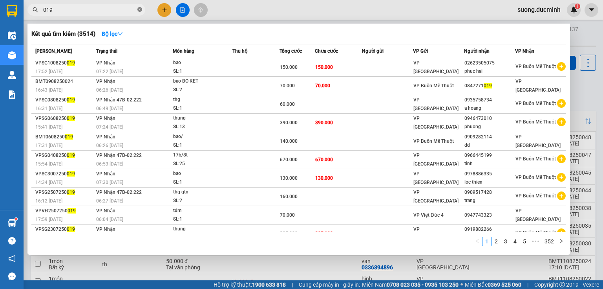
click at [139, 10] on icon "close-circle" at bounding box center [139, 9] width 5 height 5
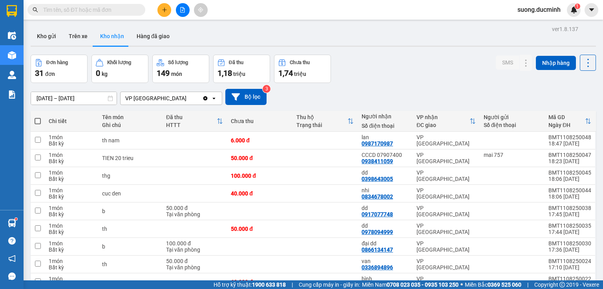
click at [121, 12] on input "text" at bounding box center [89, 9] width 93 height 9
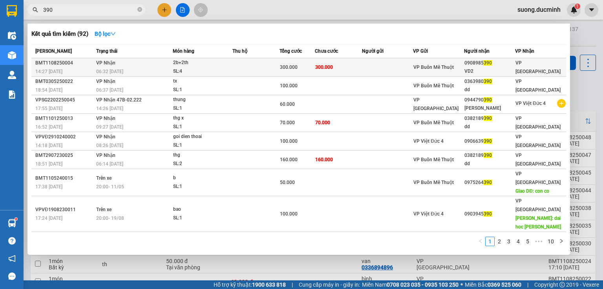
type input "390"
click at [217, 67] on div "SL: 4" at bounding box center [202, 71] width 59 height 9
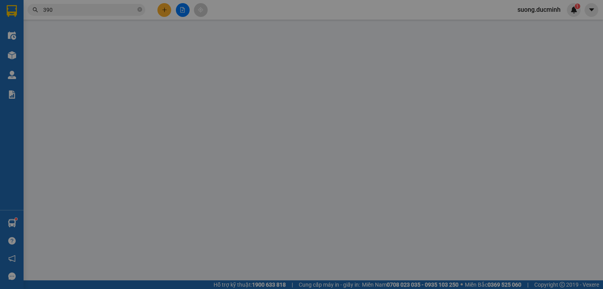
type input "0908985390"
type input "VD2"
type input "300.000"
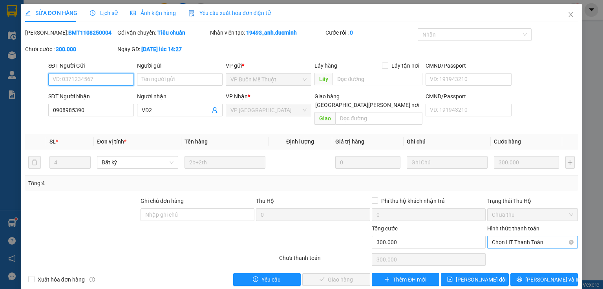
click at [537, 236] on span "Chọn HT Thanh Toán" at bounding box center [532, 242] width 81 height 12
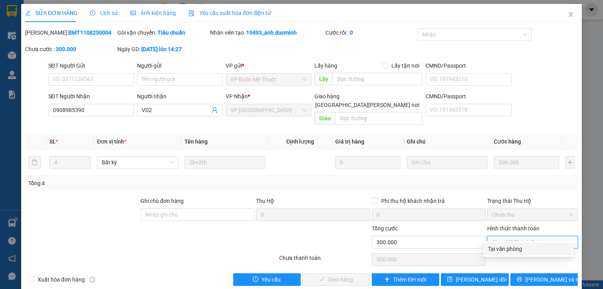
click at [527, 249] on div "Tại văn phòng" at bounding box center [528, 248] width 81 height 9
type input "0"
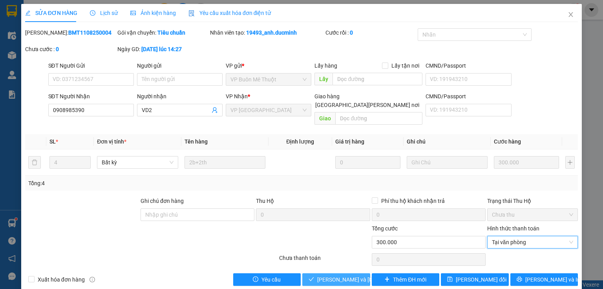
click at [339, 273] on button "[PERSON_NAME] và [PERSON_NAME] hàng" at bounding box center [336, 279] width 68 height 13
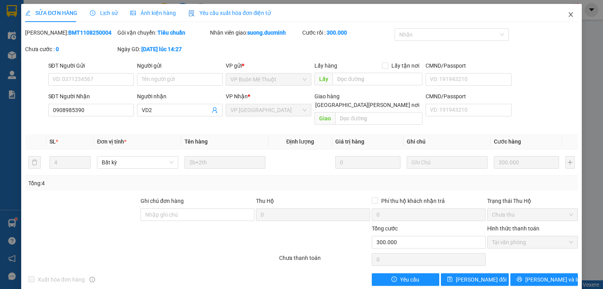
click at [568, 15] on icon "close" at bounding box center [571, 14] width 6 height 6
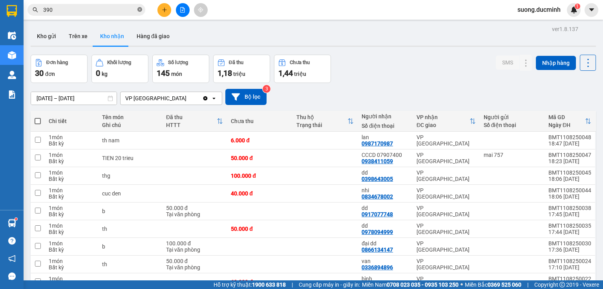
click at [140, 8] on icon "close-circle" at bounding box center [139, 9] width 5 height 5
drag, startPoint x: 85, startPoint y: 14, endPoint x: 168, endPoint y: 13, distance: 83.3
click at [174, 22] on section "Kết quả tìm kiếm ( 92 ) Bộ lọc Mã ĐH Trạng thái Món hàng Thu hộ Tổng cước Chưa …" at bounding box center [301, 144] width 603 height 289
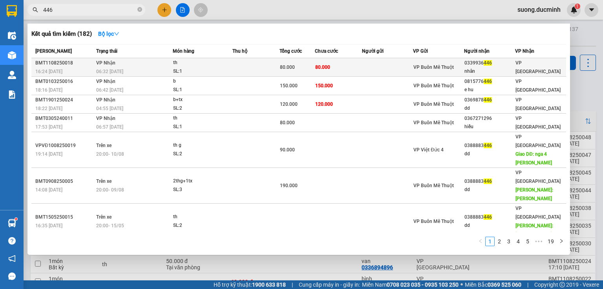
type input "446"
click at [259, 64] on td at bounding box center [256, 67] width 47 height 18
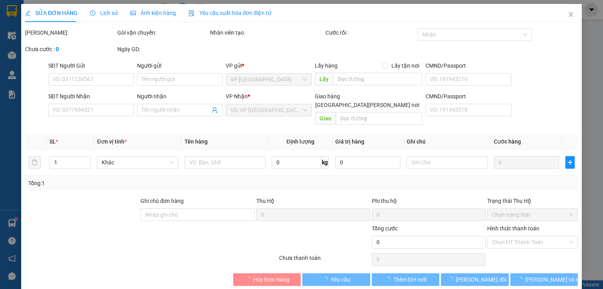
type input "0339936446"
type input "nhân"
type input "80.000"
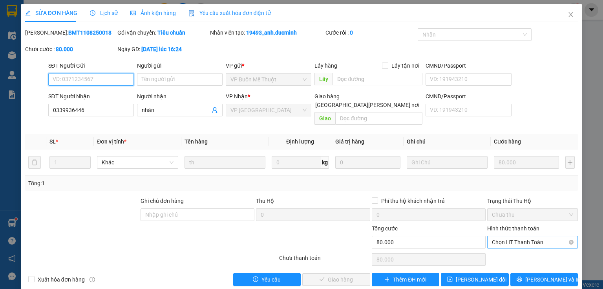
click at [509, 236] on span "Chọn HT Thanh Toán" at bounding box center [532, 242] width 81 height 12
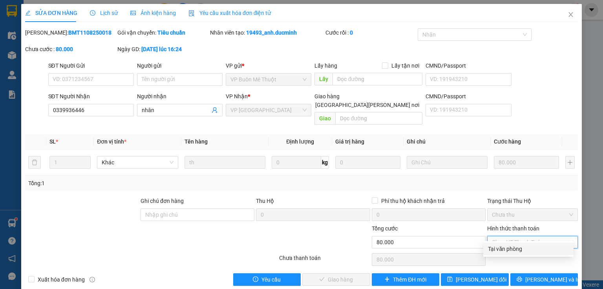
click at [507, 248] on div "Tại văn phòng" at bounding box center [528, 248] width 81 height 9
type input "0"
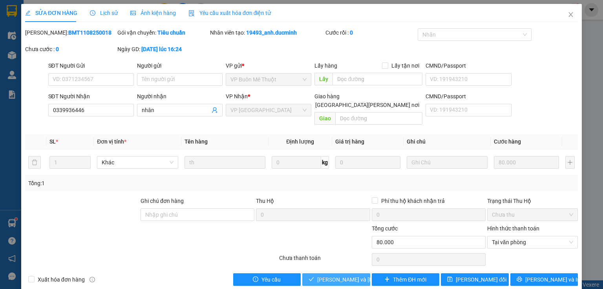
click at [321, 275] on span "[PERSON_NAME] và [PERSON_NAME] hàng" at bounding box center [370, 279] width 106 height 9
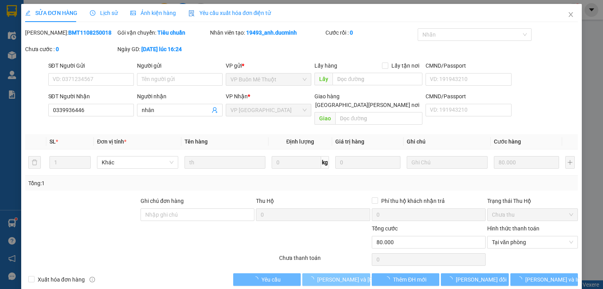
click at [321, 275] on span "[PERSON_NAME] và [PERSON_NAME] hàng" at bounding box center [370, 279] width 106 height 9
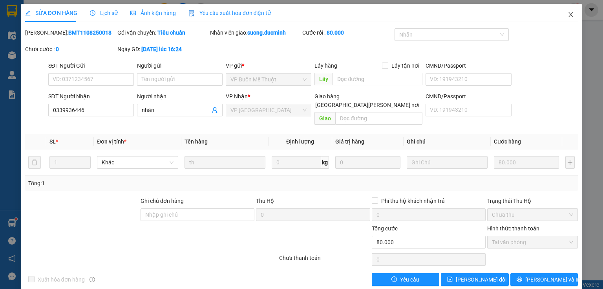
click at [568, 15] on icon "close" at bounding box center [571, 14] width 6 height 6
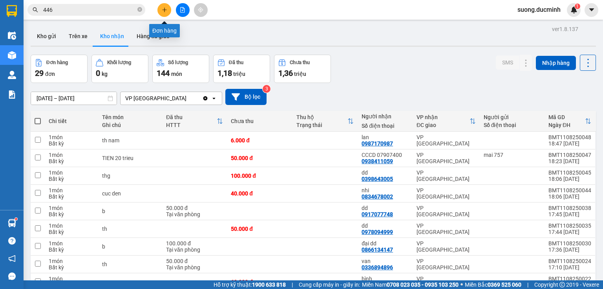
click at [163, 12] on icon "plus" at bounding box center [164, 9] width 5 height 5
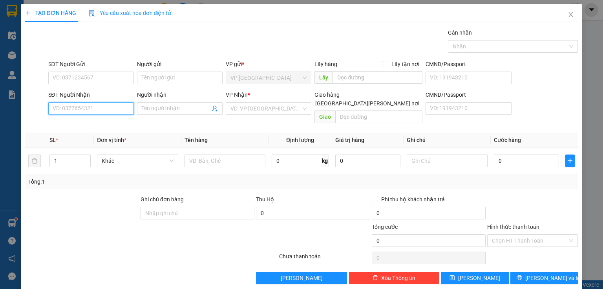
click at [75, 109] on input "SĐT Người Nhận" at bounding box center [91, 108] width 86 height 13
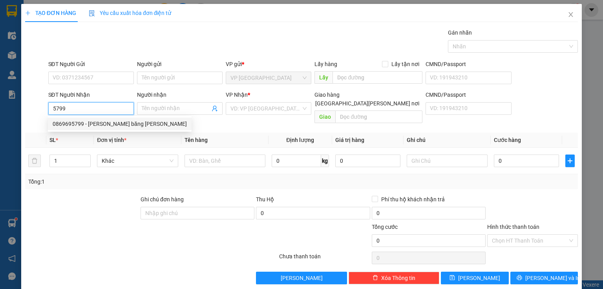
click at [106, 123] on div "0869695799 - tuyết băng keo" at bounding box center [120, 123] width 134 height 9
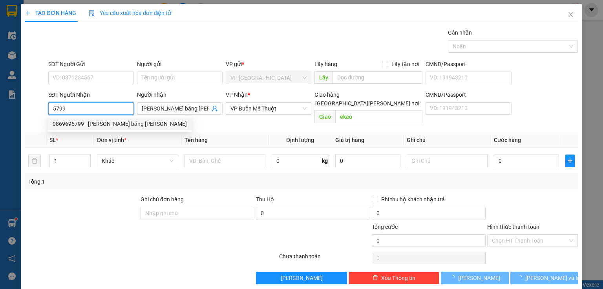
type input "0869695799"
type input "[PERSON_NAME] băng [PERSON_NAME]"
type input "ekao"
type input "10.000"
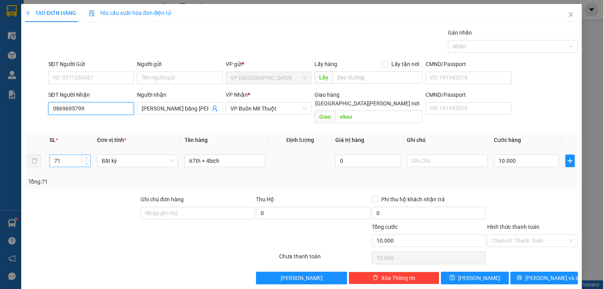
type input "0869695799"
drag, startPoint x: 68, startPoint y: 155, endPoint x: 41, endPoint y: 152, distance: 26.5
click at [41, 152] on tr "71 Bất kỳ 67th + 4bich 0 10.000" at bounding box center [301, 161] width 553 height 26
type input "19"
click at [33, 152] on tr "19 Bất kỳ 67th + 4bich 0 10.000" at bounding box center [301, 161] width 553 height 26
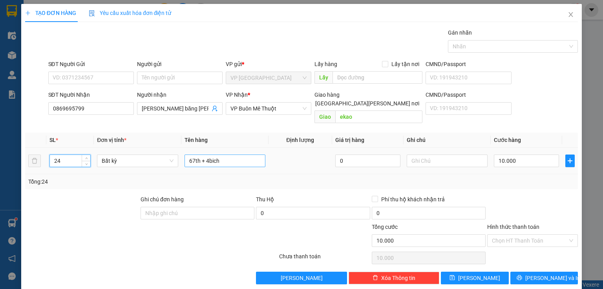
type input "24"
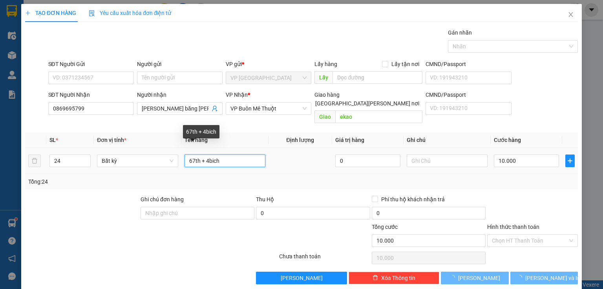
drag, startPoint x: 230, startPoint y: 151, endPoint x: 172, endPoint y: 144, distance: 57.7
click at [172, 148] on tr "24 Bất kỳ 67th + 4bich 0 10.000" at bounding box center [301, 161] width 553 height 26
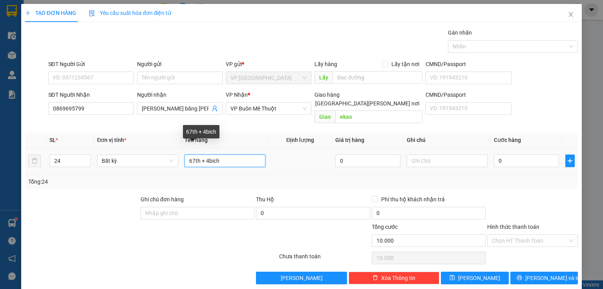
type input "0"
type input "món"
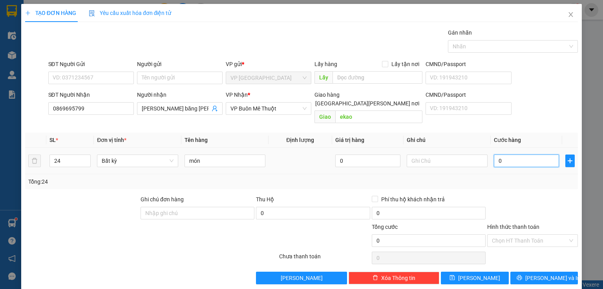
click at [527, 156] on input "0" at bounding box center [526, 160] width 65 height 13
type input "8"
type input "80"
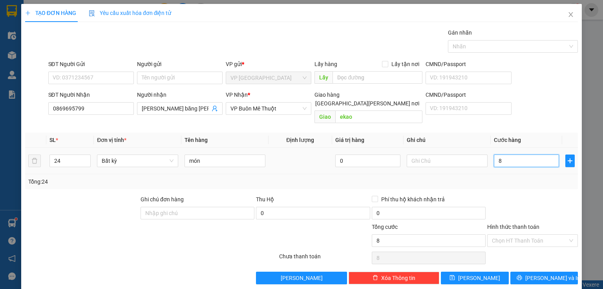
type input "80"
type input "800"
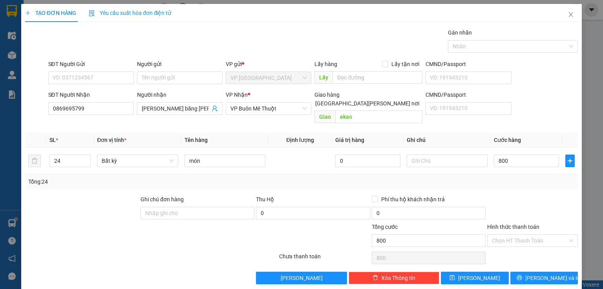
type input "800.000"
click at [539, 200] on div at bounding box center [533, 208] width 92 height 27
click at [545, 273] on span "[PERSON_NAME] và In" at bounding box center [553, 277] width 55 height 9
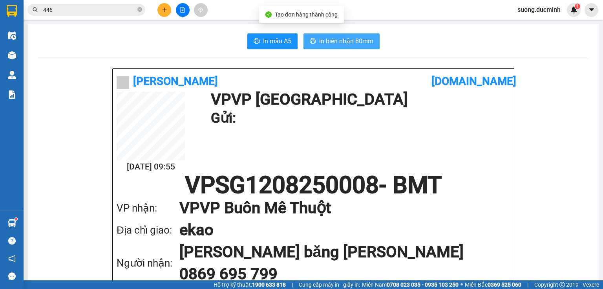
click at [324, 43] on span "In biên nhận 80mm" at bounding box center [346, 41] width 54 height 10
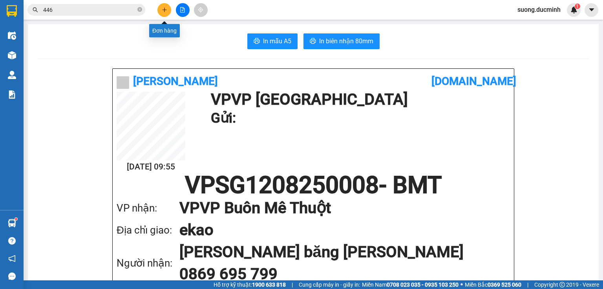
click at [165, 8] on icon "plus" at bounding box center [164, 9] width 0 height 4
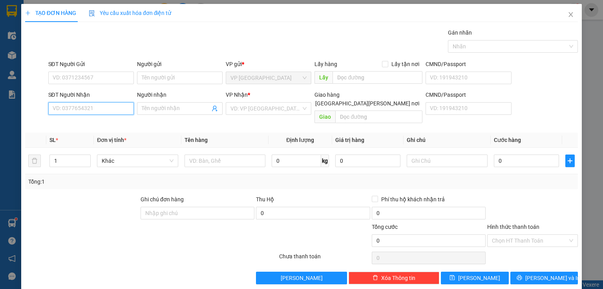
click at [93, 111] on input "SĐT Người Nhận" at bounding box center [91, 108] width 86 height 13
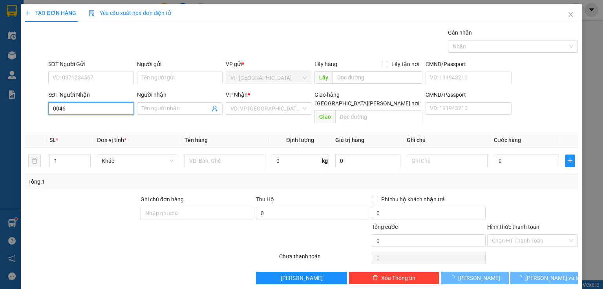
click at [93, 111] on input "0046" at bounding box center [91, 108] width 86 height 13
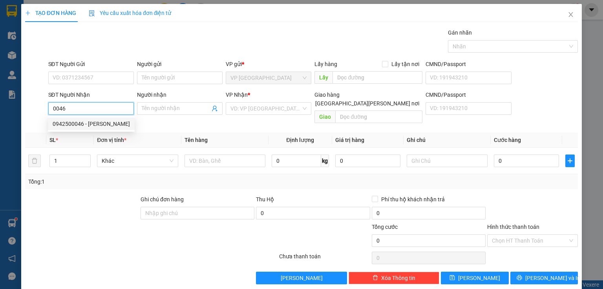
click at [95, 125] on div "0942500046 - chi phuong" at bounding box center [91, 123] width 77 height 9
type input "0942500046"
type input "[PERSON_NAME]"
type input "250.000"
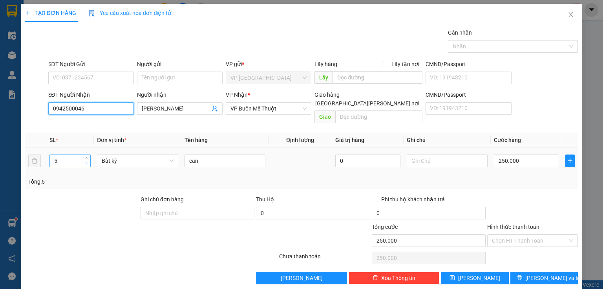
type input "0942500046"
type input "4"
click at [87, 162] on icon "down" at bounding box center [86, 163] width 3 height 3
drag, startPoint x: 204, startPoint y: 154, endPoint x: 179, endPoint y: 163, distance: 26.3
click at [179, 163] on tr "4 Bất kỳ can 0 250.000" at bounding box center [301, 161] width 553 height 26
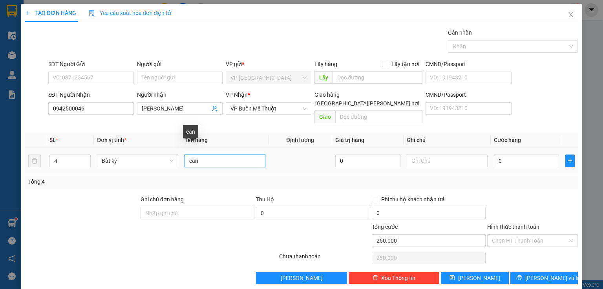
type input "0"
type input "thg"
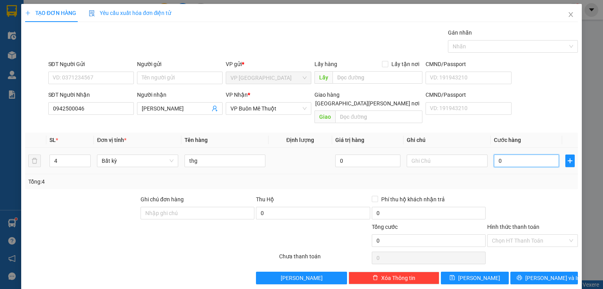
click at [507, 154] on input "0" at bounding box center [526, 160] width 65 height 13
type input "8"
type input "80"
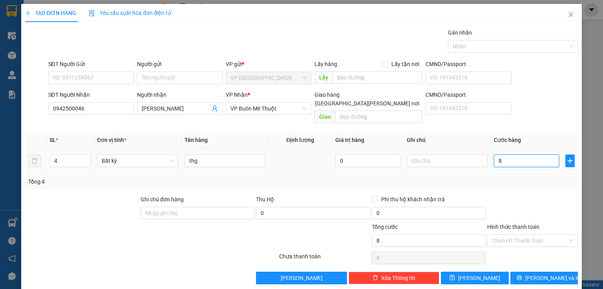
type input "80"
type input "80.000"
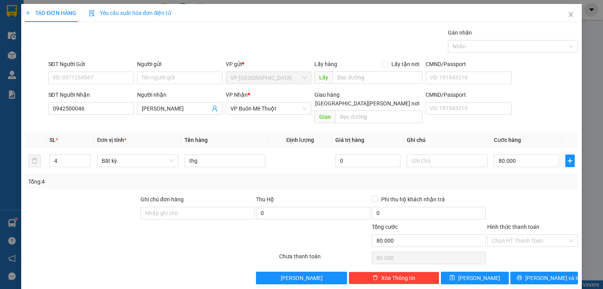
click at [526, 198] on div at bounding box center [533, 208] width 92 height 27
click at [522, 275] on icon "printer" at bounding box center [519, 277] width 5 height 5
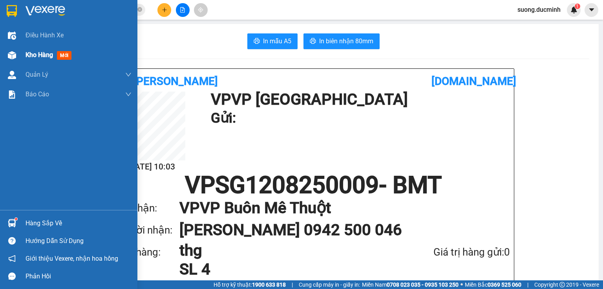
click at [38, 57] on span "Kho hàng" at bounding box center [39, 54] width 27 height 7
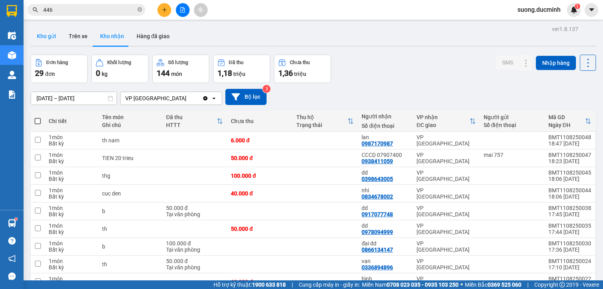
click at [44, 37] on button "Kho gửi" at bounding box center [47, 36] width 32 height 19
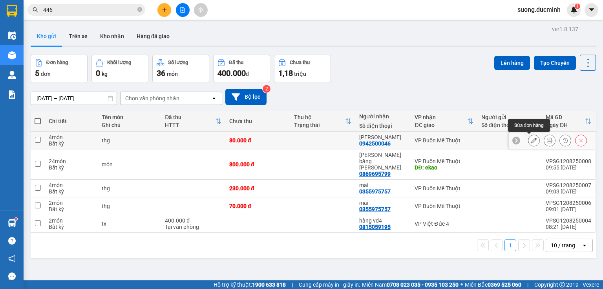
click at [529, 141] on button at bounding box center [534, 141] width 11 height 14
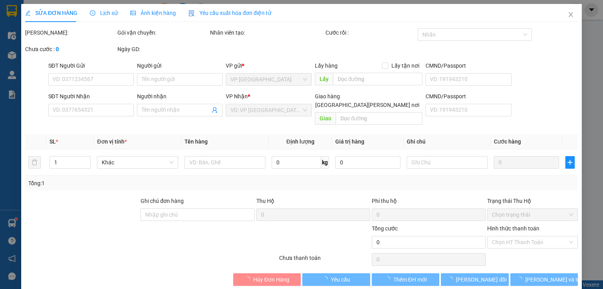
type input "0942500046"
type input "[PERSON_NAME]"
type input "80.000"
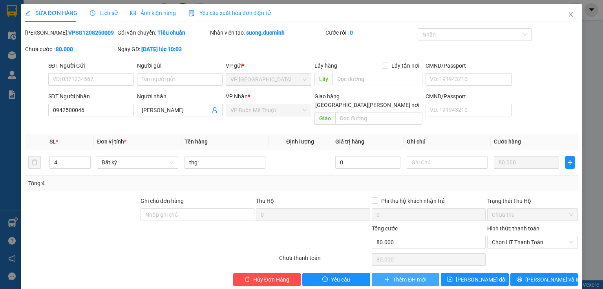
click at [393, 275] on span "Thêm ĐH mới" at bounding box center [409, 279] width 33 height 9
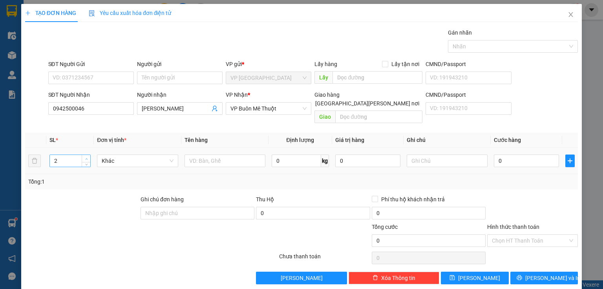
click at [85, 158] on icon "up" at bounding box center [86, 159] width 3 height 3
type input "3"
click at [85, 158] on icon "up" at bounding box center [86, 159] width 3 height 3
click at [217, 154] on input "text" at bounding box center [225, 160] width 81 height 13
type input "thg"
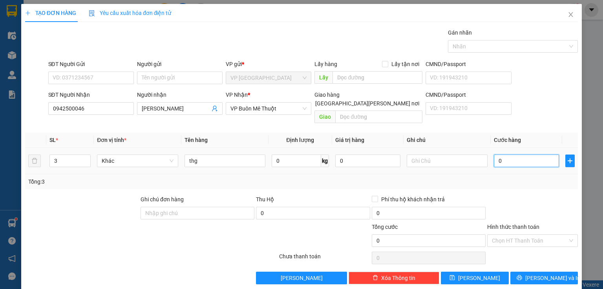
click at [526, 154] on input "0" at bounding box center [526, 160] width 65 height 13
type input "1"
click at [521, 196] on div at bounding box center [533, 208] width 92 height 27
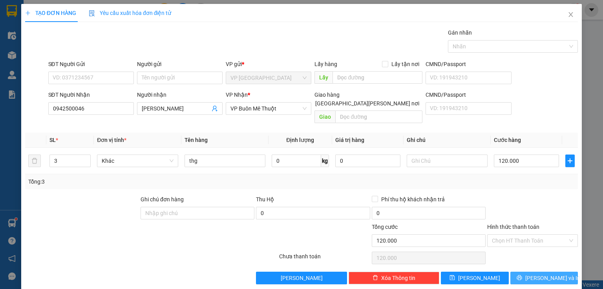
click at [540, 273] on span "[PERSON_NAME] và In" at bounding box center [553, 277] width 55 height 9
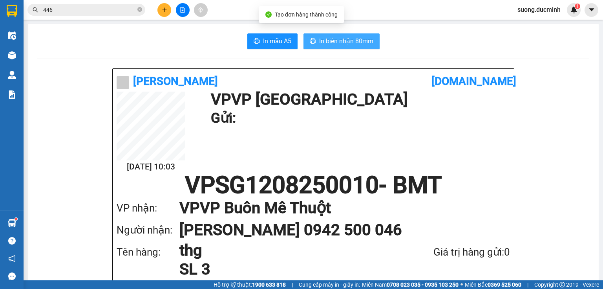
click at [329, 38] on span "In biên nhận 80mm" at bounding box center [346, 41] width 54 height 10
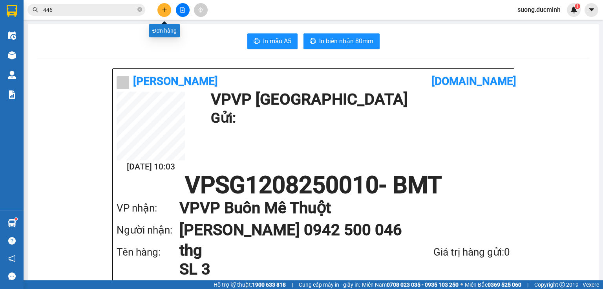
click at [164, 9] on icon "plus" at bounding box center [164, 9] width 0 height 4
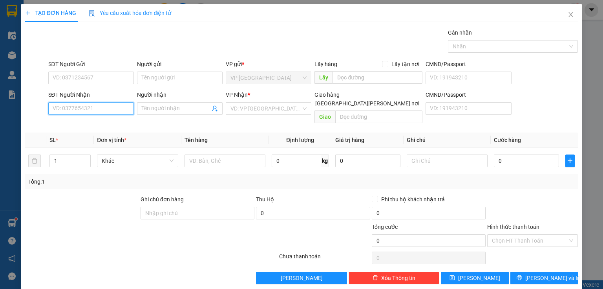
click at [91, 109] on input "SĐT Người Nhận" at bounding box center [91, 108] width 86 height 13
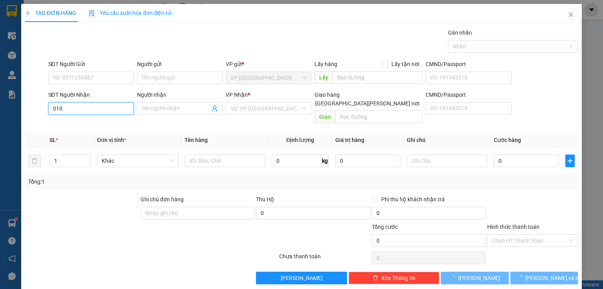
click at [83, 107] on input "010" at bounding box center [91, 108] width 86 height 13
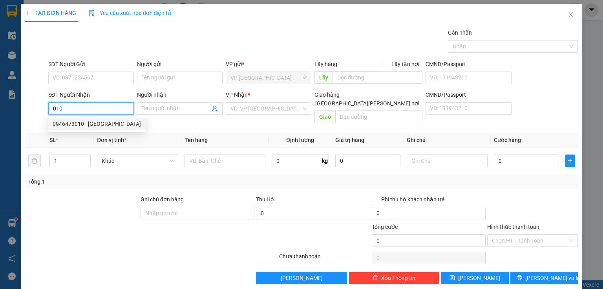
click at [78, 123] on div "0946473010 - phuong" at bounding box center [97, 123] width 88 height 9
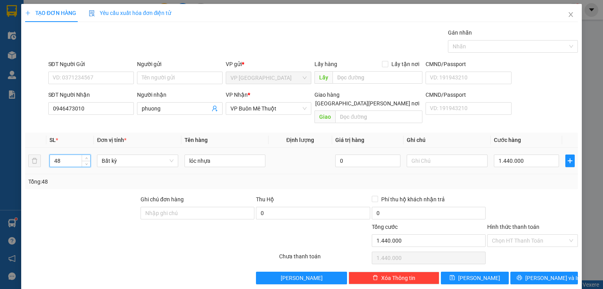
drag, startPoint x: 61, startPoint y: 154, endPoint x: 39, endPoint y: 158, distance: 22.0
click at [39, 158] on tr "48 Bất kỳ lóc nhựa 0 1.440.000" at bounding box center [301, 161] width 553 height 26
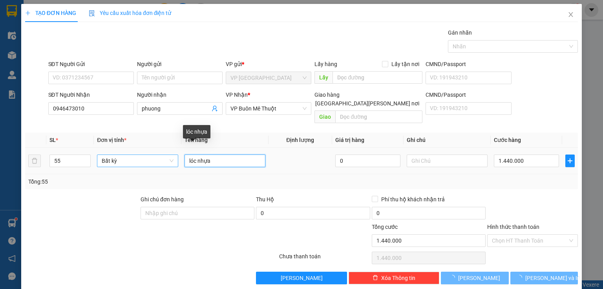
drag, startPoint x: 210, startPoint y: 154, endPoint x: 174, endPoint y: 149, distance: 36.1
click at [174, 149] on tr "55 Bất kỳ lóc nhựa 0 1.440.000" at bounding box center [301, 161] width 553 height 26
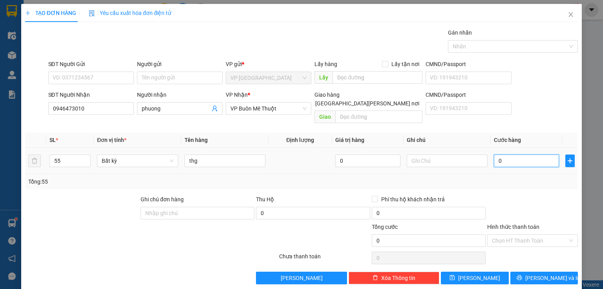
click at [513, 155] on input "0" at bounding box center [526, 160] width 65 height 13
click at [509, 157] on input "0" at bounding box center [526, 160] width 65 height 13
click at [531, 210] on div at bounding box center [533, 208] width 92 height 27
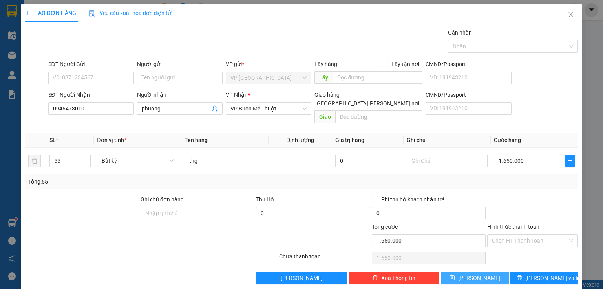
click at [479, 273] on span "[PERSON_NAME]" at bounding box center [479, 277] width 42 height 9
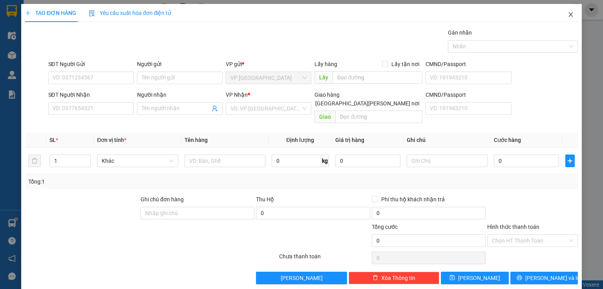
click at [568, 14] on icon "close" at bounding box center [571, 14] width 6 height 6
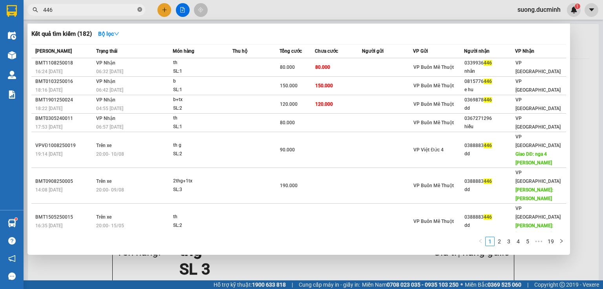
click at [140, 9] on icon "close-circle" at bounding box center [139, 9] width 5 height 5
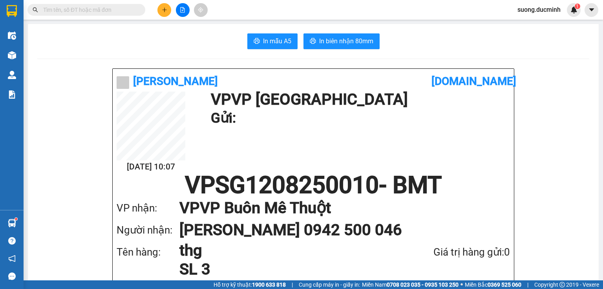
click at [111, 9] on input "text" at bounding box center [89, 9] width 93 height 9
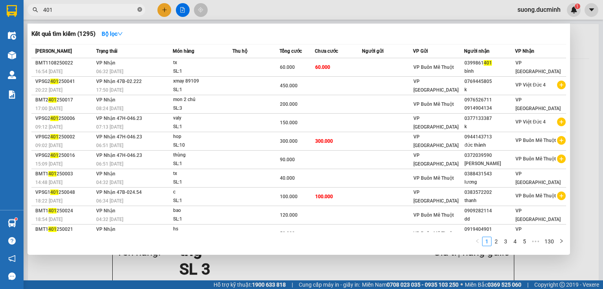
click at [140, 8] on icon "close-circle" at bounding box center [139, 9] width 5 height 5
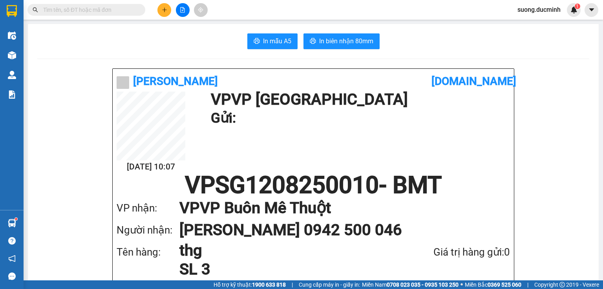
click at [119, 9] on input "text" at bounding box center [89, 9] width 93 height 9
click at [112, 11] on input "text" at bounding box center [89, 9] width 93 height 9
click at [122, 11] on input "text" at bounding box center [89, 9] width 93 height 9
click at [116, 12] on input "text" at bounding box center [89, 9] width 93 height 9
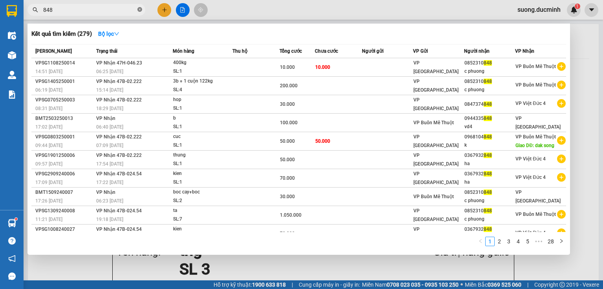
drag, startPoint x: 309, startPoint y: 74, endPoint x: 140, endPoint y: 10, distance: 180.6
click at [140, 10] on icon "close-circle" at bounding box center [139, 9] width 5 height 5
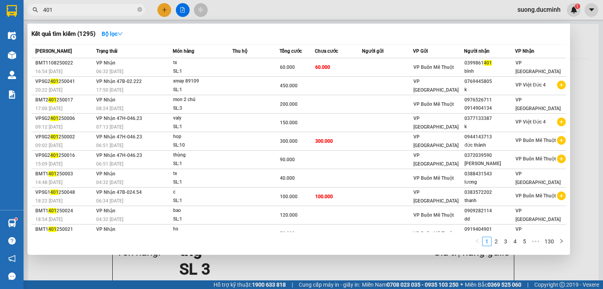
click at [163, 7] on div at bounding box center [301, 144] width 603 height 289
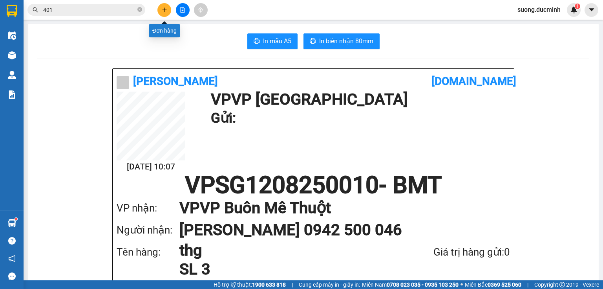
click at [166, 16] on button at bounding box center [165, 10] width 14 height 14
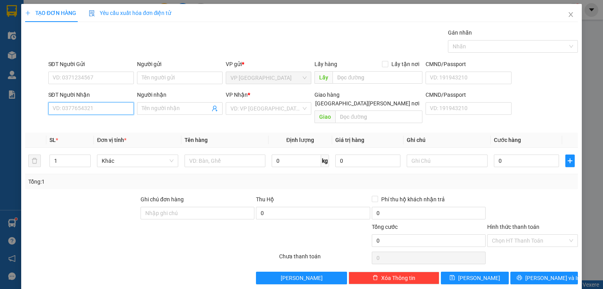
click at [110, 109] on input "SĐT Người Nhận" at bounding box center [91, 108] width 86 height 13
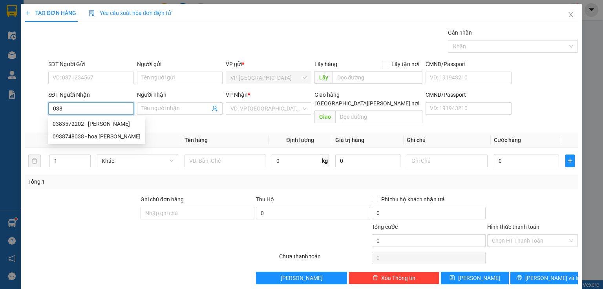
click at [90, 110] on input "038" at bounding box center [91, 108] width 86 height 13
drag, startPoint x: 69, startPoint y: 110, endPoint x: 50, endPoint y: 111, distance: 18.5
click at [50, 111] on input "038" at bounding box center [91, 108] width 86 height 13
click at [88, 124] on div "0913180038 - thu" at bounding box center [90, 123] width 75 height 9
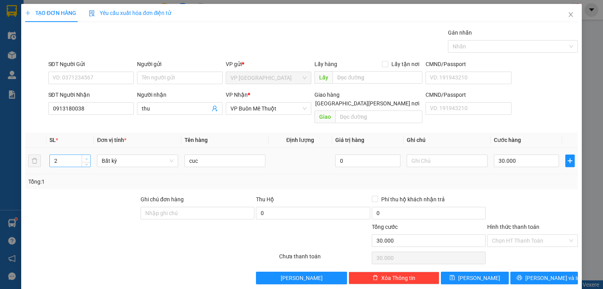
click at [88, 156] on span "up" at bounding box center [86, 158] width 5 height 5
click at [85, 158] on icon "up" at bounding box center [86, 159] width 3 height 3
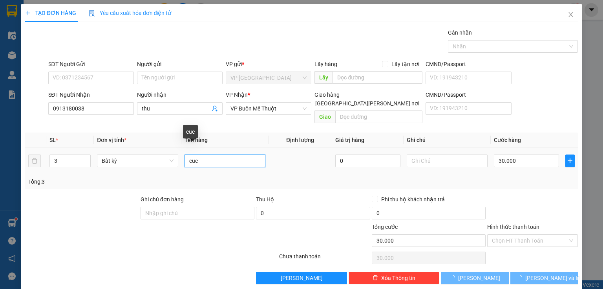
drag, startPoint x: 190, startPoint y: 156, endPoint x: 156, endPoint y: 161, distance: 34.5
click at [156, 161] on tr "3 Bất kỳ cuc 0 30.000" at bounding box center [301, 161] width 553 height 26
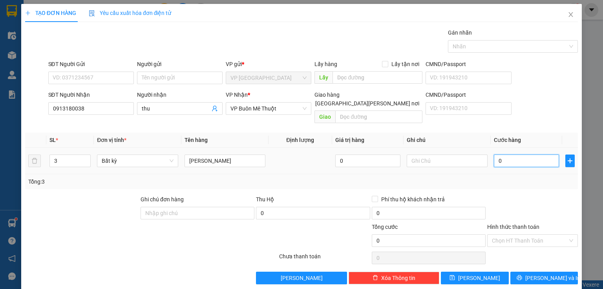
click at [528, 154] on input "0" at bounding box center [526, 160] width 65 height 13
click at [547, 222] on div "Hình thức thanh toán" at bounding box center [532, 228] width 91 height 12
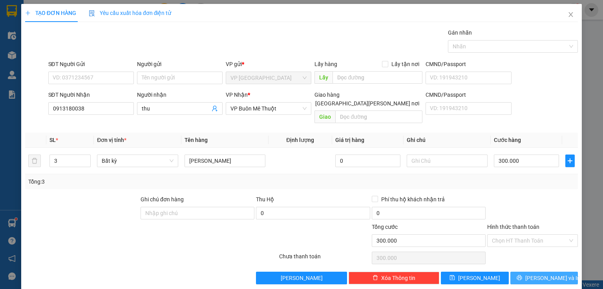
click at [557, 271] on button "[PERSON_NAME] và In" at bounding box center [545, 277] width 68 height 13
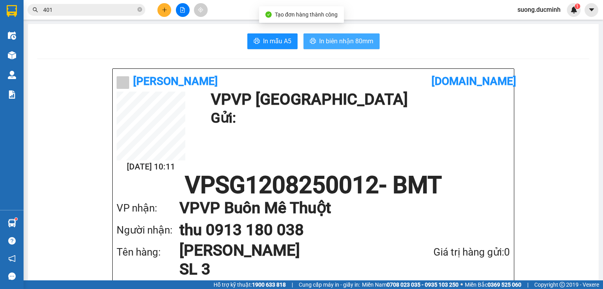
click at [339, 44] on span "In biên nhận 80mm" at bounding box center [346, 41] width 54 height 10
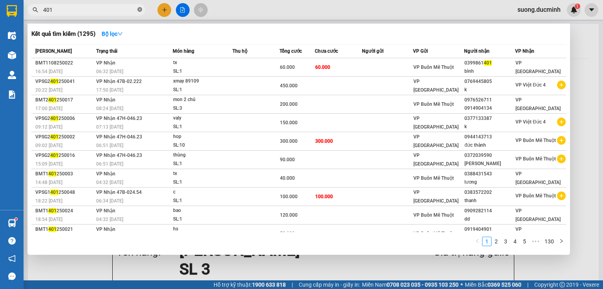
click at [139, 9] on icon "close-circle" at bounding box center [139, 9] width 5 height 5
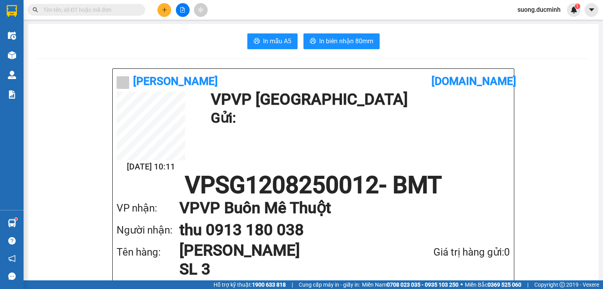
click at [124, 13] on input "text" at bounding box center [89, 9] width 93 height 9
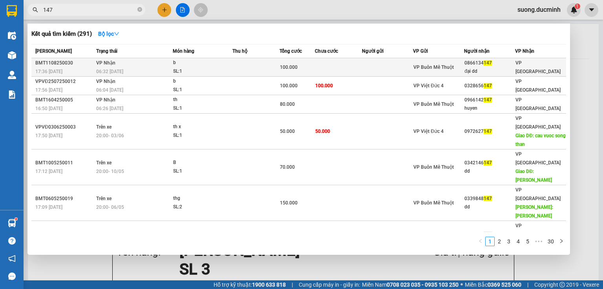
click at [315, 70] on td at bounding box center [338, 67] width 47 height 18
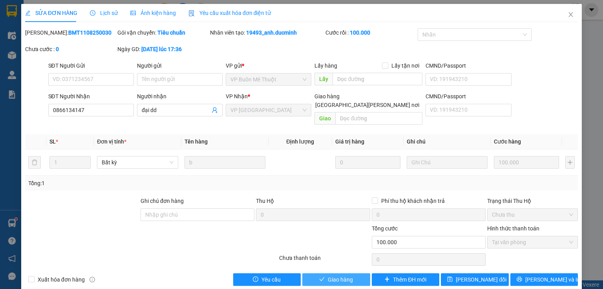
click at [354, 273] on button "Giao hàng" at bounding box center [336, 279] width 68 height 13
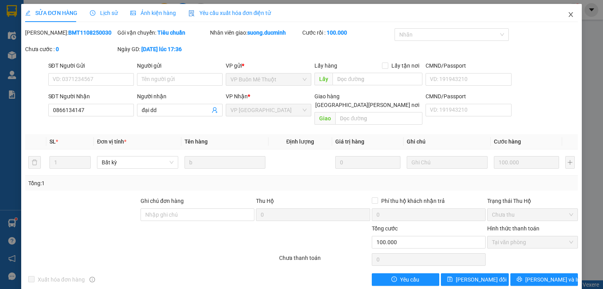
click at [568, 15] on icon "close" at bounding box center [571, 14] width 6 height 6
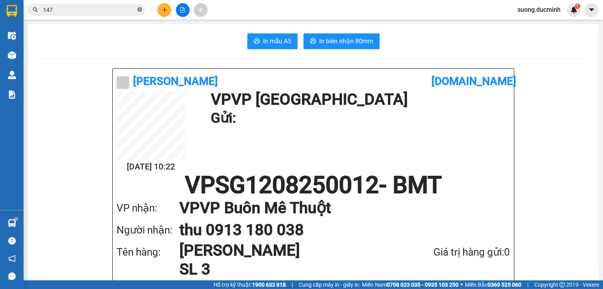
click at [139, 7] on icon "close-circle" at bounding box center [139, 9] width 5 height 5
click at [100, 11] on input "text" at bounding box center [89, 9] width 93 height 9
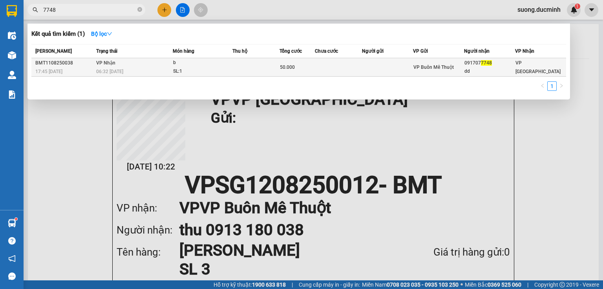
click at [355, 62] on td at bounding box center [338, 67] width 47 height 18
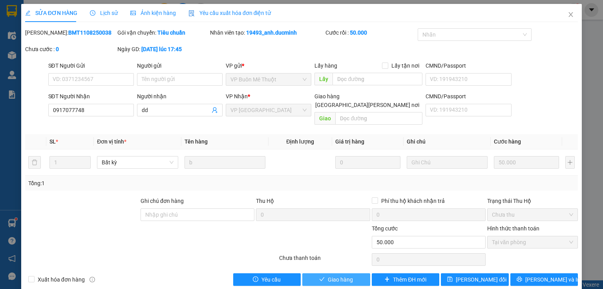
click at [351, 273] on button "Giao hàng" at bounding box center [336, 279] width 68 height 13
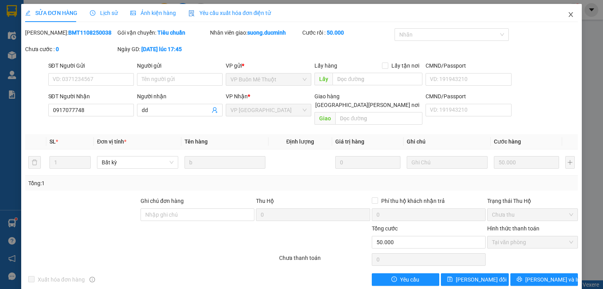
click at [568, 12] on icon "close" at bounding box center [571, 14] width 6 height 6
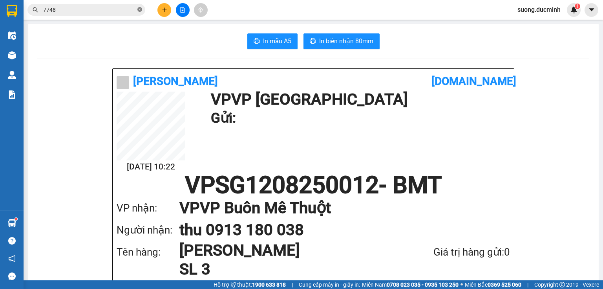
click at [138, 9] on icon "close-circle" at bounding box center [139, 9] width 5 height 5
click at [85, 15] on span at bounding box center [86, 10] width 118 height 12
drag, startPoint x: 82, startPoint y: 10, endPoint x: 78, endPoint y: 13, distance: 5.3
click at [81, 10] on input "text" at bounding box center [89, 9] width 93 height 9
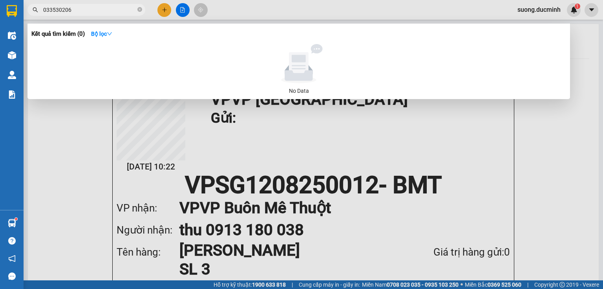
click at [52, 11] on input "033530206" at bounding box center [89, 9] width 93 height 9
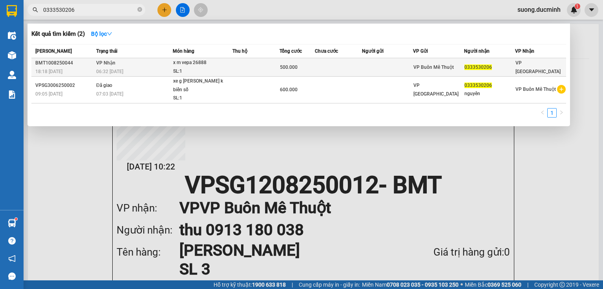
click at [295, 68] on span "500.000" at bounding box center [289, 66] width 18 height 5
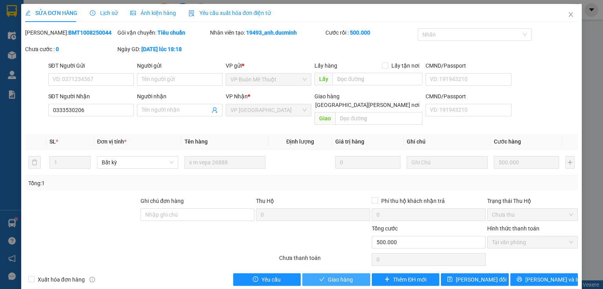
click at [354, 274] on button "Giao hàng" at bounding box center [336, 279] width 68 height 13
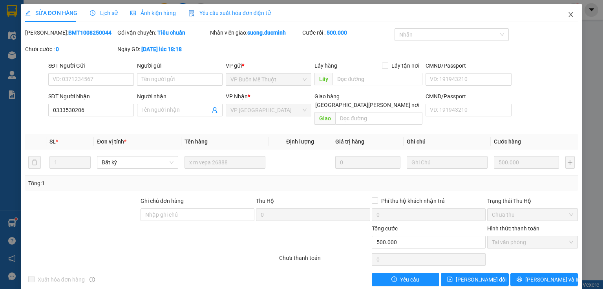
click at [568, 15] on icon "close" at bounding box center [571, 14] width 6 height 6
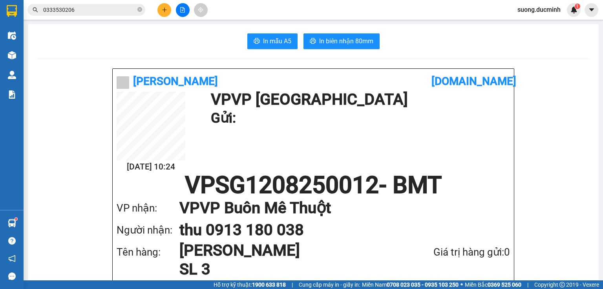
click at [142, 10] on span "0333530206" at bounding box center [86, 10] width 118 height 12
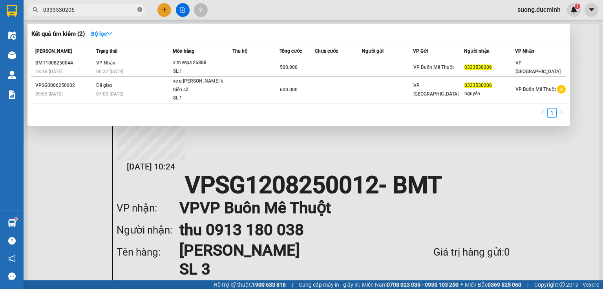
click at [139, 10] on icon "close-circle" at bounding box center [139, 9] width 5 height 5
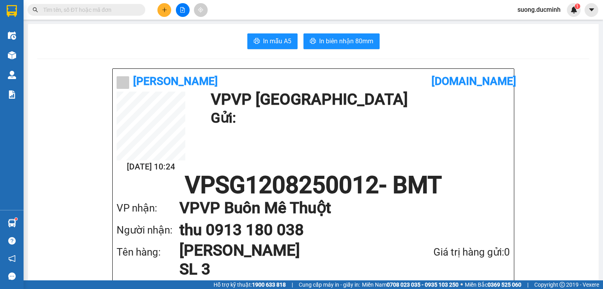
click at [134, 10] on input "text" at bounding box center [89, 9] width 93 height 9
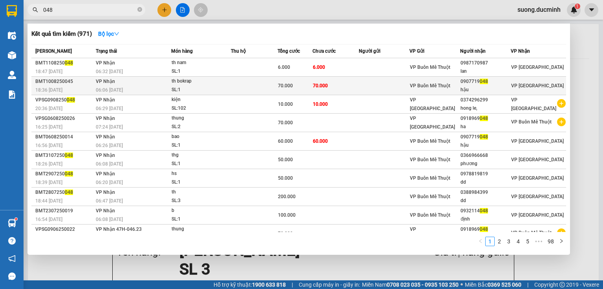
click at [233, 87] on td at bounding box center [254, 86] width 46 height 18
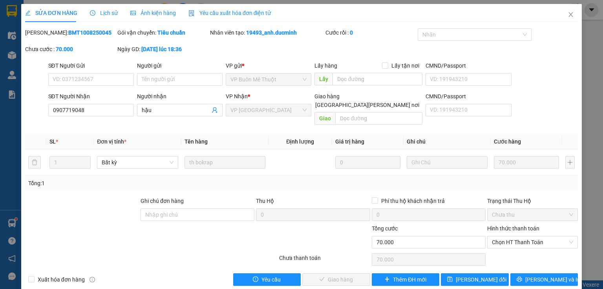
click at [108, 18] on div "Lịch sử" at bounding box center [104, 13] width 28 height 18
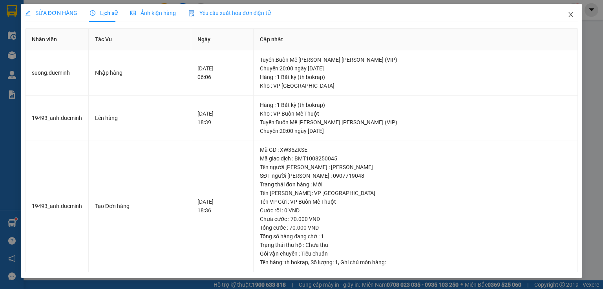
click at [572, 14] on icon "close" at bounding box center [571, 14] width 6 height 6
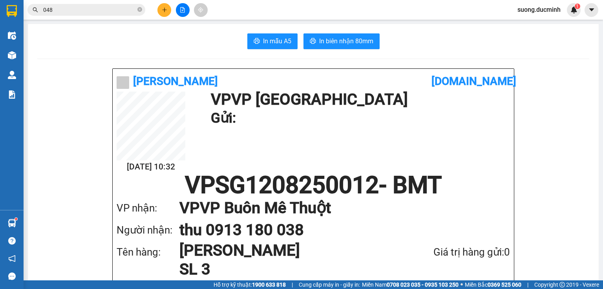
click at [162, 8] on icon "plus" at bounding box center [164, 9] width 5 height 5
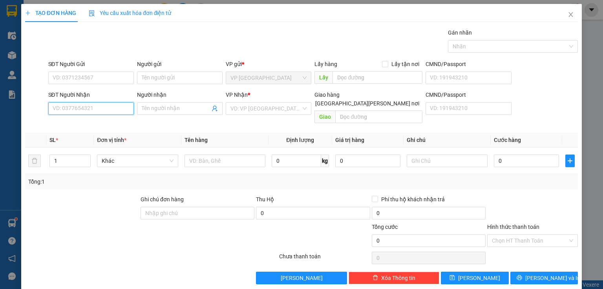
click at [90, 110] on input "SĐT Người Nhận" at bounding box center [91, 108] width 86 height 13
click at [83, 110] on input "486" at bounding box center [91, 108] width 86 height 13
click at [86, 124] on div "0974346486 - huynh t nghĩa" at bounding box center [91, 123] width 77 height 9
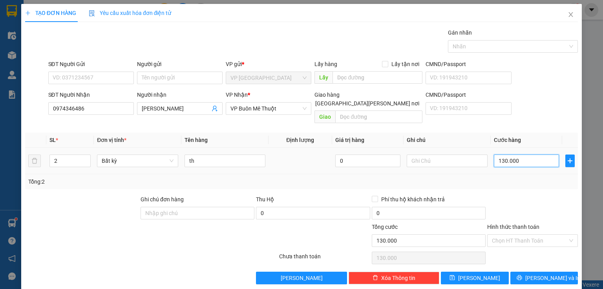
click at [524, 154] on input "130.000" at bounding box center [526, 160] width 65 height 13
drag, startPoint x: 539, startPoint y: 187, endPoint x: 536, endPoint y: 210, distance: 22.6
click at [539, 195] on div at bounding box center [533, 208] width 92 height 27
click at [529, 235] on input "Hình thức thanh toán" at bounding box center [530, 241] width 76 height 12
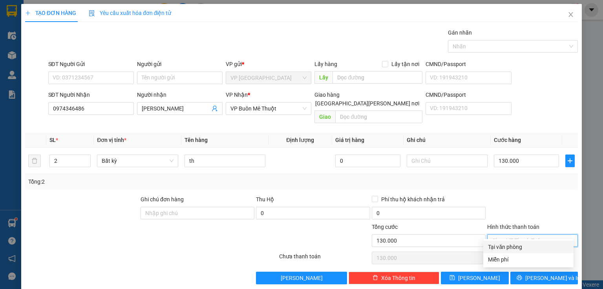
click at [522, 249] on div "Tại văn phòng" at bounding box center [528, 246] width 81 height 9
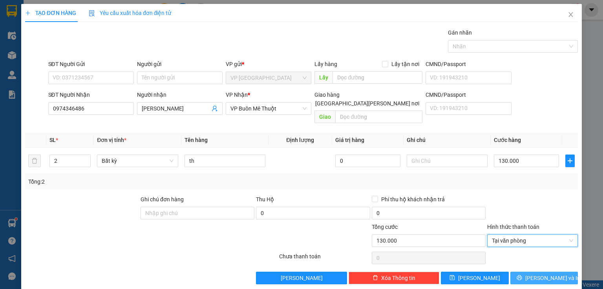
click at [535, 273] on span "[PERSON_NAME] và In" at bounding box center [553, 277] width 55 height 9
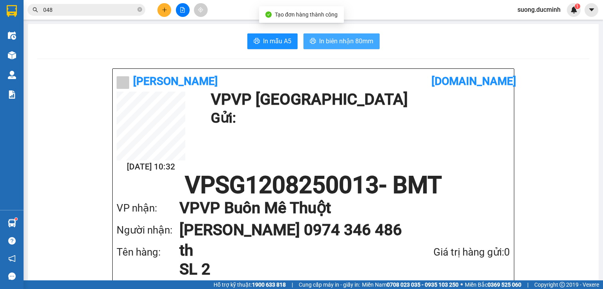
click at [325, 42] on span "In biên nhận 80mm" at bounding box center [346, 41] width 54 height 10
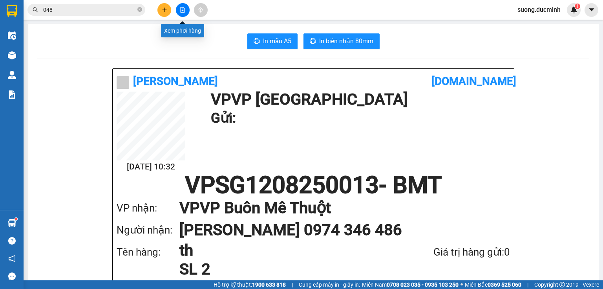
click at [181, 13] on button at bounding box center [183, 10] width 14 height 14
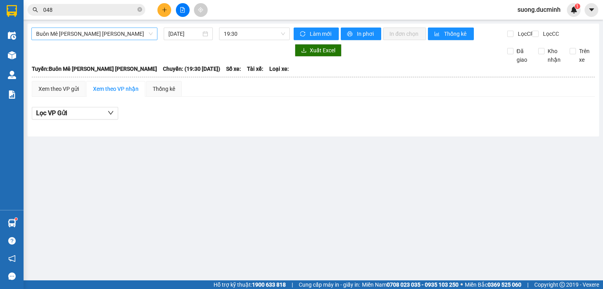
click at [126, 35] on span "Buôn Mê [PERSON_NAME] [PERSON_NAME]" at bounding box center [94, 34] width 117 height 12
click at [143, 10] on span "048" at bounding box center [86, 10] width 118 height 12
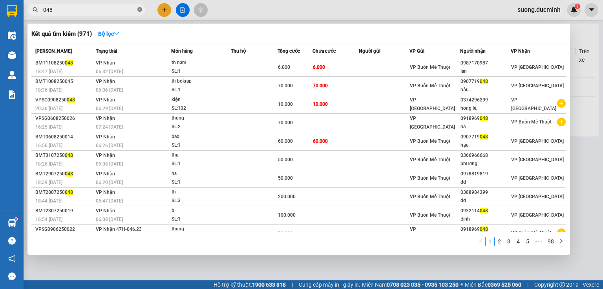
click at [138, 10] on icon "close-circle" at bounding box center [139, 9] width 5 height 5
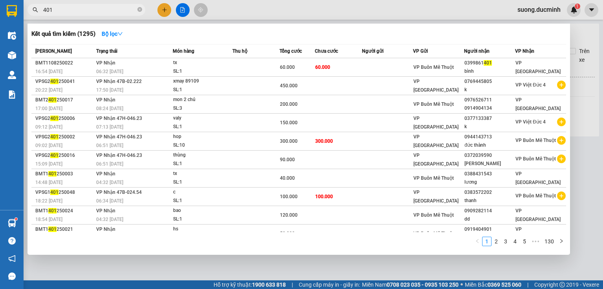
click at [579, 179] on div at bounding box center [301, 144] width 603 height 289
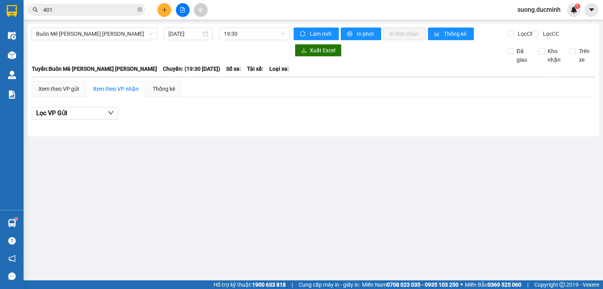
click at [142, 9] on span "401" at bounding box center [86, 10] width 118 height 12
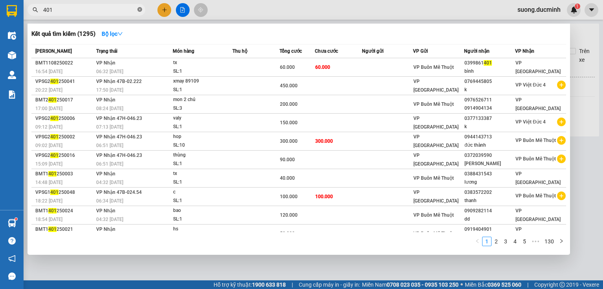
click at [141, 11] on icon "close-circle" at bounding box center [139, 9] width 5 height 5
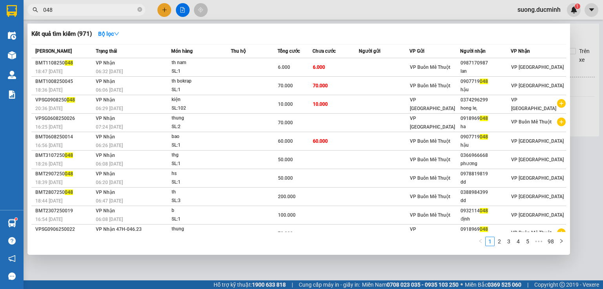
click at [101, 7] on input "048" at bounding box center [89, 9] width 93 height 9
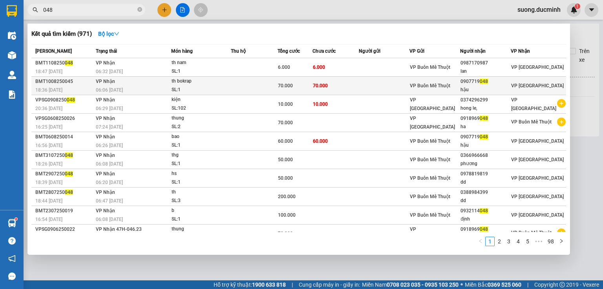
click at [231, 88] on div "SL: 1" at bounding box center [201, 90] width 59 height 9
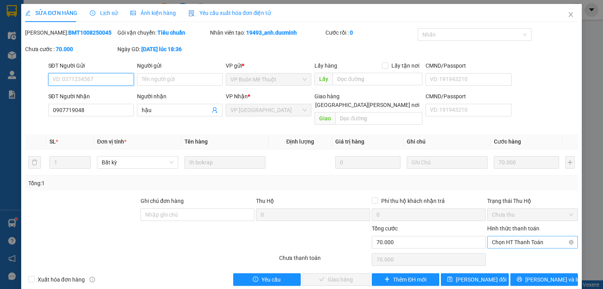
click at [496, 236] on span "Chọn HT Thanh Toán" at bounding box center [532, 242] width 81 height 12
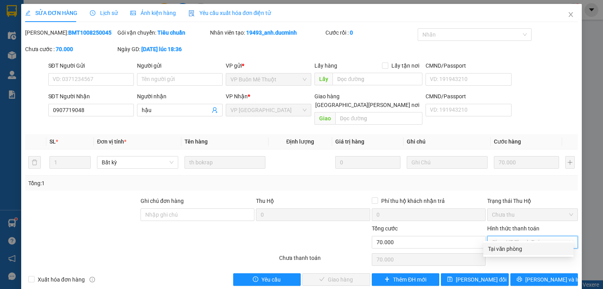
click at [498, 247] on div "Tại văn phòng" at bounding box center [528, 248] width 81 height 9
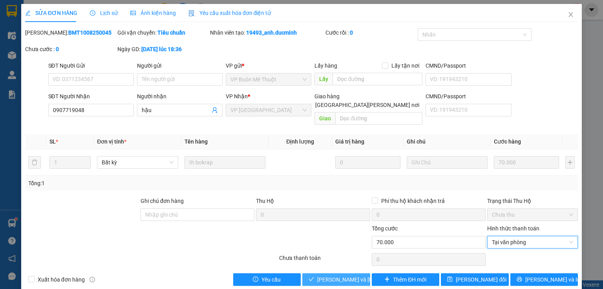
click at [339, 275] on span "[PERSON_NAME] và [PERSON_NAME] hàng" at bounding box center [370, 279] width 106 height 9
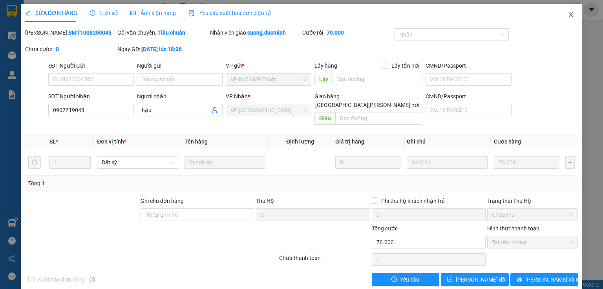
click at [568, 14] on icon "close" at bounding box center [571, 14] width 6 height 6
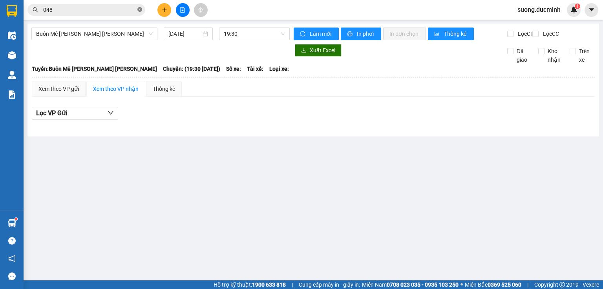
click at [138, 9] on icon "close-circle" at bounding box center [139, 9] width 5 height 5
click at [122, 12] on input "text" at bounding box center [89, 9] width 93 height 9
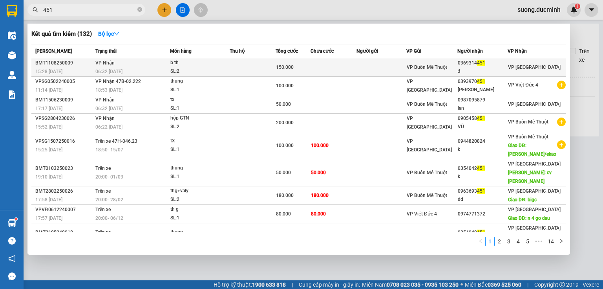
click at [244, 66] on td at bounding box center [253, 67] width 46 height 18
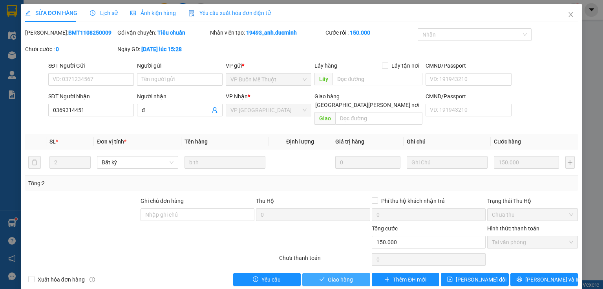
click at [346, 275] on span "Giao hàng" at bounding box center [340, 279] width 25 height 9
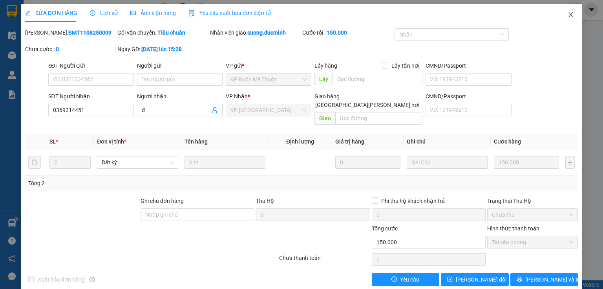
click at [568, 14] on icon "close" at bounding box center [571, 14] width 6 height 6
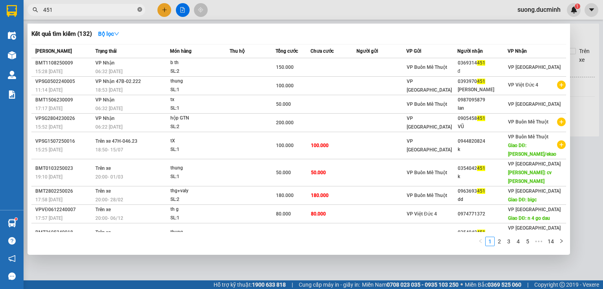
click at [141, 7] on icon "close-circle" at bounding box center [139, 9] width 5 height 5
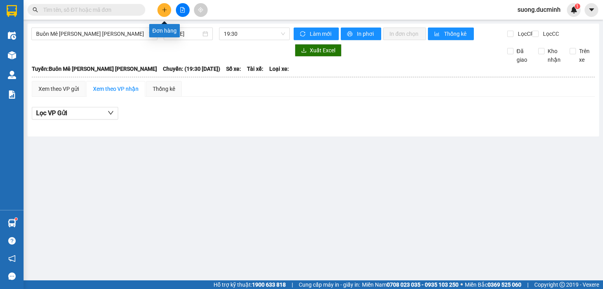
drag, startPoint x: 166, startPoint y: 14, endPoint x: 167, endPoint y: 3, distance: 10.7
click at [167, 3] on button at bounding box center [165, 10] width 14 height 14
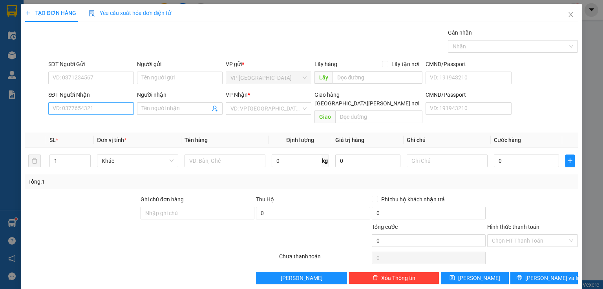
click at [112, 104] on div "SĐT Người Nhận VD: 0377654321" at bounding box center [91, 103] width 86 height 27
click at [82, 109] on input "SĐT Người Nhận" at bounding box center [91, 108] width 86 height 13
drag, startPoint x: 457, startPoint y: 100, endPoint x: 471, endPoint y: 106, distance: 15.5
click at [471, 106] on div "CMND/Passport VD: 191943210" at bounding box center [469, 103] width 86 height 27
click at [86, 108] on input "SĐT Người Nhận" at bounding box center [91, 108] width 86 height 13
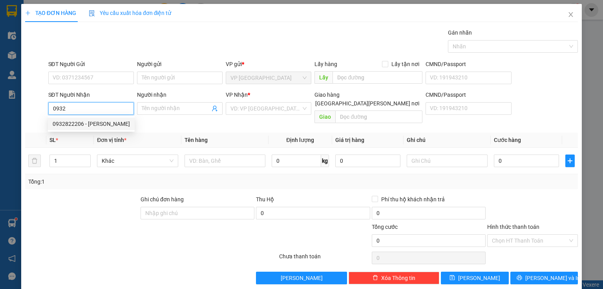
drag, startPoint x: 71, startPoint y: 112, endPoint x: 41, endPoint y: 114, distance: 29.5
click at [41, 114] on div "SĐT Người Nhận 0932 Người nhận Tên người nhận VP Nhận * VD: VP Sài Gòn Giao hàn…" at bounding box center [301, 108] width 555 height 36
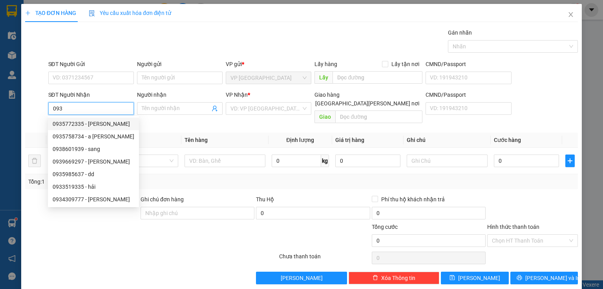
drag, startPoint x: 63, startPoint y: 110, endPoint x: 40, endPoint y: 108, distance: 23.3
click at [40, 108] on div "SĐT Người Nhận 093 Người nhận Tên người nhận VP Nhận * VD: VP Sài Gòn Giao hàng…" at bounding box center [301, 108] width 555 height 36
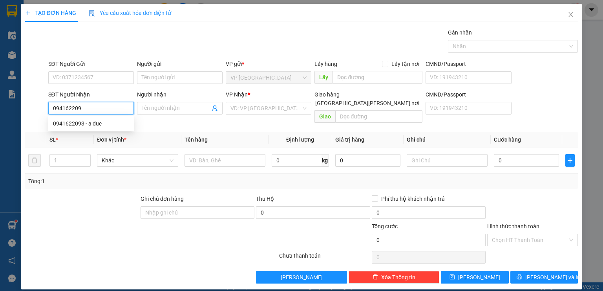
type input "0941622093"
click at [74, 124] on div "0941622093 - a duc" at bounding box center [91, 123] width 76 height 9
type input "a duc"
type input "40.000"
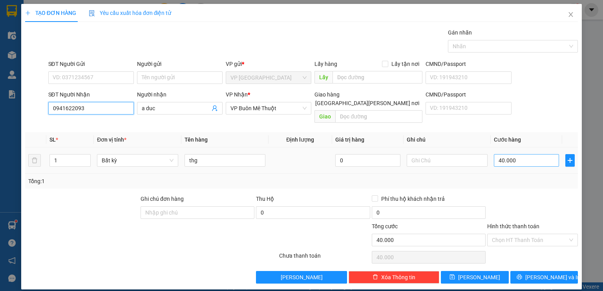
type input "0941622093"
click at [529, 154] on input "40.000" at bounding box center [526, 160] width 65 height 13
type input "6"
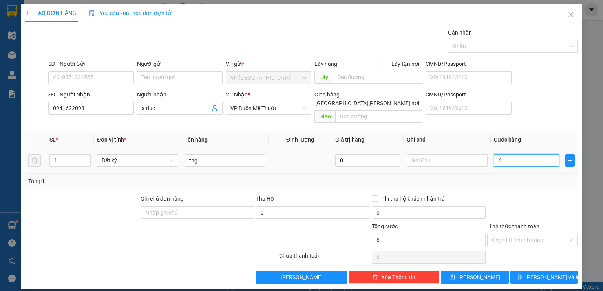
type input "60"
drag, startPoint x: 518, startPoint y: 150, endPoint x: 496, endPoint y: 155, distance: 22.6
click at [496, 155] on input "60" at bounding box center [526, 160] width 65 height 13
type input "50"
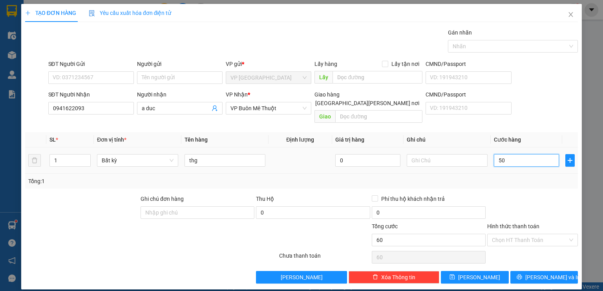
type input "50"
type input "50.000"
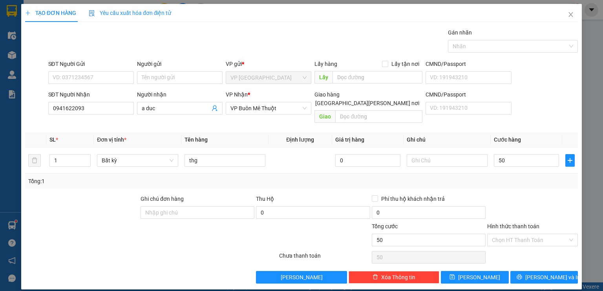
type input "50.000"
drag, startPoint x: 510, startPoint y: 193, endPoint x: 521, endPoint y: 220, distance: 28.7
click at [511, 195] on div at bounding box center [533, 208] width 92 height 27
click at [523, 235] on input "Hình thức thanh toán" at bounding box center [530, 241] width 76 height 12
click at [512, 244] on div "Tại văn phòng" at bounding box center [532, 246] width 81 height 9
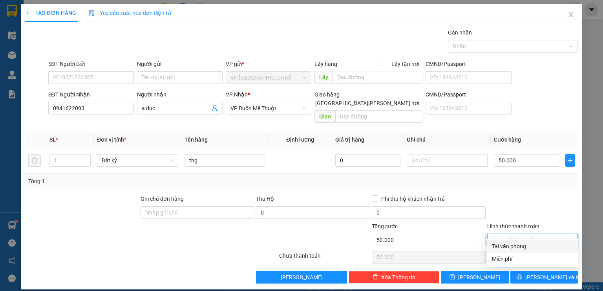
type input "0"
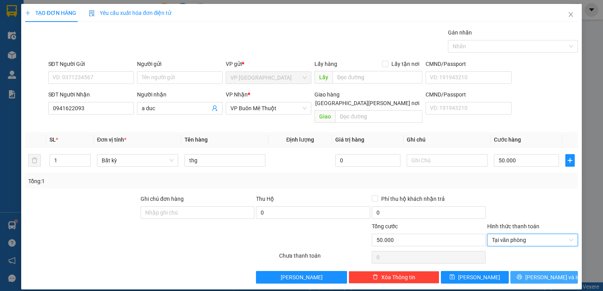
click at [522, 275] on icon "printer" at bounding box center [519, 277] width 5 height 5
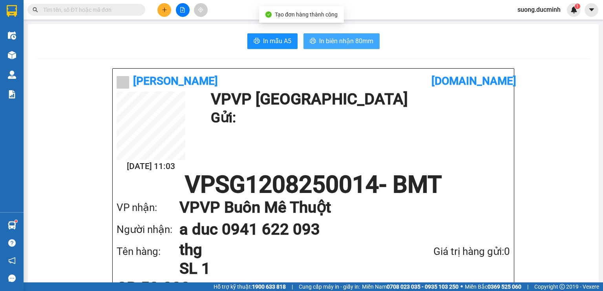
click at [343, 45] on span "In biên nhận 80mm" at bounding box center [346, 41] width 54 height 10
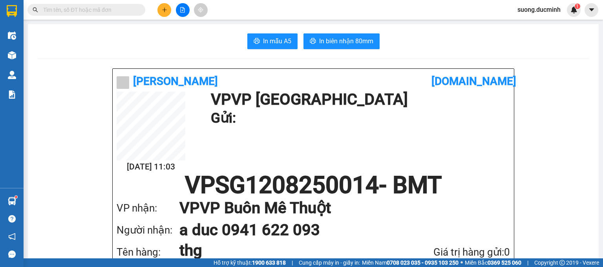
click at [76, 5] on span at bounding box center [86, 10] width 118 height 12
click at [71, 9] on input "text" at bounding box center [89, 9] width 93 height 9
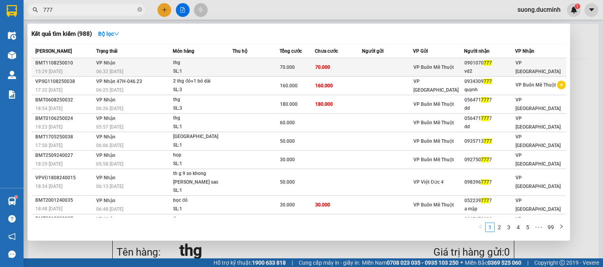
type input "777"
click at [149, 68] on div "06:32 [DATE]" at bounding box center [134, 71] width 76 height 9
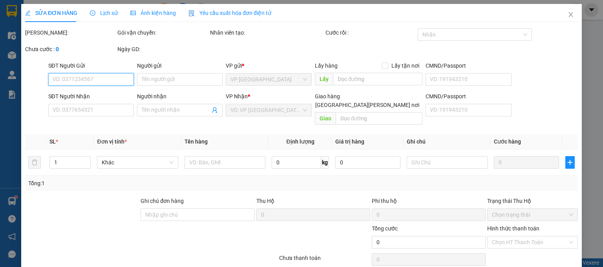
type input "0901070777"
type input "vd2"
type input "70.000"
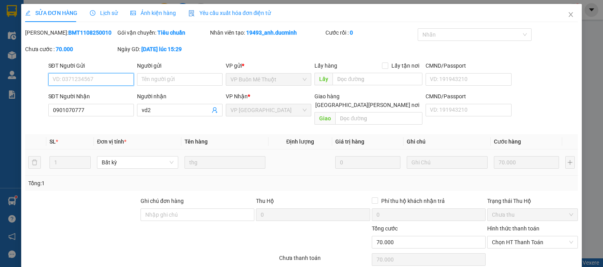
scroll to position [25, 0]
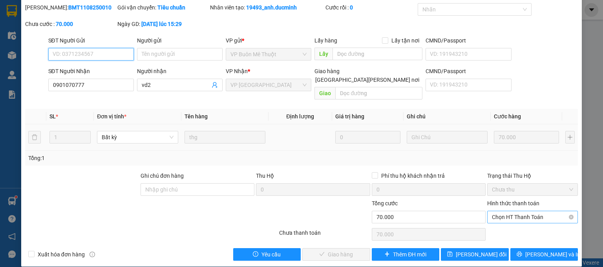
click at [501, 211] on span "Chọn HT Thanh Toán" at bounding box center [532, 217] width 81 height 12
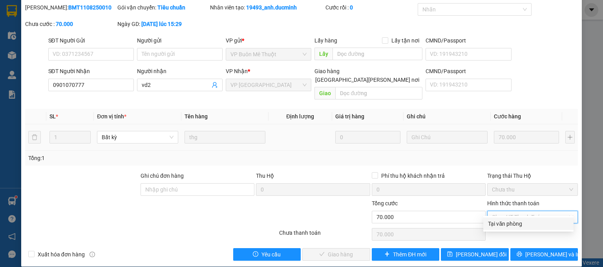
click at [496, 222] on div "Tại văn phòng" at bounding box center [528, 223] width 81 height 9
type input "0"
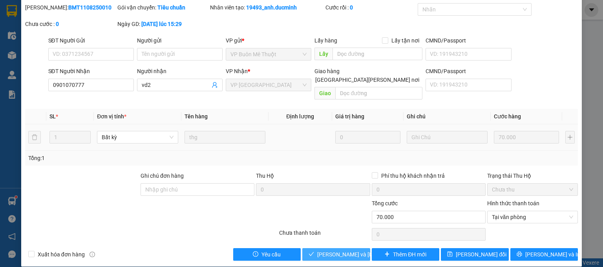
click at [338, 250] on span "[PERSON_NAME] và [PERSON_NAME] hàng" at bounding box center [370, 254] width 106 height 9
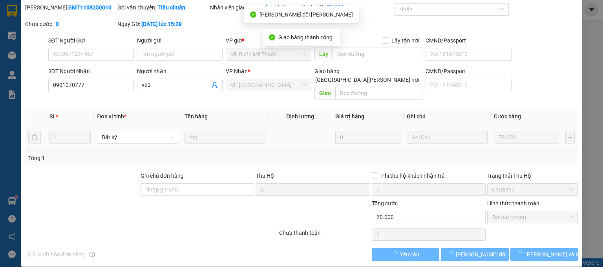
scroll to position [0, 0]
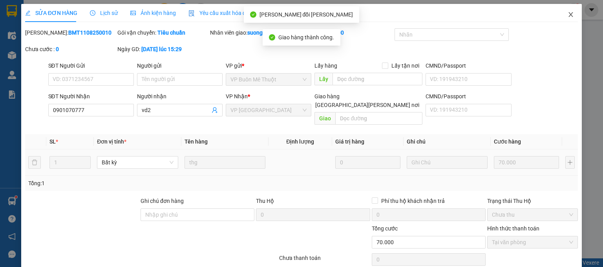
click at [569, 14] on icon "close" at bounding box center [571, 14] width 6 height 6
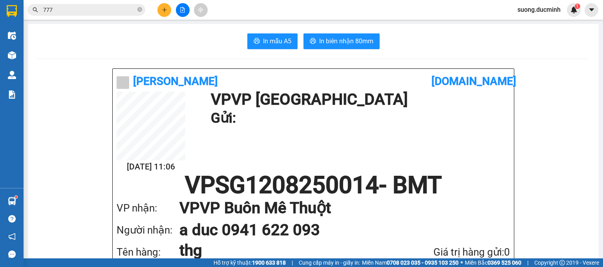
click at [162, 9] on icon "plus" at bounding box center [164, 9] width 5 height 5
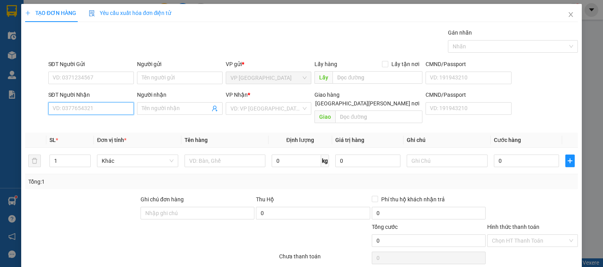
click at [79, 108] on input "SĐT Người Nhận" at bounding box center [91, 108] width 86 height 13
type input "0363200616"
click at [60, 127] on div "0363200616" at bounding box center [90, 123] width 75 height 9
type input "vd5"
type input "50.000"
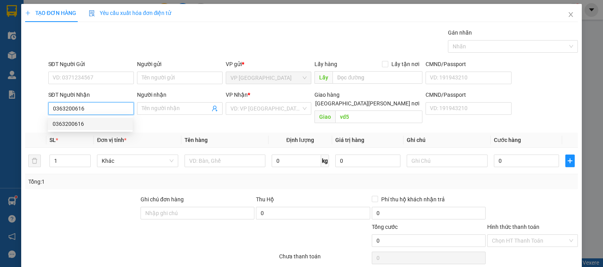
type input "50.000"
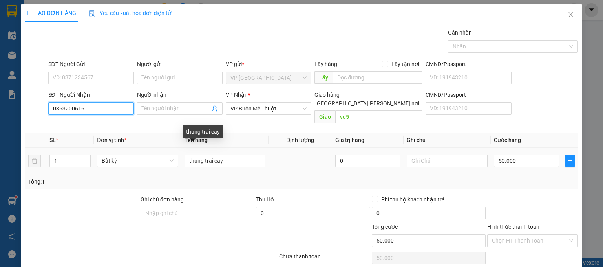
type input "0363200616"
click at [231, 154] on input "thung trai cay" at bounding box center [225, 160] width 81 height 13
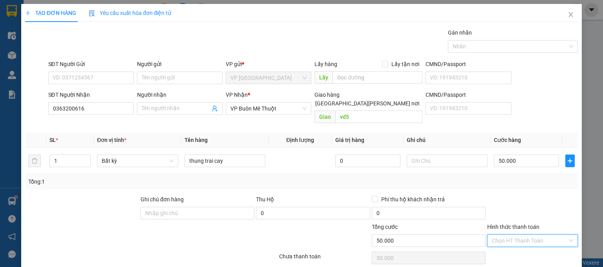
click at [515, 235] on input "Hình thức thanh toán" at bounding box center [530, 241] width 76 height 12
click at [525, 201] on div "Tại văn phòng" at bounding box center [528, 202] width 81 height 9
type input "0"
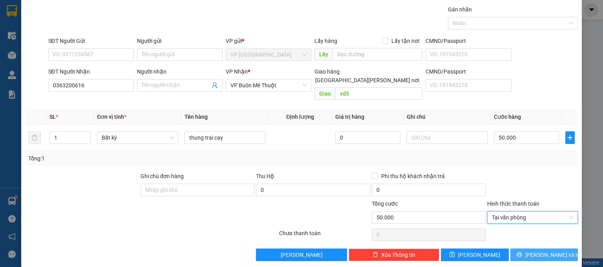
click at [527, 248] on button "[PERSON_NAME] và In" at bounding box center [545, 254] width 68 height 13
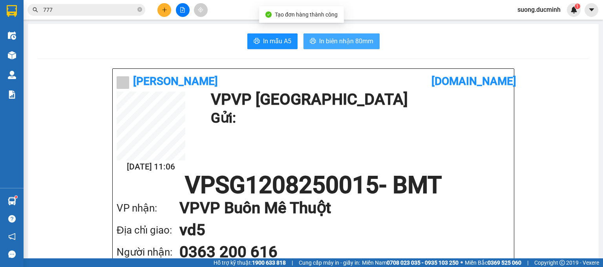
click at [334, 44] on span "In biên nhận 80mm" at bounding box center [346, 41] width 54 height 10
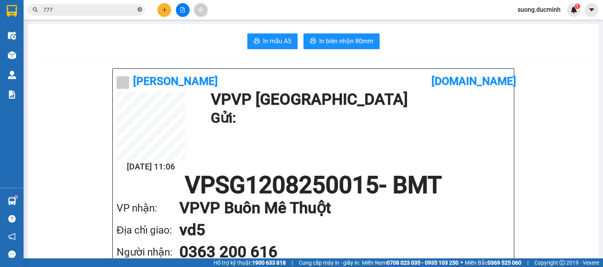
click at [139, 9] on icon "close-circle" at bounding box center [139, 9] width 5 height 5
click at [51, 15] on span at bounding box center [86, 10] width 118 height 12
click at [97, 9] on input "text" at bounding box center [89, 9] width 93 height 9
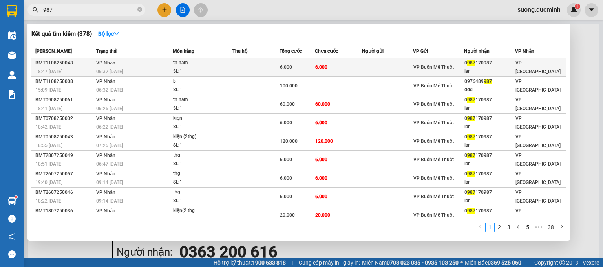
type input "987"
click at [344, 66] on td "6.000" at bounding box center [338, 67] width 47 height 18
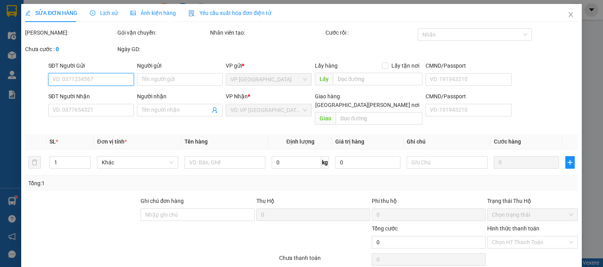
type input "0987170987"
type input "lan"
type input "6.000"
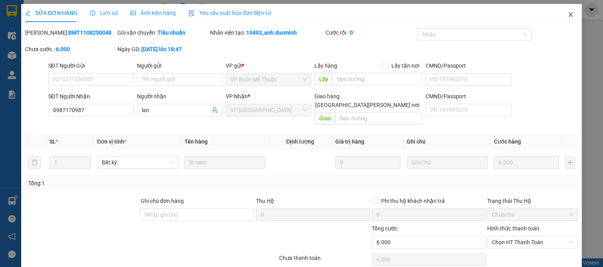
click at [568, 15] on icon "close" at bounding box center [571, 14] width 6 height 6
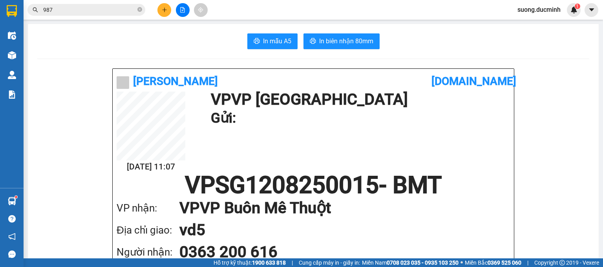
click at [71, 10] on input "987" at bounding box center [89, 9] width 93 height 9
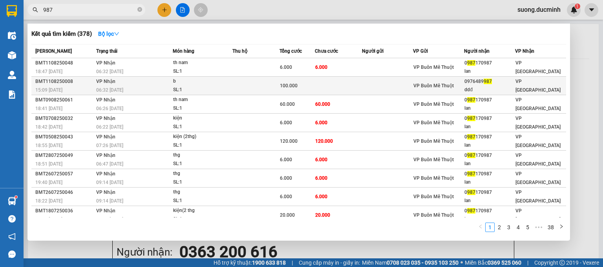
click at [473, 88] on div "ddđ" at bounding box center [490, 90] width 50 height 8
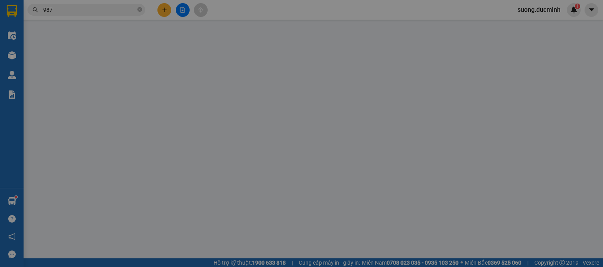
type input "0976489987"
type input "ddđ"
type input "100.000"
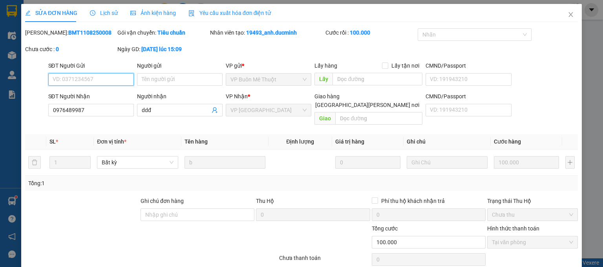
scroll to position [25, 0]
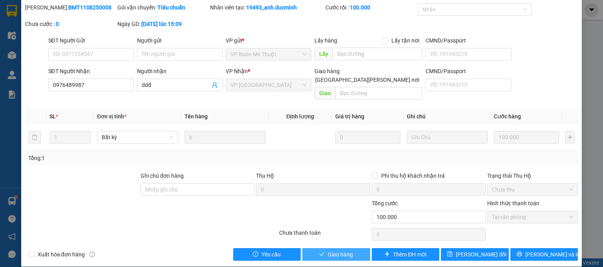
click at [320, 251] on icon "check" at bounding box center [321, 253] width 5 height 5
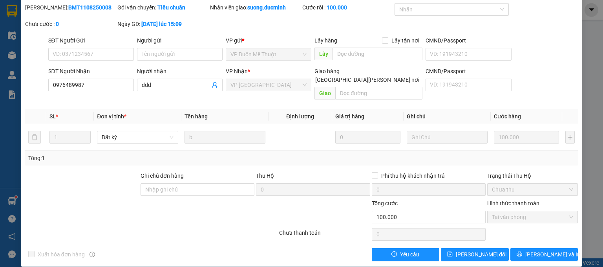
scroll to position [0, 0]
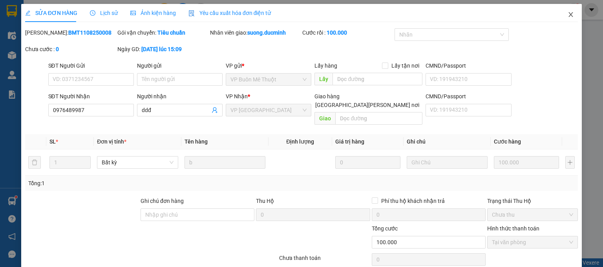
click at [569, 14] on icon "close" at bounding box center [571, 14] width 4 height 5
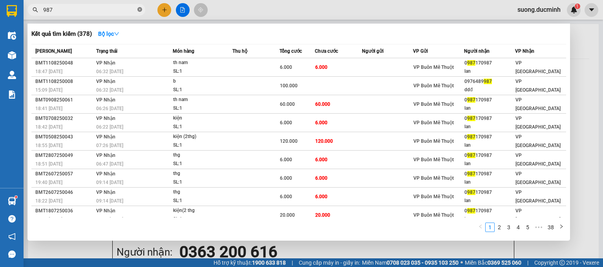
click at [141, 11] on icon "close-circle" at bounding box center [139, 9] width 5 height 5
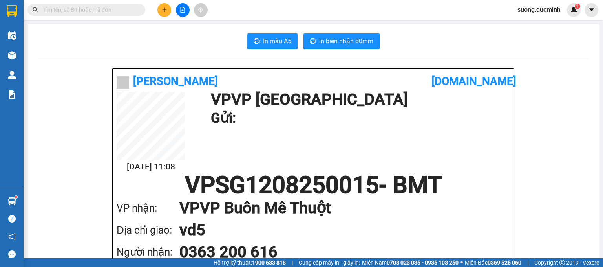
type input "*"
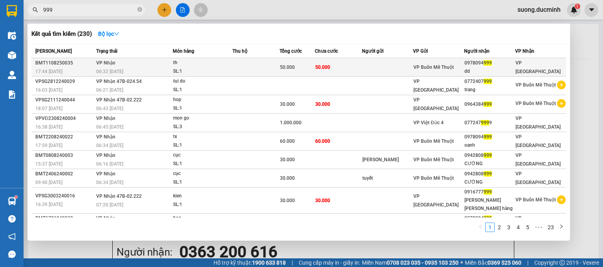
type input "999"
click at [231, 70] on div "SL: 1" at bounding box center [202, 71] width 59 height 9
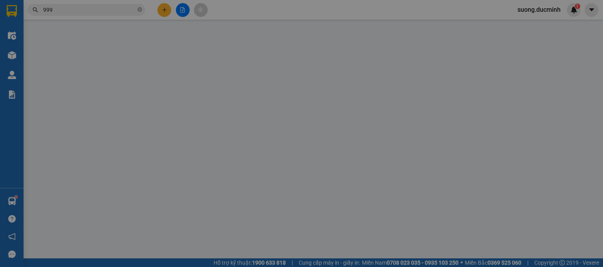
type input "0978094999"
type input "dd"
type input "50.000"
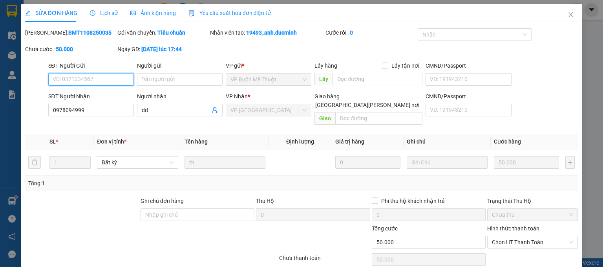
scroll to position [25, 0]
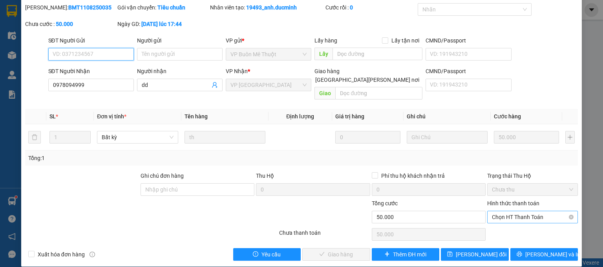
click at [546, 211] on span "Chọn HT Thanh Toán" at bounding box center [532, 217] width 81 height 12
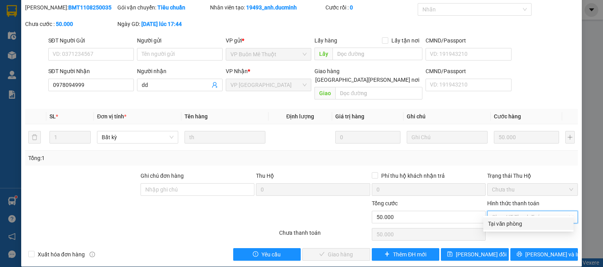
click at [531, 222] on div "Tại văn phòng" at bounding box center [528, 223] width 81 height 9
type input "0"
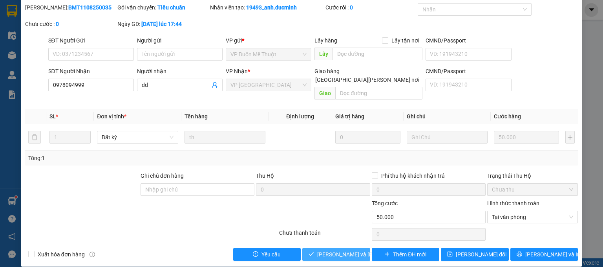
click at [339, 250] on span "[PERSON_NAME] và [PERSON_NAME] hàng" at bounding box center [370, 254] width 106 height 9
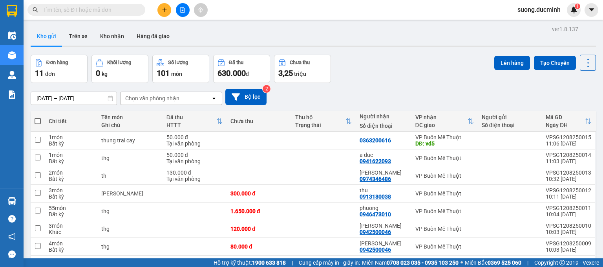
click at [78, 12] on input "text" at bounding box center [89, 9] width 93 height 9
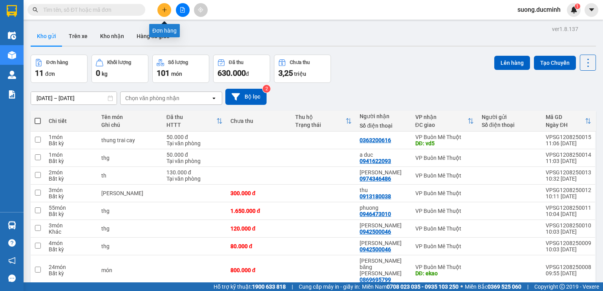
click at [166, 11] on icon "plus" at bounding box center [164, 9] width 5 height 5
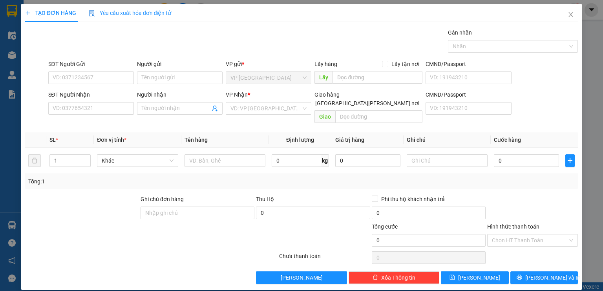
click at [90, 101] on div "SĐT Người Nhận" at bounding box center [91, 96] width 86 height 12
click at [61, 108] on input "SĐT Người Nhận" at bounding box center [91, 108] width 86 height 13
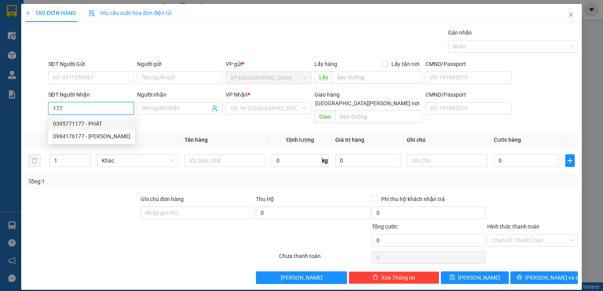
click at [59, 126] on div "0395771177 - PHÁT" at bounding box center [91, 123] width 77 height 9
type input "0395771177"
type input "PHÁT"
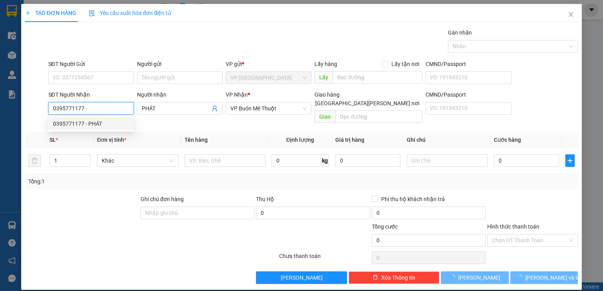
type input "80.000"
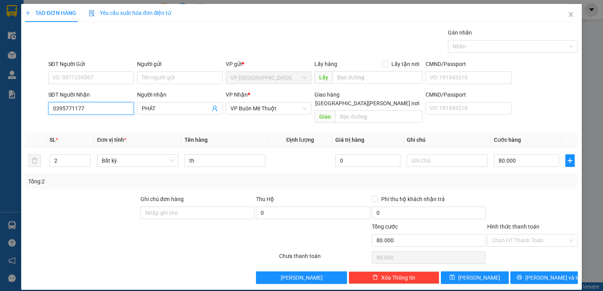
type input "0395771177"
click at [529, 160] on td "80.000" at bounding box center [526, 161] width 71 height 26
click at [530, 157] on input "80.000" at bounding box center [526, 160] width 65 height 13
type input "1"
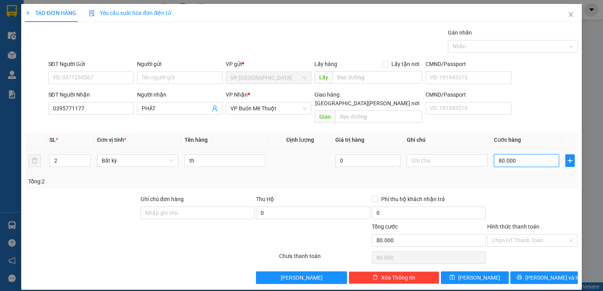
type input "1"
type input "16"
type input "160"
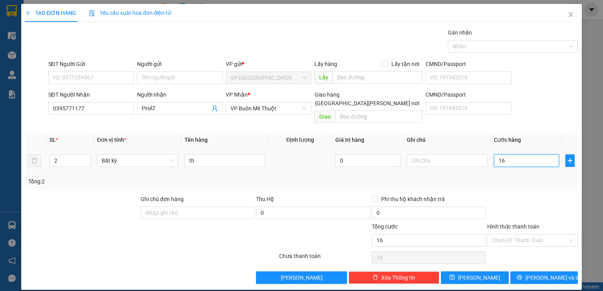
type input "160"
type input "160.000"
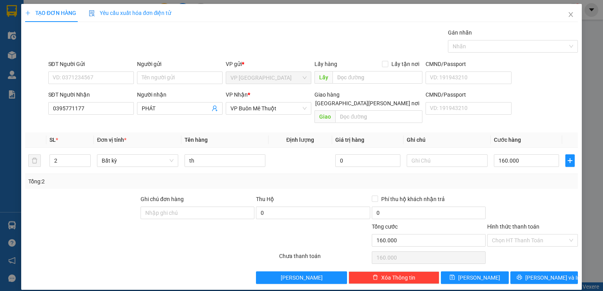
click at [525, 182] on div "Transit Pickup Surcharge Ids Transit Deliver Surcharge Ids Transit Deliver Surc…" at bounding box center [301, 156] width 553 height 256
click at [522, 275] on icon "printer" at bounding box center [519, 277] width 5 height 5
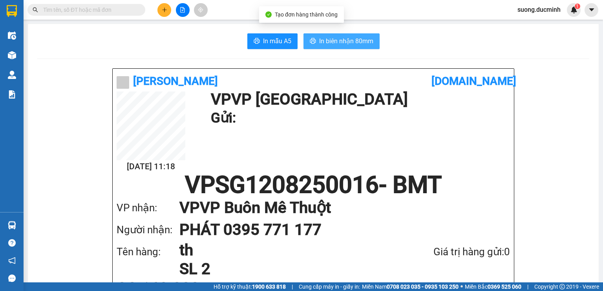
drag, startPoint x: 339, startPoint y: 38, endPoint x: 338, endPoint y: 27, distance: 11.0
click at [338, 38] on span "In biên nhận 80mm" at bounding box center [346, 41] width 54 height 10
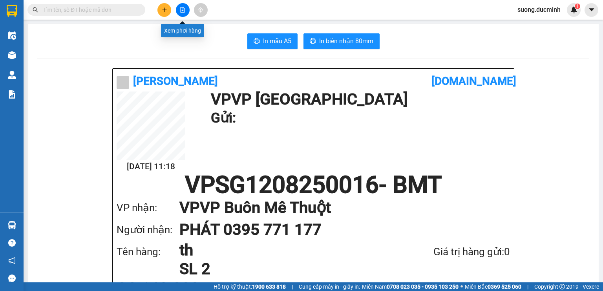
click at [182, 11] on icon "file-add" at bounding box center [182, 9] width 5 height 5
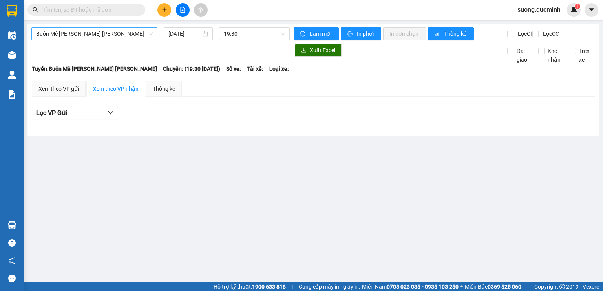
click at [129, 36] on span "Buôn Mê [PERSON_NAME] [PERSON_NAME]" at bounding box center [94, 34] width 117 height 12
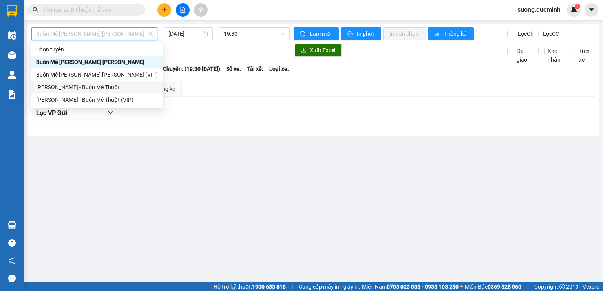
click at [106, 88] on div "[PERSON_NAME] - Buôn Mê Thuột" at bounding box center [97, 87] width 122 height 9
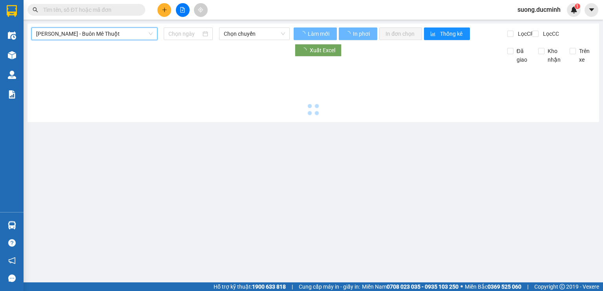
type input "[DATE]"
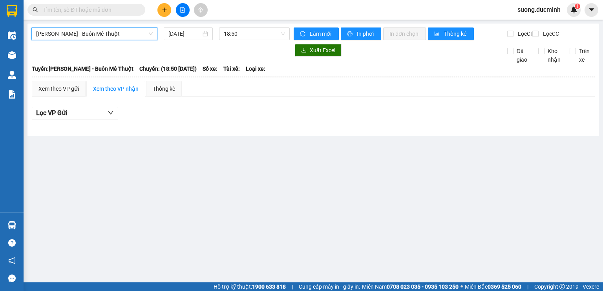
click at [127, 36] on span "[PERSON_NAME] - Buôn Mê Thuột" at bounding box center [94, 34] width 117 height 12
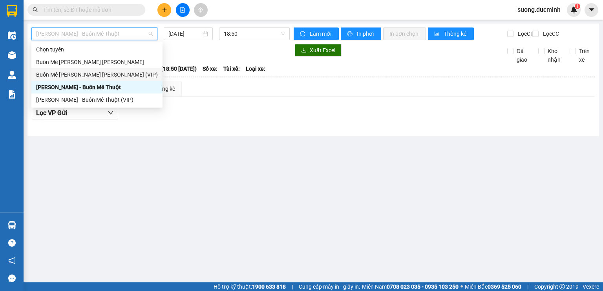
click at [112, 76] on div "Buôn Mê [PERSON_NAME] [PERSON_NAME] (VIP)" at bounding box center [97, 74] width 122 height 9
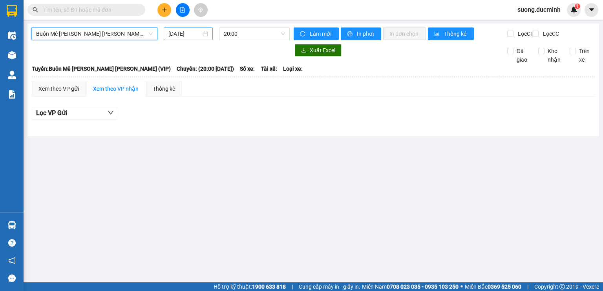
click at [188, 37] on input "[DATE]" at bounding box center [185, 33] width 32 height 9
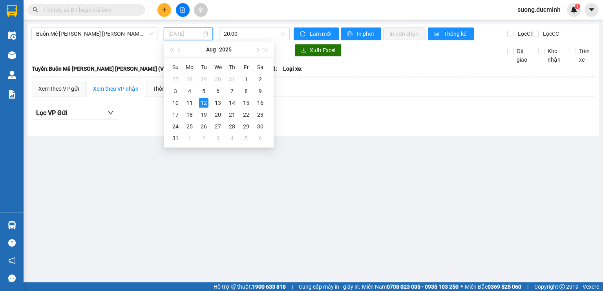
type input "[DATE]"
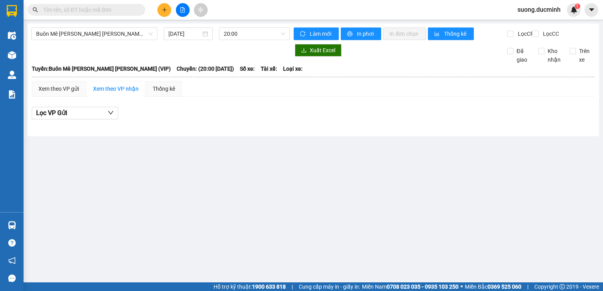
click at [106, 9] on input "text" at bounding box center [89, 9] width 93 height 9
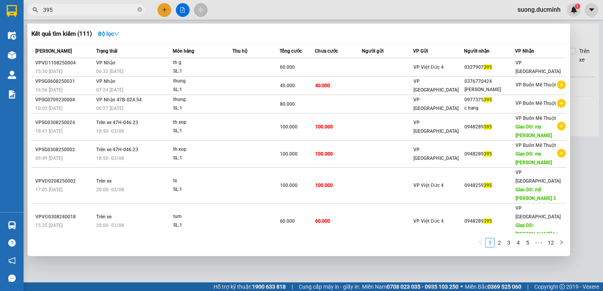
type input "395"
click at [588, 115] on div at bounding box center [301, 145] width 603 height 291
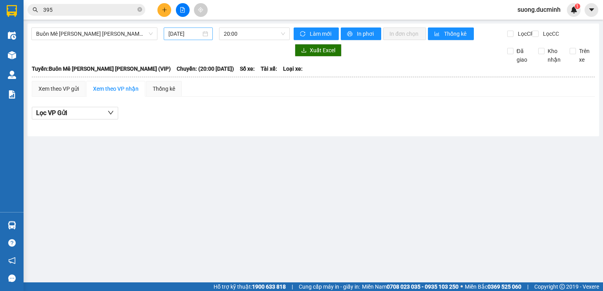
click at [184, 35] on input "[DATE]" at bounding box center [185, 33] width 32 height 9
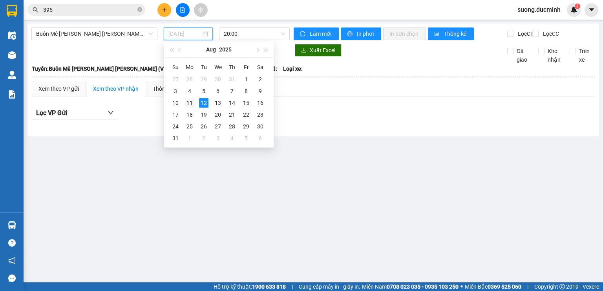
click at [189, 103] on div "11" at bounding box center [189, 102] width 9 height 9
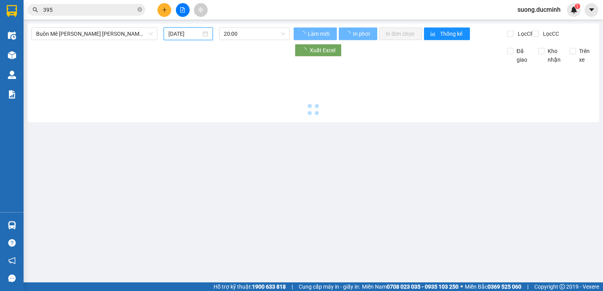
type input "[DATE]"
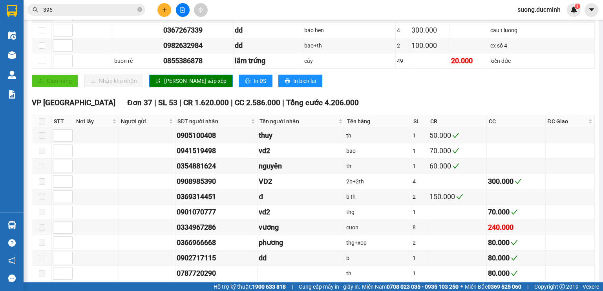
scroll to position [534, 0]
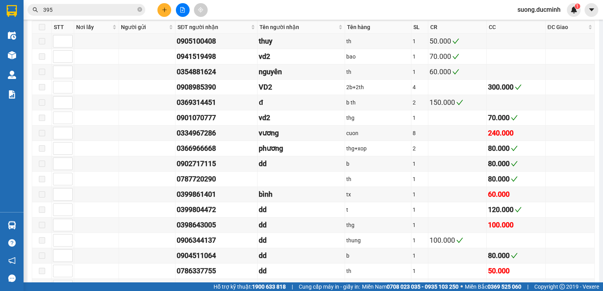
drag, startPoint x: 140, startPoint y: 9, endPoint x: 108, endPoint y: 11, distance: 32.2
click at [139, 11] on icon "close-circle" at bounding box center [139, 9] width 5 height 5
click at [108, 11] on input "text" at bounding box center [89, 9] width 93 height 9
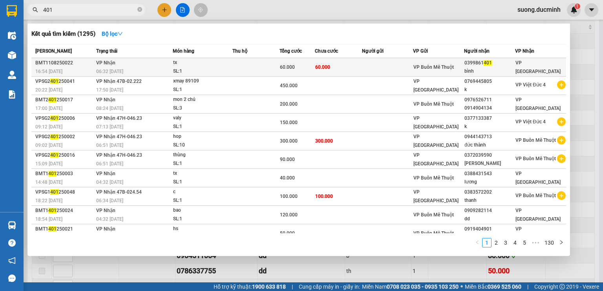
type input "401"
click at [368, 59] on td at bounding box center [387, 67] width 51 height 18
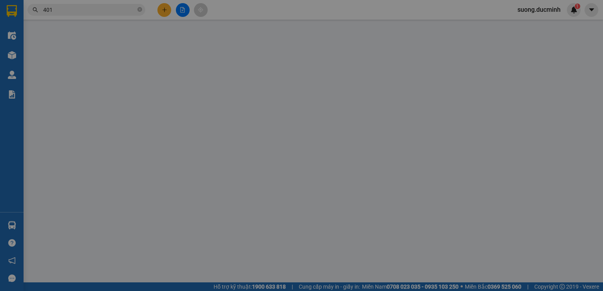
type input "0399861401"
type input "bình"
type input "60.000"
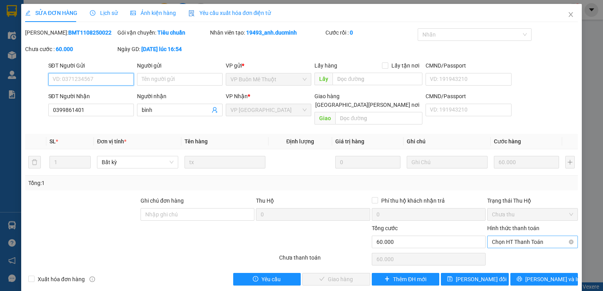
click at [518, 236] on span "Chọn HT Thanh Toán" at bounding box center [532, 242] width 81 height 12
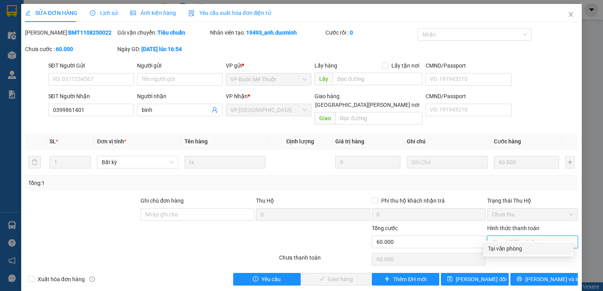
click at [511, 247] on div "Tại văn phòng" at bounding box center [528, 248] width 81 height 9
type input "0"
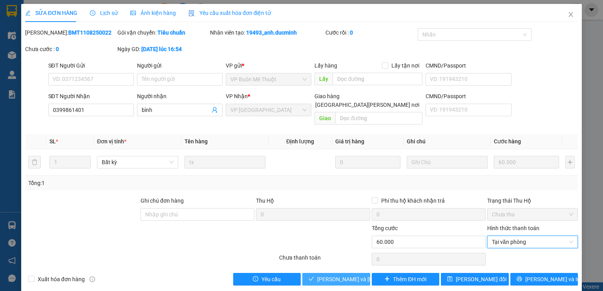
click at [346, 275] on span "[PERSON_NAME] và [PERSON_NAME] hàng" at bounding box center [370, 279] width 106 height 9
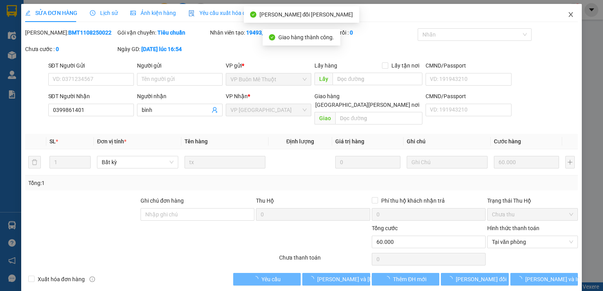
click at [569, 16] on icon "close" at bounding box center [571, 14] width 4 height 5
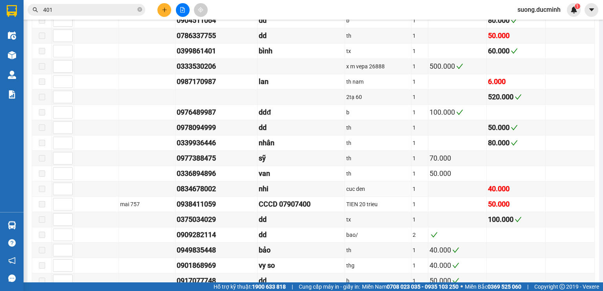
scroll to position [660, 0]
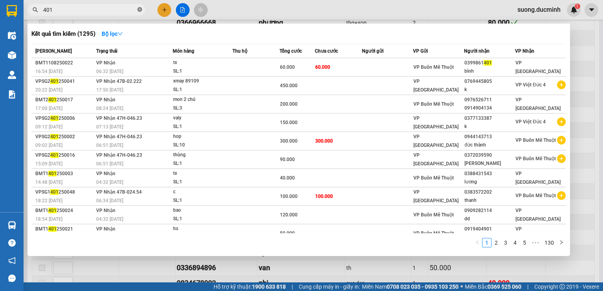
click at [141, 11] on icon "close-circle" at bounding box center [139, 9] width 5 height 5
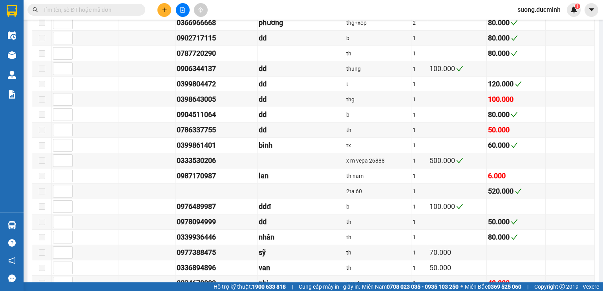
click at [134, 13] on input "text" at bounding box center [89, 9] width 93 height 9
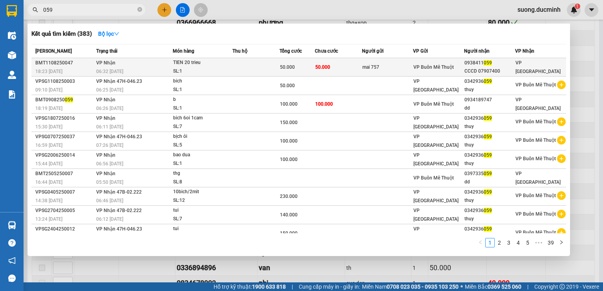
type input "059"
click at [323, 68] on span "50.000" at bounding box center [322, 66] width 15 height 5
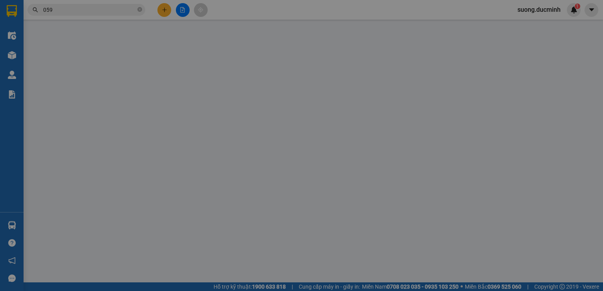
type input "mai 757"
type input "0938411059"
type input "CCCD 07907400"
type input "50.000"
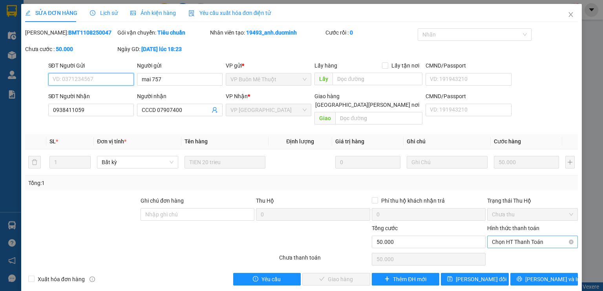
click at [528, 236] on span "Chọn HT Thanh Toán" at bounding box center [532, 242] width 81 height 12
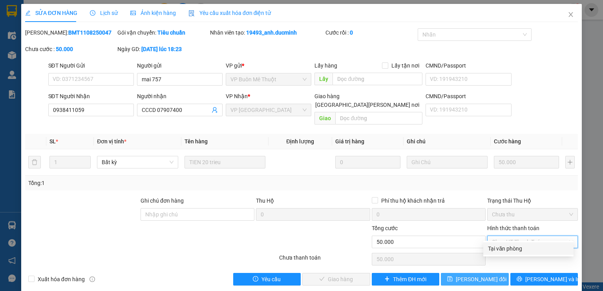
drag, startPoint x: 520, startPoint y: 245, endPoint x: 468, endPoint y: 272, distance: 58.7
click at [520, 247] on div "Tại văn phòng" at bounding box center [528, 248] width 81 height 9
type input "0"
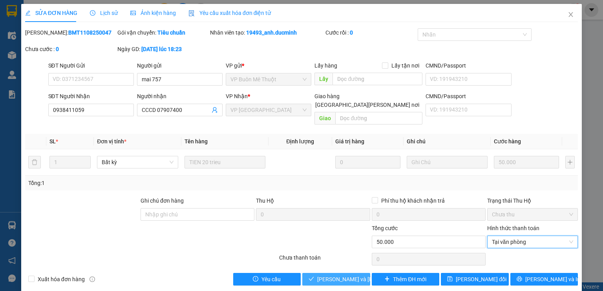
click at [361, 273] on button "[PERSON_NAME] và [PERSON_NAME] hàng" at bounding box center [336, 279] width 68 height 13
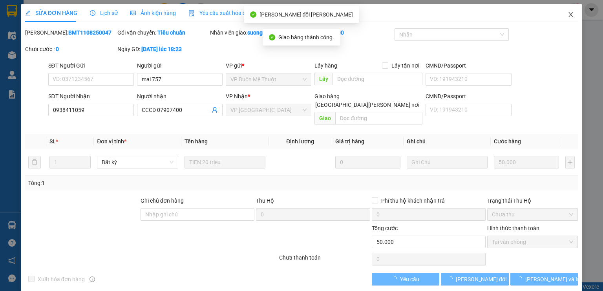
click at [568, 13] on icon "close" at bounding box center [571, 14] width 6 height 6
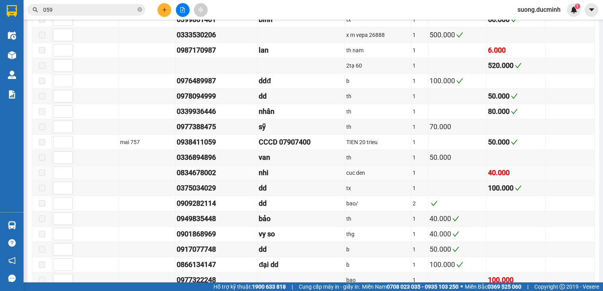
scroll to position [911, 0]
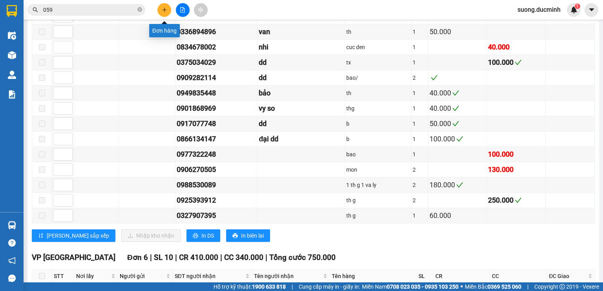
click at [162, 8] on icon "plus" at bounding box center [164, 9] width 5 height 5
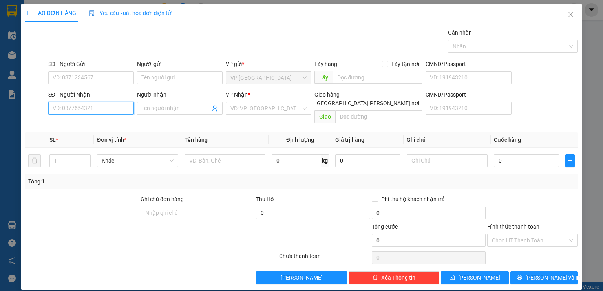
click at [90, 110] on input "SĐT Người Nhận" at bounding box center [91, 108] width 86 height 13
click at [64, 104] on input "177" at bounding box center [91, 108] width 86 height 13
click at [82, 125] on div "0395771177 - PHÁT" at bounding box center [91, 123] width 77 height 9
type input "0395771177"
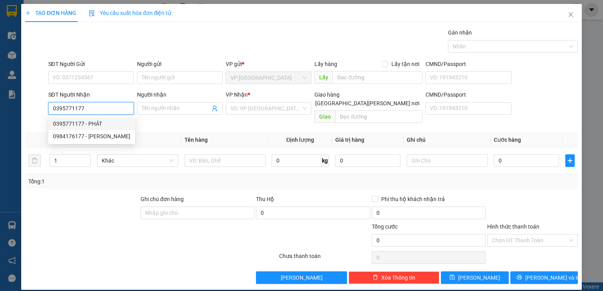
type input "PHÁT"
type input "160.000"
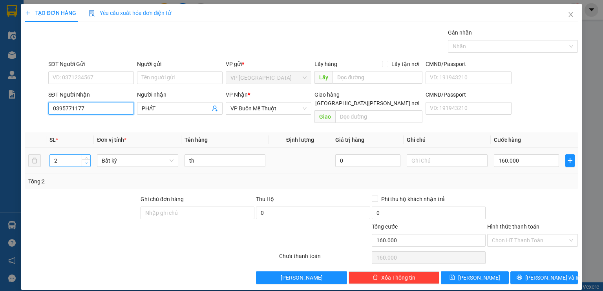
type input "0395771177"
type input "1"
click at [88, 161] on span "down" at bounding box center [86, 163] width 5 height 5
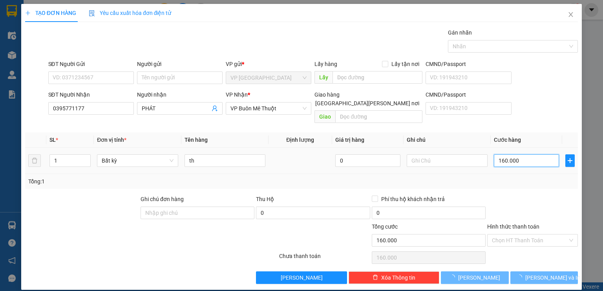
click at [522, 154] on input "160.000" at bounding box center [526, 160] width 65 height 13
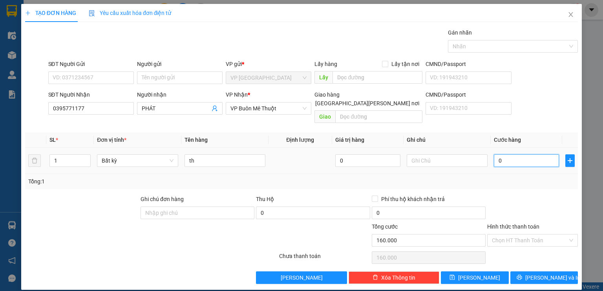
type input "0"
type input "8"
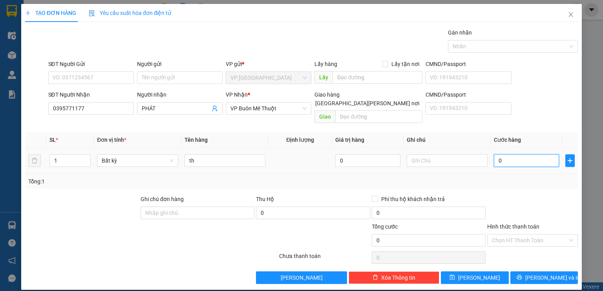
type input "08"
type input "0"
type input "8"
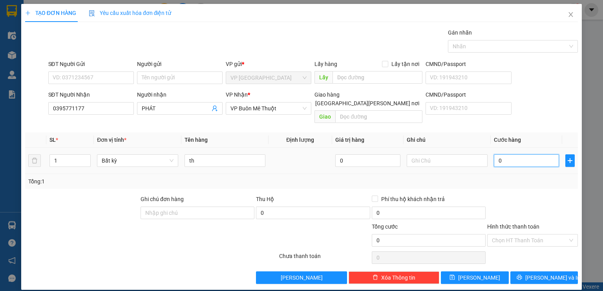
type input "8"
type input "08"
type input "80"
type input "080"
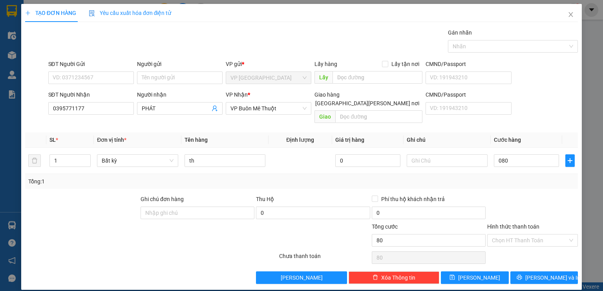
type input "80.000"
click at [541, 177] on div "Tổng: 1" at bounding box center [301, 181] width 547 height 9
click at [551, 273] on span "[PERSON_NAME] và In" at bounding box center [553, 277] width 55 height 9
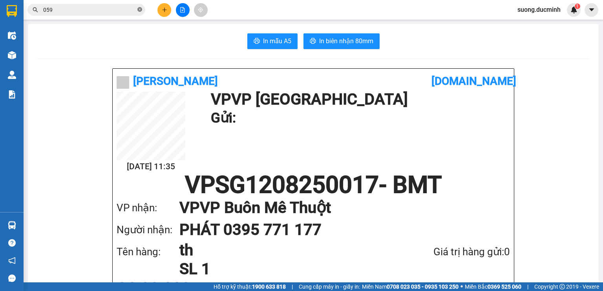
click at [138, 8] on icon "close-circle" at bounding box center [139, 9] width 5 height 5
click at [114, 11] on input "text" at bounding box center [89, 9] width 93 height 9
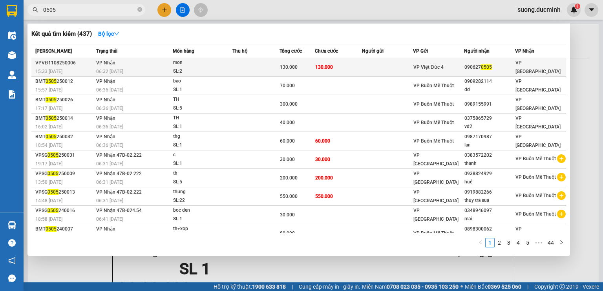
type input "0505"
click at [245, 68] on td at bounding box center [256, 67] width 47 height 18
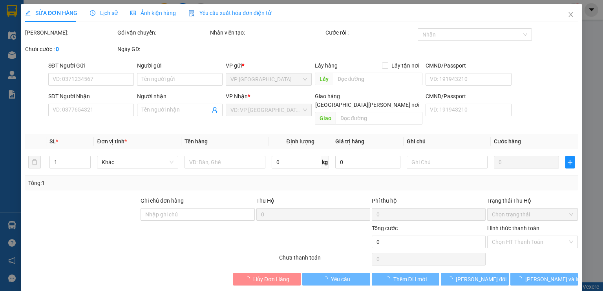
type input "0906270505"
type input "130.000"
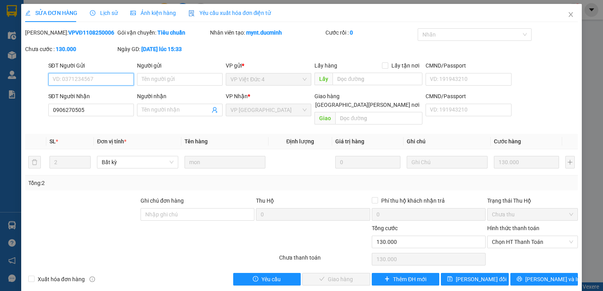
drag, startPoint x: 517, startPoint y: 236, endPoint x: 517, endPoint y: 244, distance: 7.9
click at [517, 239] on div "Hình thức thanh toán Chọn HT Thanh Toán" at bounding box center [532, 237] width 91 height 27
click at [514, 236] on span "Chọn HT Thanh Toán" at bounding box center [532, 242] width 81 height 12
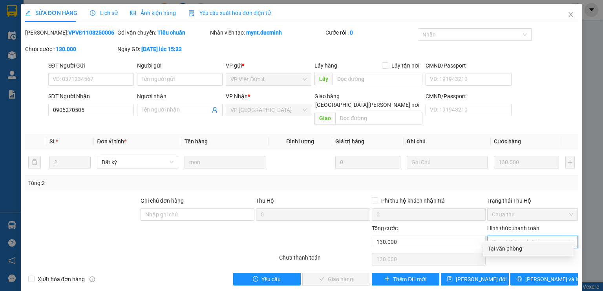
click at [514, 246] on div "Tại văn phòng" at bounding box center [528, 248] width 81 height 9
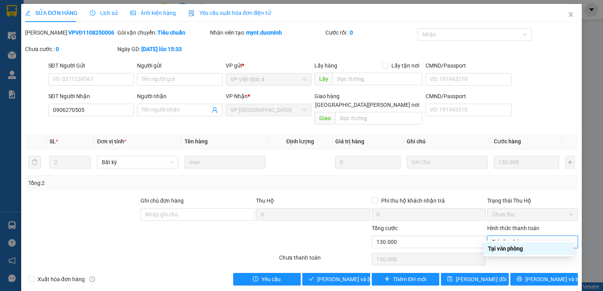
type input "0"
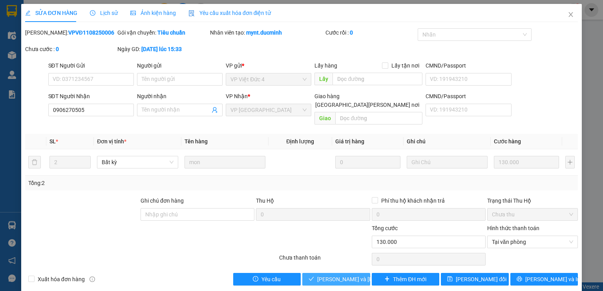
click at [336, 275] on span "[PERSON_NAME] và [PERSON_NAME] hàng" at bounding box center [370, 279] width 106 height 9
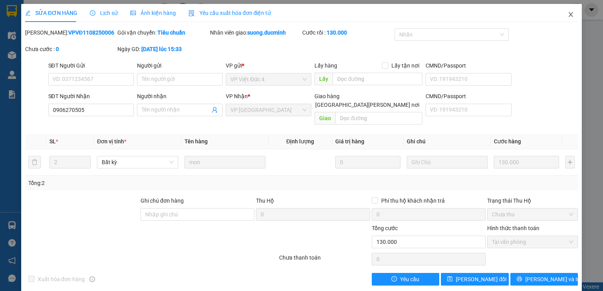
click at [568, 13] on icon "close" at bounding box center [571, 14] width 6 height 6
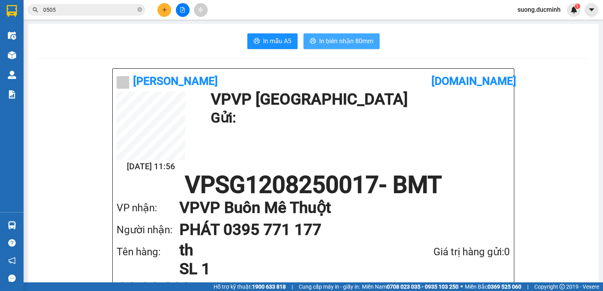
click at [331, 36] on button "In biên nhận 80mm" at bounding box center [342, 41] width 76 height 16
click at [160, 13] on button at bounding box center [165, 10] width 14 height 14
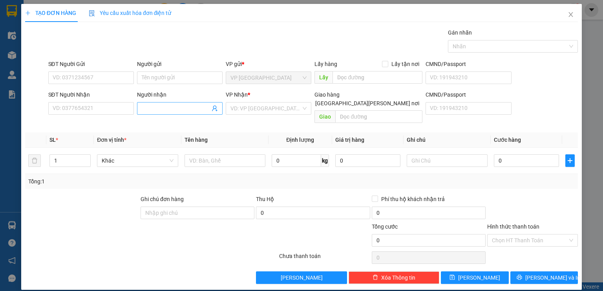
click at [161, 111] on input "Người nhận" at bounding box center [176, 108] width 68 height 9
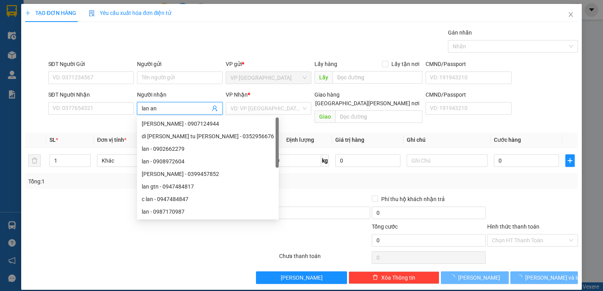
type input "lan anh"
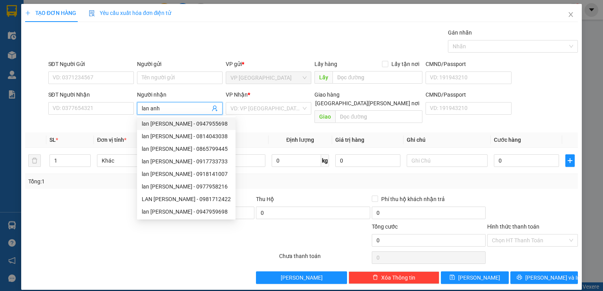
click at [190, 126] on div "lan [PERSON_NAME] - 0947955698" at bounding box center [186, 123] width 89 height 9
type input "0947955698"
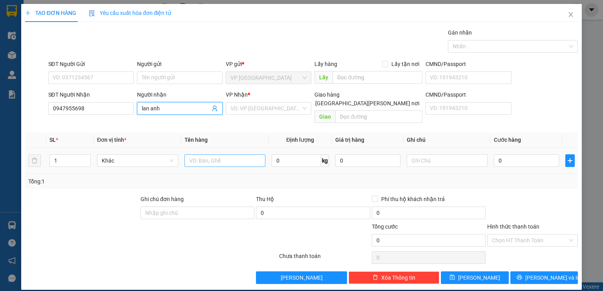
type input "lan anh"
click at [201, 154] on input "text" at bounding box center [225, 160] width 81 height 13
type input "cục"
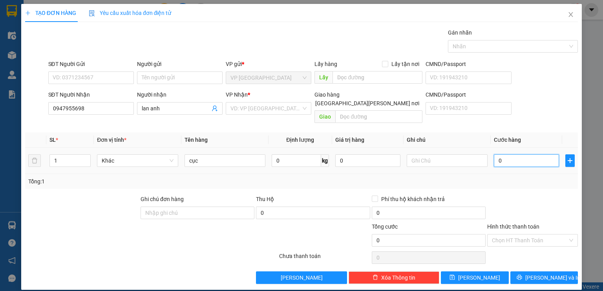
click at [520, 154] on input "0" at bounding box center [526, 160] width 65 height 13
type input "6"
type input "60"
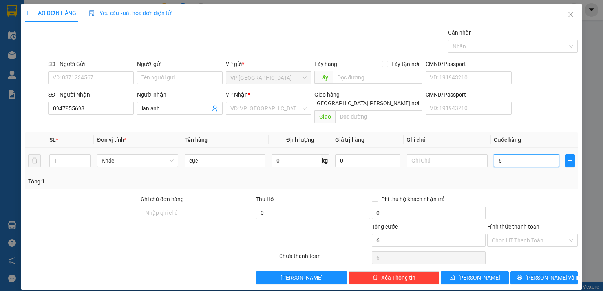
type input "60"
click at [536, 195] on div at bounding box center [533, 208] width 92 height 27
type input "60.000"
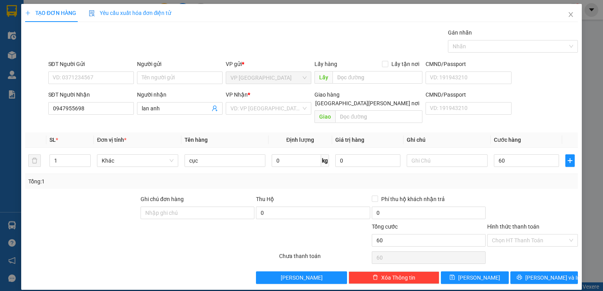
type input "60.000"
click at [522, 275] on icon "printer" at bounding box center [519, 277] width 5 height 5
click at [291, 110] on input "search" at bounding box center [266, 109] width 71 height 12
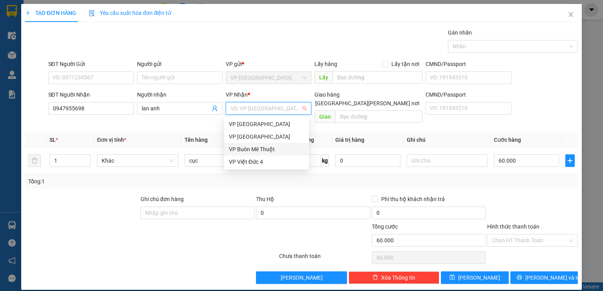
click at [266, 149] on div "VP Buôn Mê Thuột" at bounding box center [266, 149] width 75 height 9
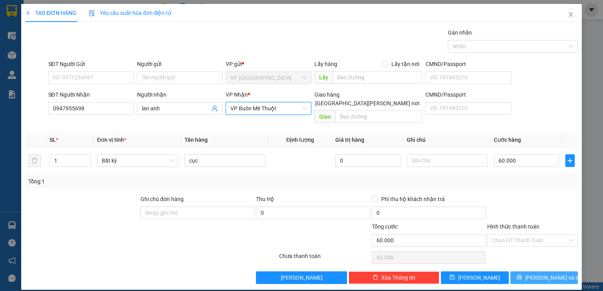
click at [522, 275] on span "printer" at bounding box center [519, 278] width 5 height 6
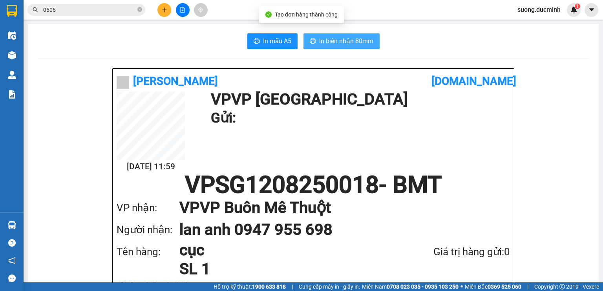
click at [321, 38] on span "In biên nhận 80mm" at bounding box center [346, 41] width 54 height 10
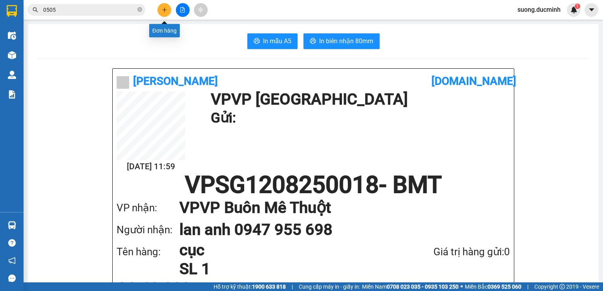
click at [161, 6] on button at bounding box center [165, 10] width 14 height 14
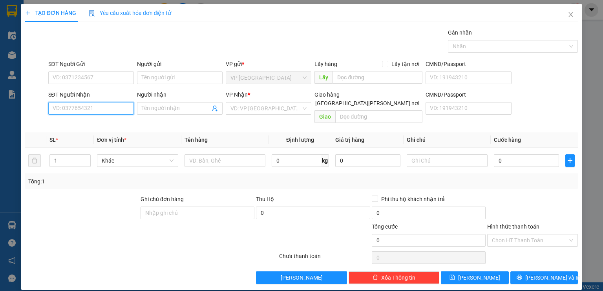
click at [95, 103] on input "SĐT Người Nhận" at bounding box center [91, 108] width 86 height 13
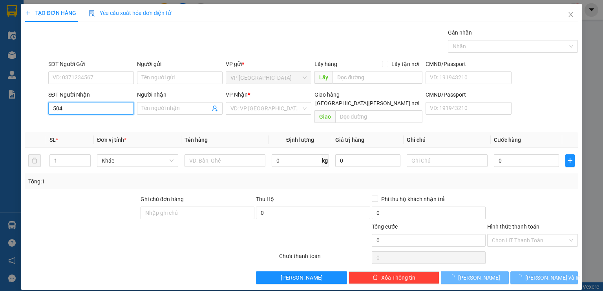
click at [96, 102] on input "504" at bounding box center [91, 108] width 86 height 13
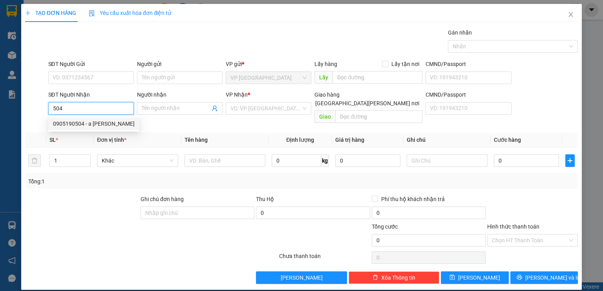
click at [104, 120] on div "0905190504 - a [PERSON_NAME]" at bounding box center [94, 123] width 82 height 9
type input "0905190504"
type input "a [PERSON_NAME]"
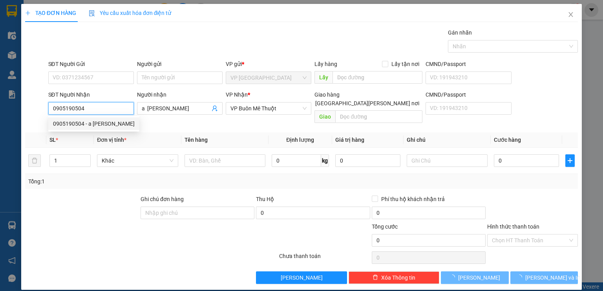
type input "240.000"
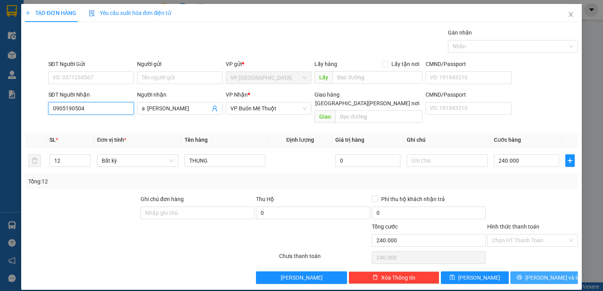
type input "0905190504"
click at [546, 273] on span "[PERSON_NAME] và In" at bounding box center [553, 277] width 55 height 9
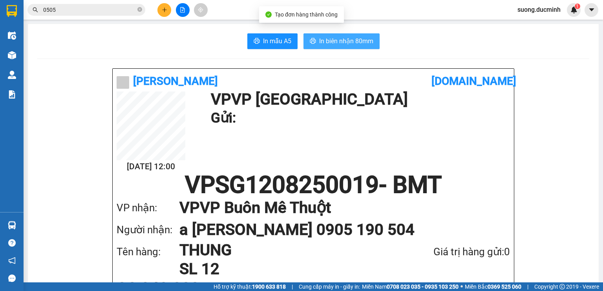
click at [362, 41] on span "In biên nhận 80mm" at bounding box center [346, 41] width 54 height 10
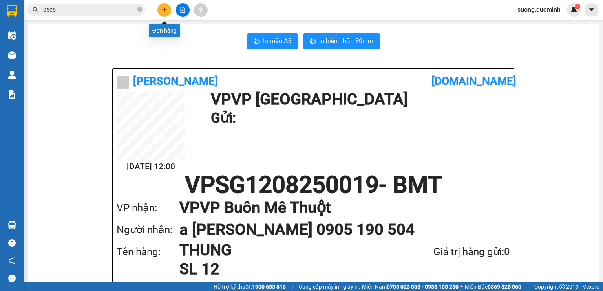
click at [168, 13] on button at bounding box center [165, 10] width 14 height 14
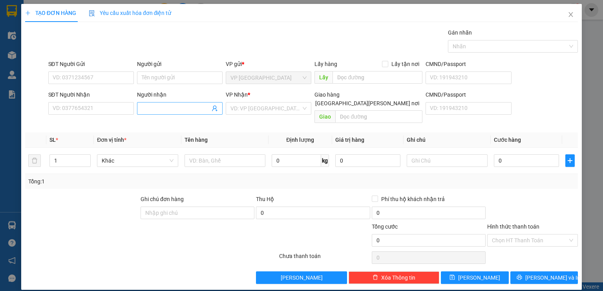
click at [145, 111] on input "Người nhận" at bounding box center [176, 108] width 68 height 9
click at [154, 107] on input "hongle" at bounding box center [176, 108] width 68 height 9
type input "hong le"
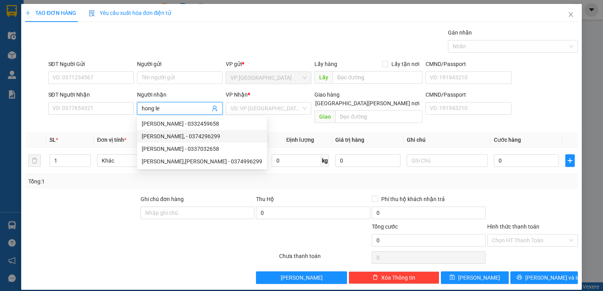
click at [176, 138] on div "[PERSON_NAME], - 0374296299" at bounding box center [202, 136] width 121 height 9
type input "0374296299"
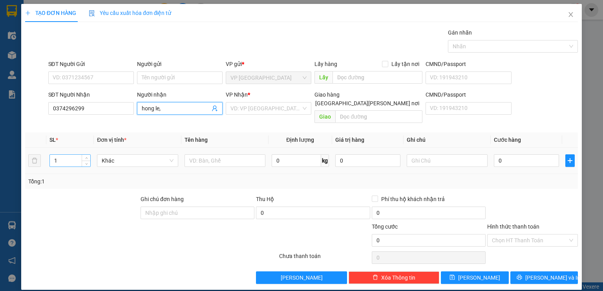
type input "hong le,"
drag, startPoint x: 61, startPoint y: 151, endPoint x: 55, endPoint y: 153, distance: 6.9
click at [54, 155] on input "1" at bounding box center [70, 161] width 40 height 12
type input "22"
click at [202, 154] on input "text" at bounding box center [225, 160] width 81 height 13
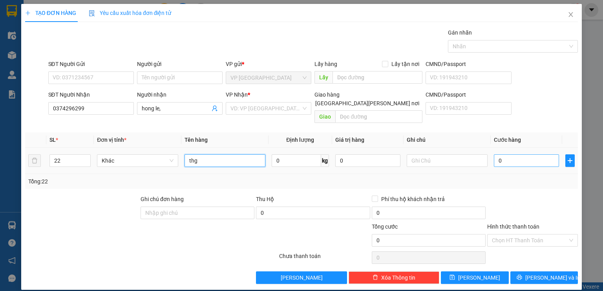
type input "thg"
click at [522, 154] on input "0" at bounding box center [526, 160] width 65 height 13
type input "1"
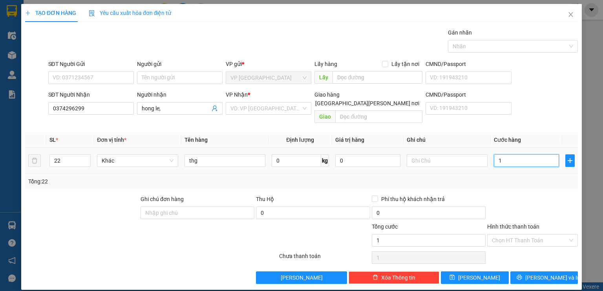
type input "10"
type input "10.000"
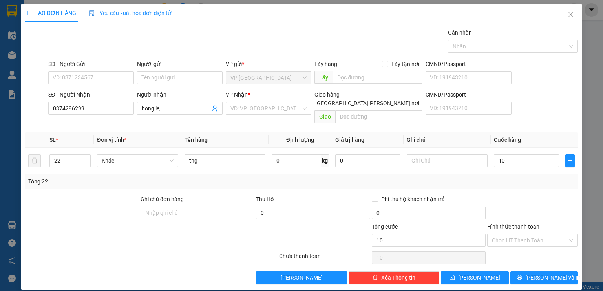
type input "10.000"
click at [537, 209] on div at bounding box center [533, 208] width 92 height 27
click at [483, 277] on div "TẠO ĐƠN HÀNG Yêu cầu xuất [PERSON_NAME] điện tử Transit Pickup Surcharge Ids Tr…" at bounding box center [301, 147] width 561 height 286
click at [483, 273] on span "[PERSON_NAME]" at bounding box center [479, 277] width 42 height 9
click at [250, 103] on input "search" at bounding box center [266, 109] width 71 height 12
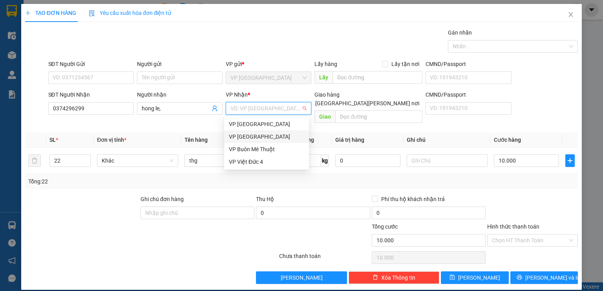
click at [256, 141] on div "VP [GEOGRAPHIC_DATA]" at bounding box center [266, 136] width 85 height 13
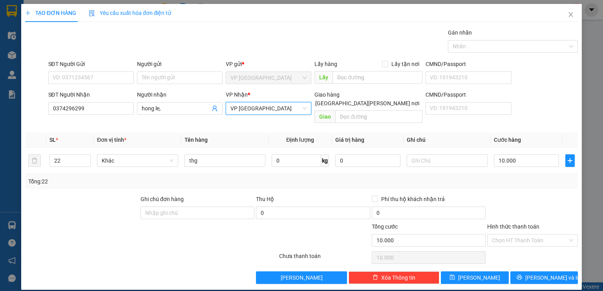
click at [278, 109] on span "VP [GEOGRAPHIC_DATA]" at bounding box center [269, 109] width 76 height 12
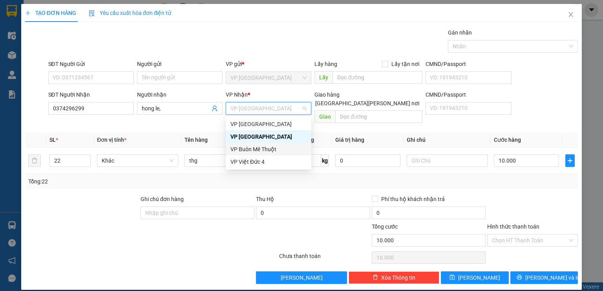
click at [270, 149] on div "VP Buôn Mê Thuột" at bounding box center [269, 149] width 76 height 9
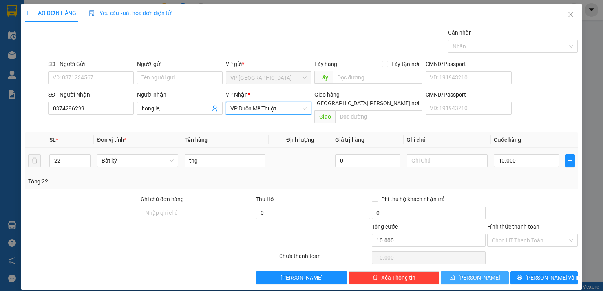
click at [473, 273] on button "[PERSON_NAME]" at bounding box center [475, 277] width 68 height 13
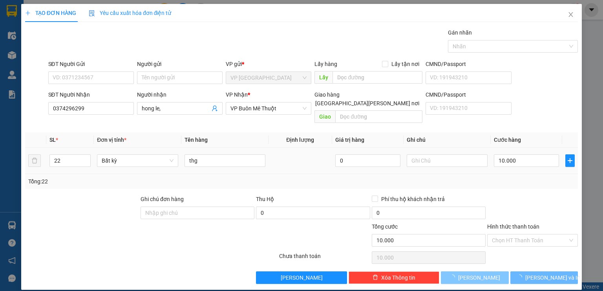
type input "1"
type input "0"
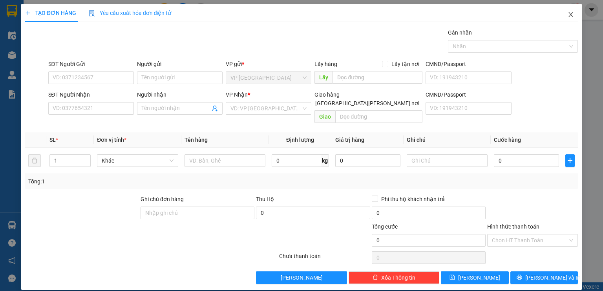
click at [571, 15] on icon "close" at bounding box center [571, 14] width 4 height 5
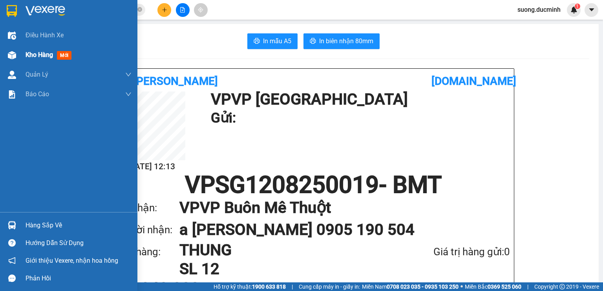
click at [38, 58] on span "Kho hàng" at bounding box center [39, 54] width 27 height 7
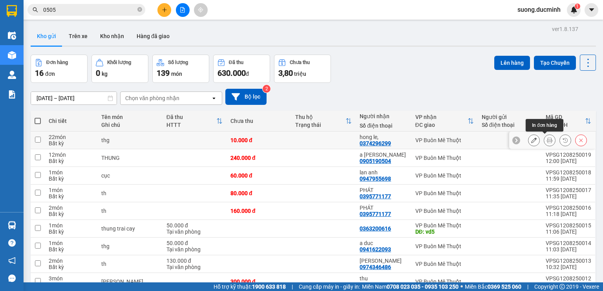
click at [547, 141] on icon at bounding box center [549, 139] width 5 height 5
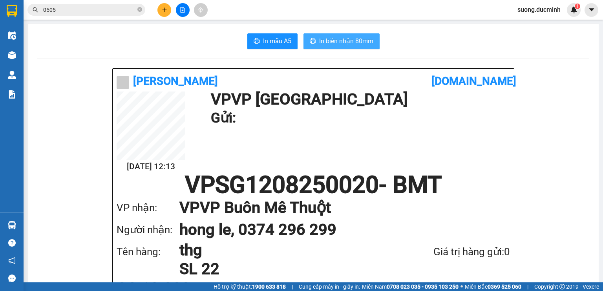
click at [350, 48] on button "In biên nhận 80mm" at bounding box center [342, 41] width 76 height 16
click at [163, 12] on icon "plus" at bounding box center [164, 9] width 5 height 5
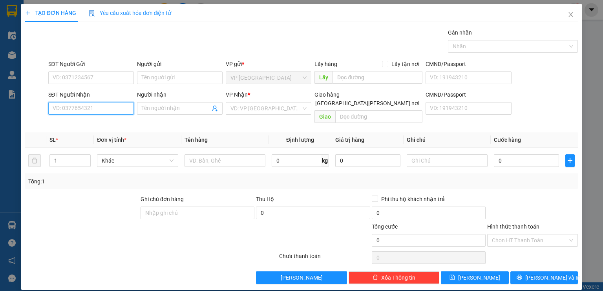
click at [85, 112] on input "SĐT Người Nhận" at bounding box center [91, 108] width 86 height 13
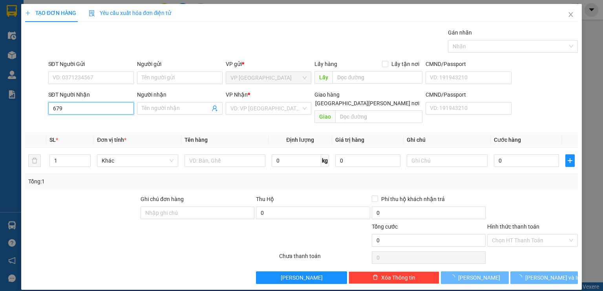
click at [82, 108] on input "679" at bounding box center [91, 108] width 86 height 13
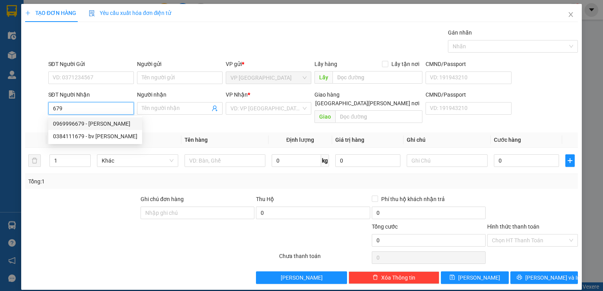
click at [72, 127] on div "0969996679 - [PERSON_NAME]" at bounding box center [95, 123] width 84 height 9
type input "0969996679"
type input "[PERSON_NAME]"
type input "y [PERSON_NAME]"
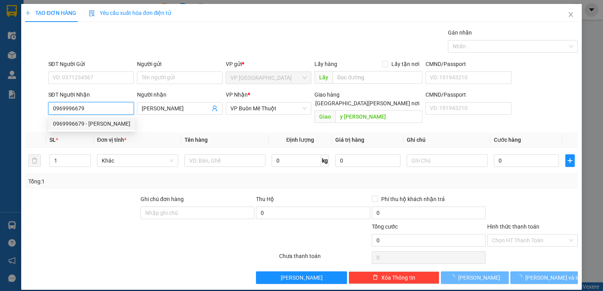
type input "180.000"
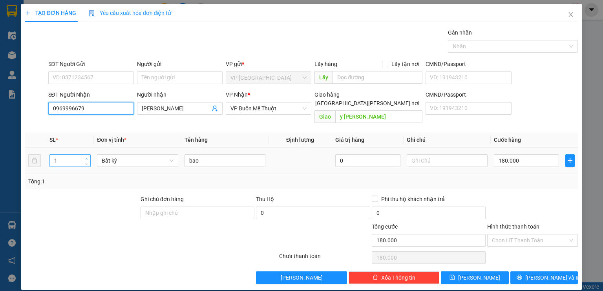
type input "0969996679"
click at [87, 158] on icon "up" at bounding box center [86, 159] width 2 height 2
type input "4"
click at [88, 156] on span "up" at bounding box center [86, 158] width 5 height 5
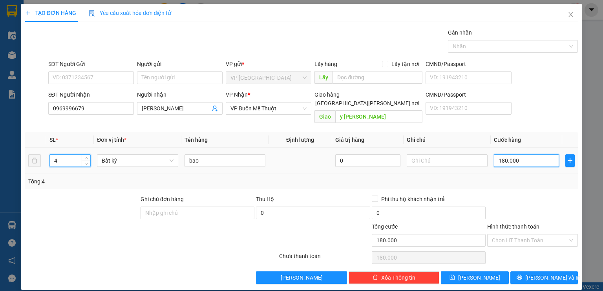
click at [533, 154] on input "180.000" at bounding box center [526, 160] width 65 height 13
type input "0"
click at [518, 156] on input "0" at bounding box center [526, 160] width 65 height 13
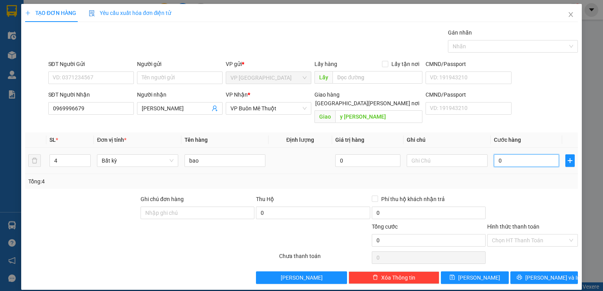
type input "6"
type input "06"
type input "60"
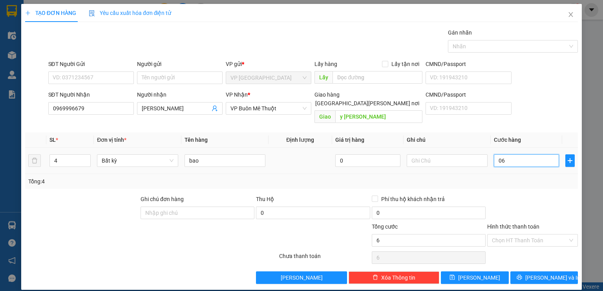
type input "060"
type input "600"
type input "0.600"
type input "600.000"
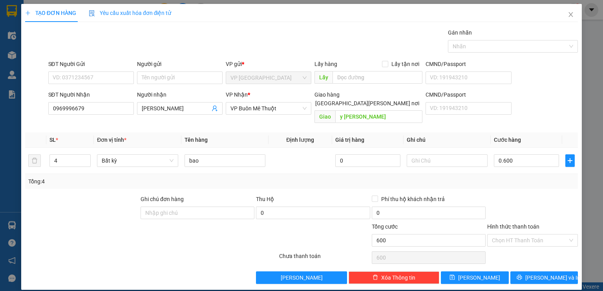
type input "600.000"
click at [510, 195] on div at bounding box center [533, 208] width 92 height 27
click at [521, 271] on button "[PERSON_NAME] và In" at bounding box center [545, 277] width 68 height 13
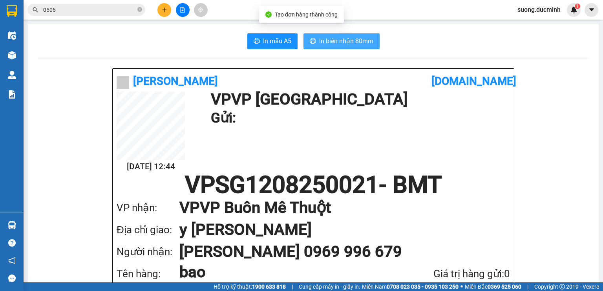
click at [362, 44] on span "In biên nhận 80mm" at bounding box center [346, 41] width 54 height 10
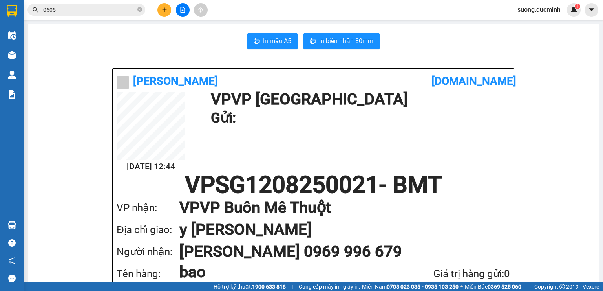
click at [140, 9] on icon "close-circle" at bounding box center [139, 9] width 5 height 5
click at [114, 11] on input "text" at bounding box center [89, 9] width 93 height 9
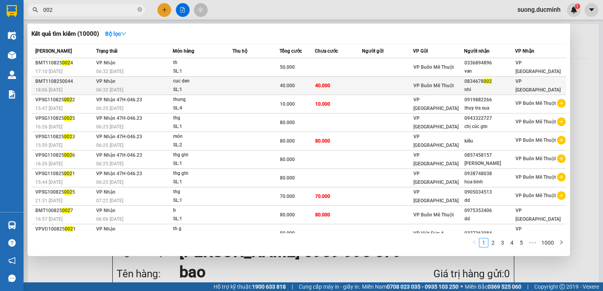
type input "002"
click at [253, 90] on td at bounding box center [256, 86] width 47 height 18
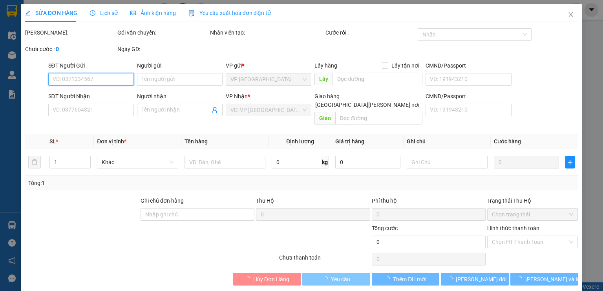
type input "0834678002"
type input "nhi"
type input "40.000"
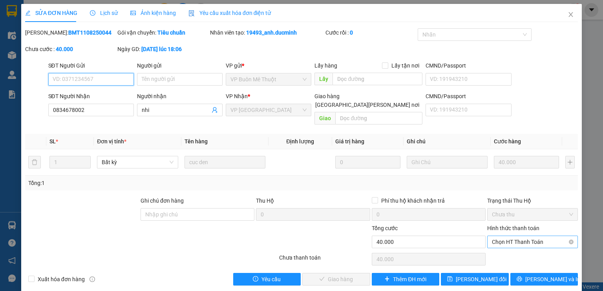
click at [559, 236] on span "Chọn HT Thanh Toán" at bounding box center [532, 242] width 81 height 12
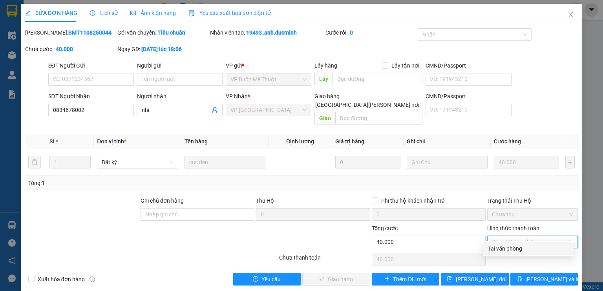
click at [525, 249] on div "Tại văn phòng" at bounding box center [528, 248] width 81 height 9
type input "0"
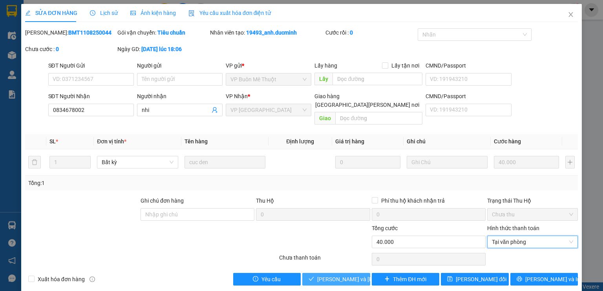
click at [333, 275] on span "[PERSON_NAME] và [PERSON_NAME] hàng" at bounding box center [370, 279] width 106 height 9
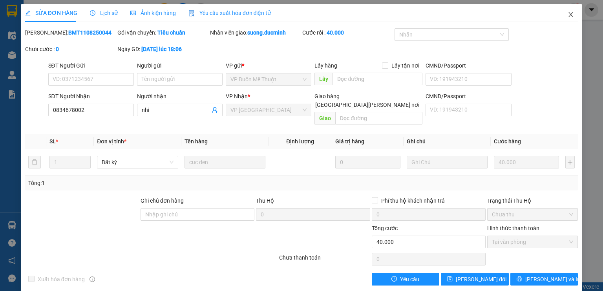
click at [568, 14] on icon "close" at bounding box center [571, 14] width 6 height 6
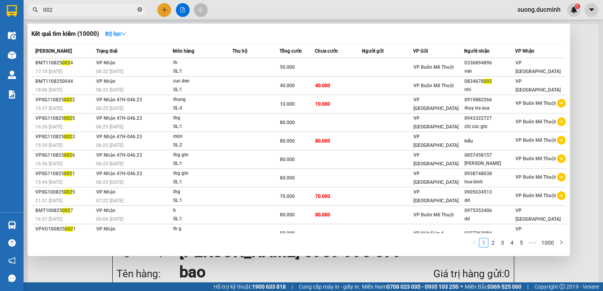
click at [141, 9] on icon "close-circle" at bounding box center [139, 9] width 5 height 5
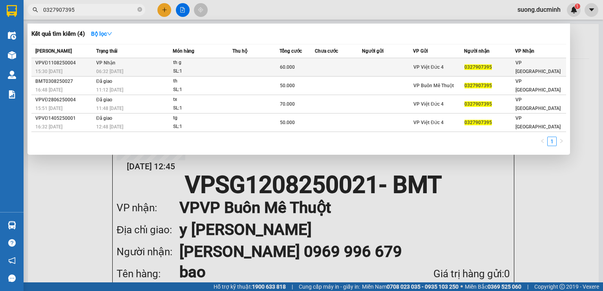
type input "0327907395"
click at [168, 65] on td "[PERSON_NAME] 06:32 [DATE]" at bounding box center [133, 67] width 79 height 18
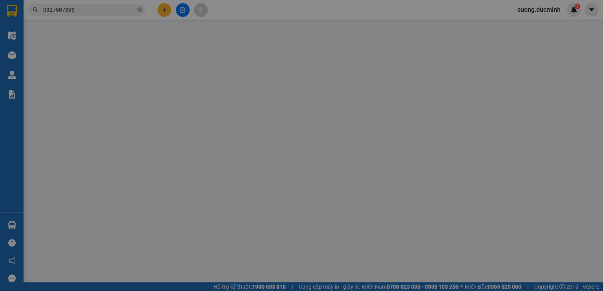
type input "0327907395"
type input "60.000"
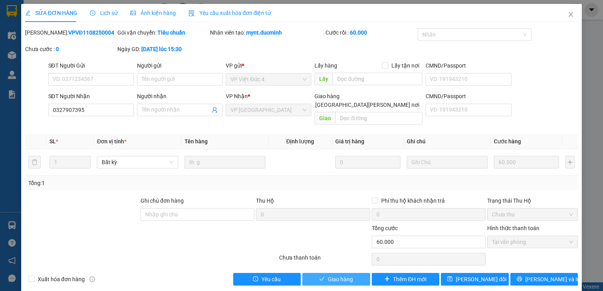
click at [333, 275] on span "Giao hàng" at bounding box center [340, 279] width 25 height 9
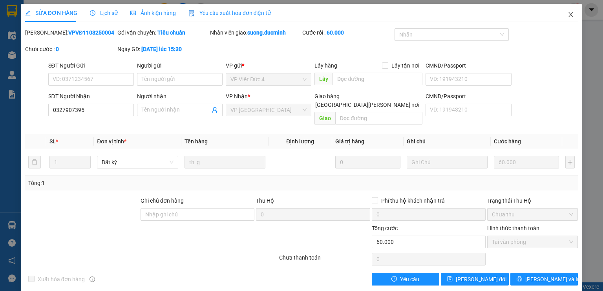
click at [568, 14] on icon "close" at bounding box center [571, 14] width 6 height 6
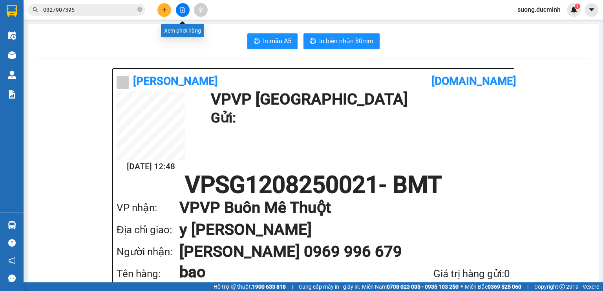
click at [184, 13] on button at bounding box center [183, 10] width 14 height 14
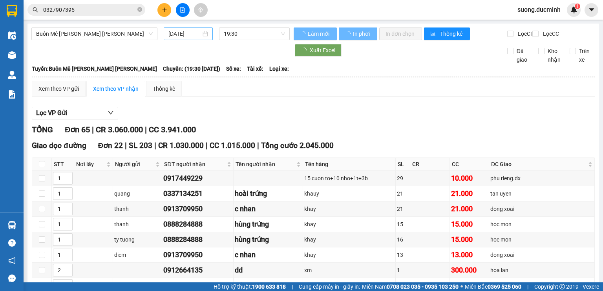
click at [178, 34] on input "[DATE]" at bounding box center [185, 33] width 32 height 9
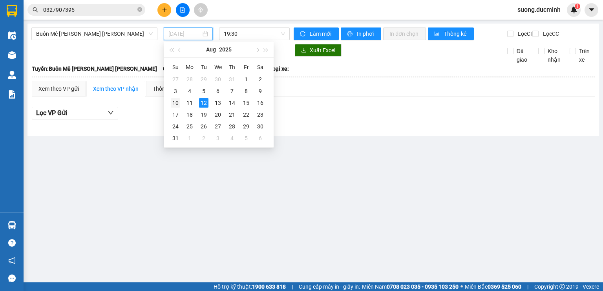
click at [177, 103] on div "10" at bounding box center [175, 102] width 9 height 9
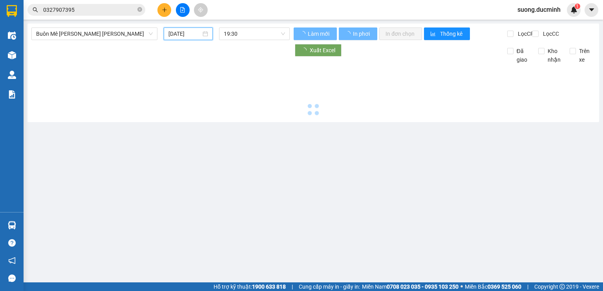
type input "[DATE]"
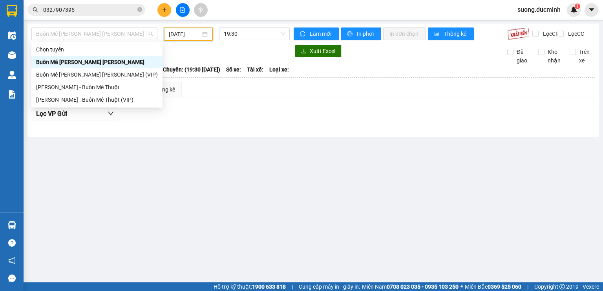
drag, startPoint x: 141, startPoint y: 36, endPoint x: 139, endPoint y: 48, distance: 11.9
click at [141, 37] on span "Buôn Mê [PERSON_NAME] [PERSON_NAME]" at bounding box center [94, 34] width 117 height 12
click at [110, 78] on div "Buôn Mê [PERSON_NAME] [PERSON_NAME] (VIP)" at bounding box center [97, 74] width 122 height 9
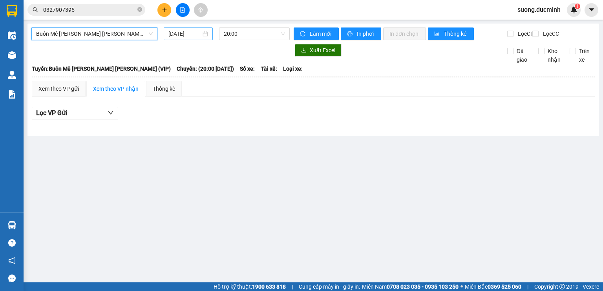
click at [178, 35] on input "[DATE]" at bounding box center [185, 33] width 32 height 9
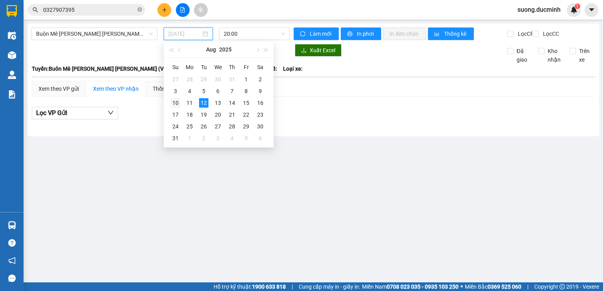
click at [179, 104] on div "10" at bounding box center [175, 102] width 9 height 9
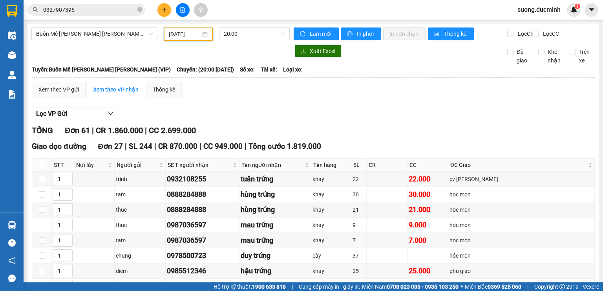
click at [196, 35] on input "[DATE]" at bounding box center [184, 34] width 31 height 9
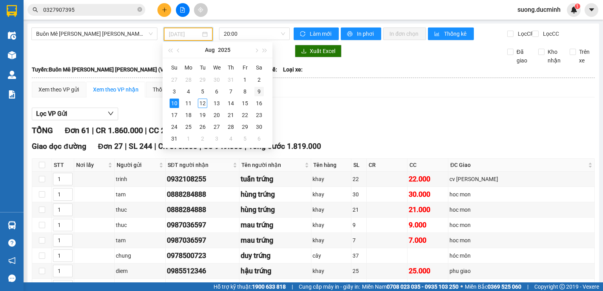
click at [256, 89] on div "9" at bounding box center [259, 91] width 9 height 9
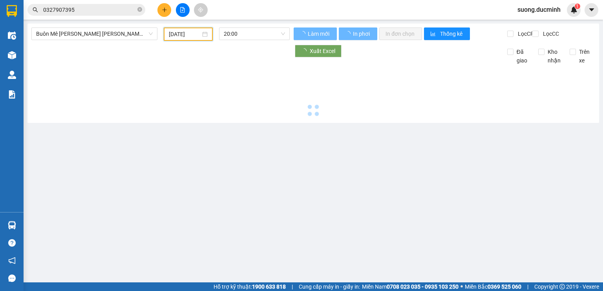
type input "[DATE]"
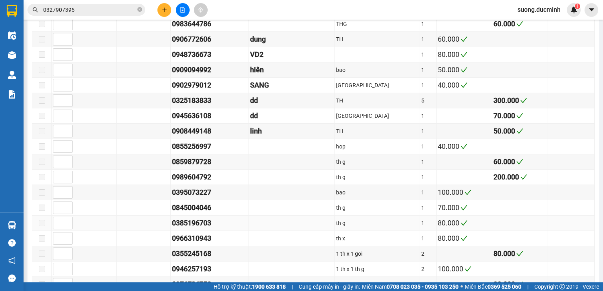
scroll to position [1068, 0]
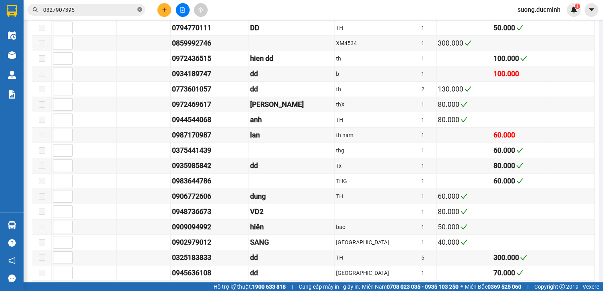
click at [139, 9] on icon "close-circle" at bounding box center [139, 9] width 5 height 5
click at [125, 15] on span at bounding box center [86, 10] width 118 height 12
click at [115, 14] on span at bounding box center [86, 10] width 118 height 12
click at [115, 5] on span at bounding box center [86, 10] width 118 height 12
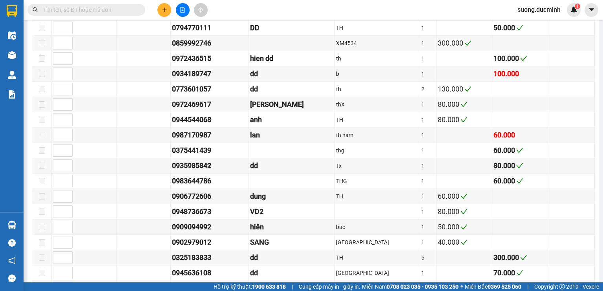
click at [115, 6] on span at bounding box center [86, 10] width 118 height 12
click at [114, 6] on input "text" at bounding box center [89, 9] width 93 height 9
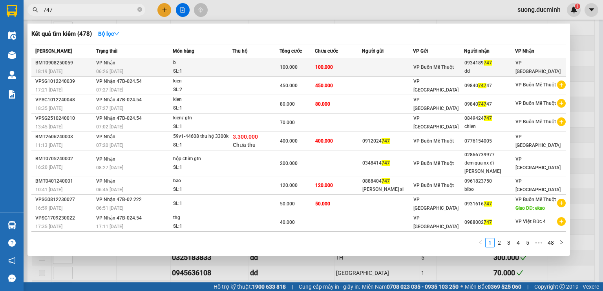
type input "747"
click at [372, 70] on td at bounding box center [387, 67] width 51 height 18
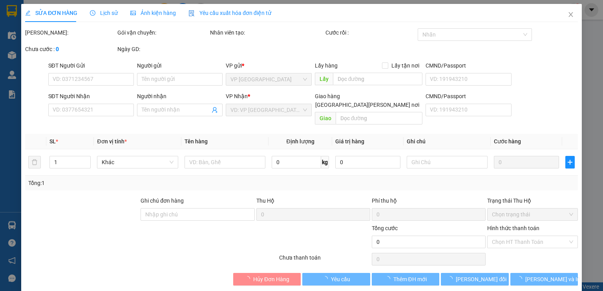
type input "0934189747"
type input "dd"
type input "100.000"
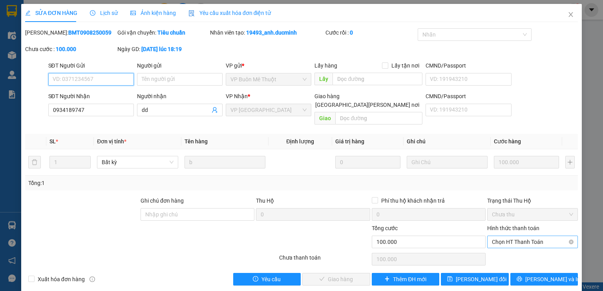
click at [503, 236] on span "Chọn HT Thanh Toán" at bounding box center [532, 242] width 81 height 12
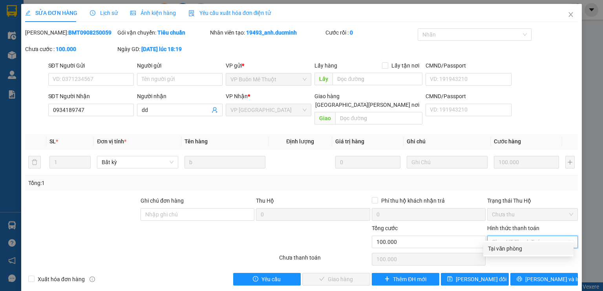
click at [498, 245] on div "Tại văn phòng" at bounding box center [528, 248] width 81 height 9
type input "0"
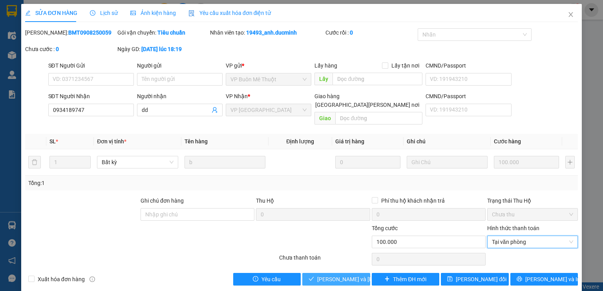
click at [354, 275] on span "[PERSON_NAME] và [PERSON_NAME] hàng" at bounding box center [370, 279] width 106 height 9
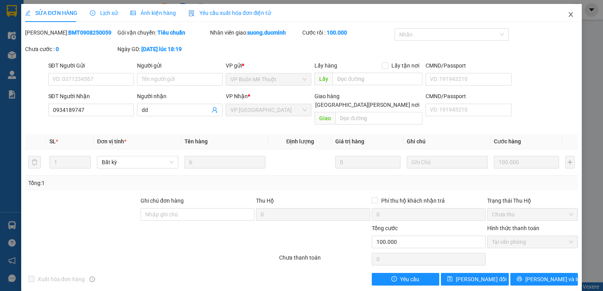
click at [568, 15] on icon "close" at bounding box center [571, 14] width 6 height 6
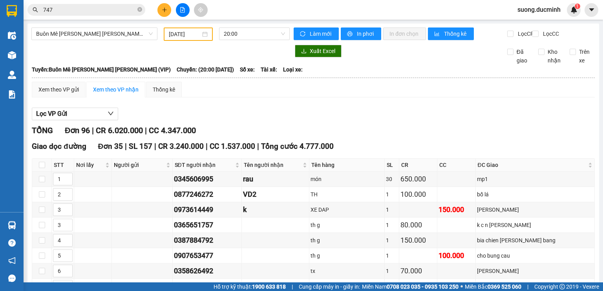
drag, startPoint x: 182, startPoint y: 36, endPoint x: 182, endPoint y: 41, distance: 4.7
click at [182, 36] on input "[DATE]" at bounding box center [184, 34] width 31 height 9
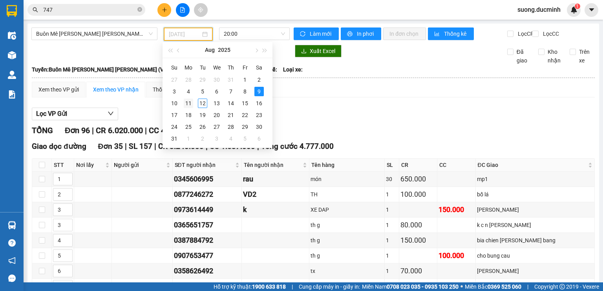
click at [189, 102] on div "11" at bounding box center [188, 103] width 9 height 9
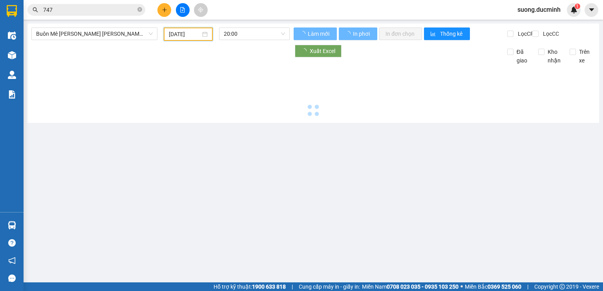
type input "[DATE]"
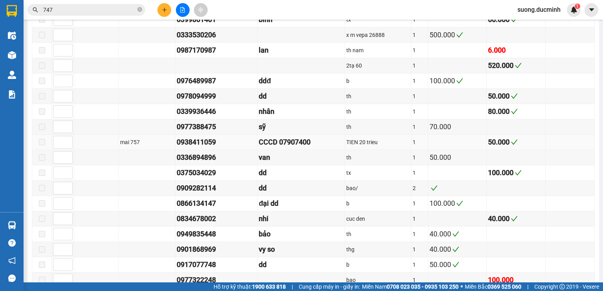
scroll to position [880, 0]
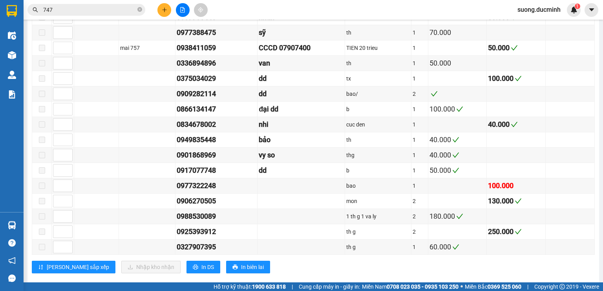
click at [140, 11] on icon "close-circle" at bounding box center [139, 9] width 5 height 5
click at [117, 10] on input "text" at bounding box center [89, 9] width 93 height 9
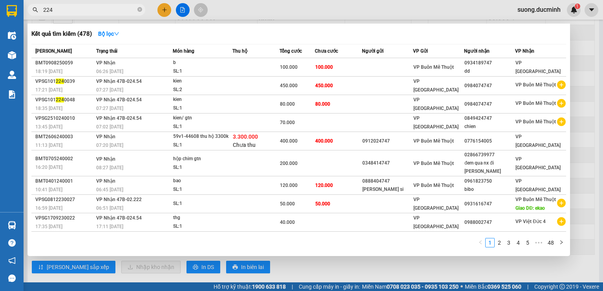
type input "2248"
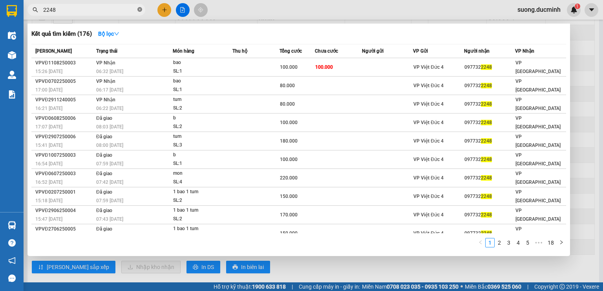
click at [138, 7] on icon "close-circle" at bounding box center [139, 9] width 5 height 5
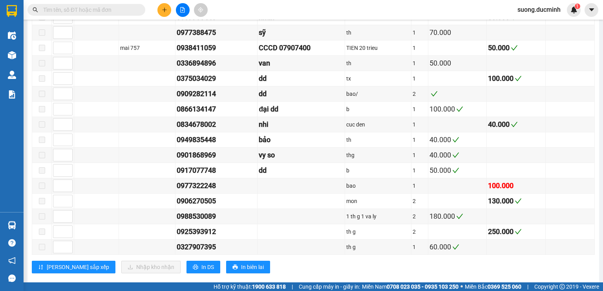
click at [126, 11] on input "text" at bounding box center [89, 9] width 93 height 9
drag, startPoint x: 123, startPoint y: 11, endPoint x: 124, endPoint y: 15, distance: 5.0
click at [123, 10] on input "text" at bounding box center [89, 9] width 93 height 9
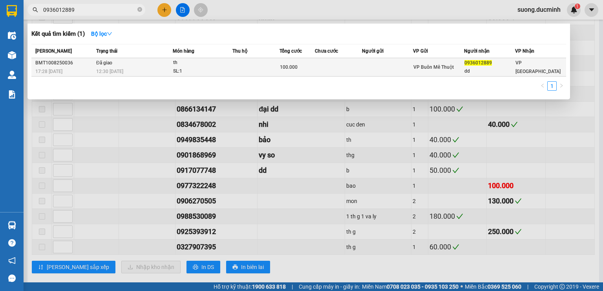
type input "0936012889"
click at [183, 66] on div "th" at bounding box center [202, 63] width 59 height 9
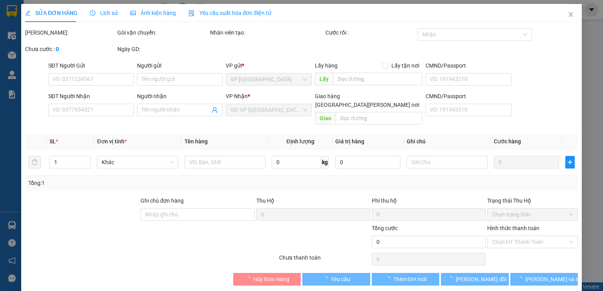
type input "0936012889"
type input "dd"
type input "100.000"
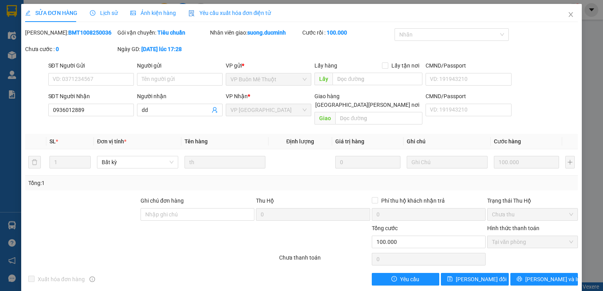
click at [103, 13] on span "Lịch sử" at bounding box center [104, 13] width 28 height 6
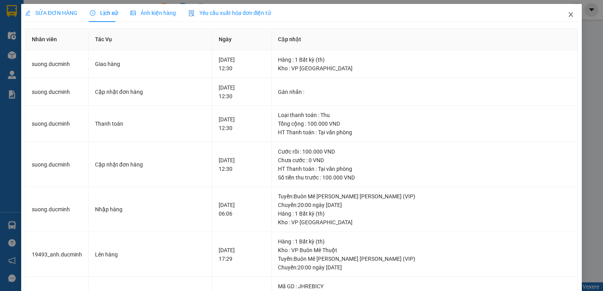
click at [568, 15] on icon "close" at bounding box center [571, 14] width 6 height 6
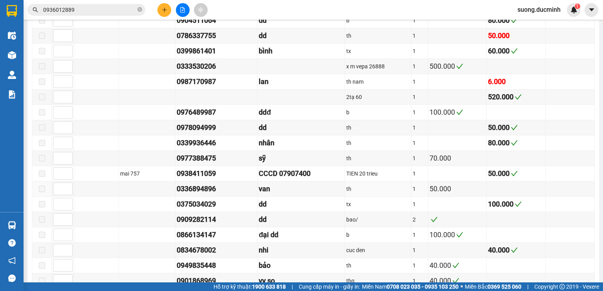
scroll to position [880, 0]
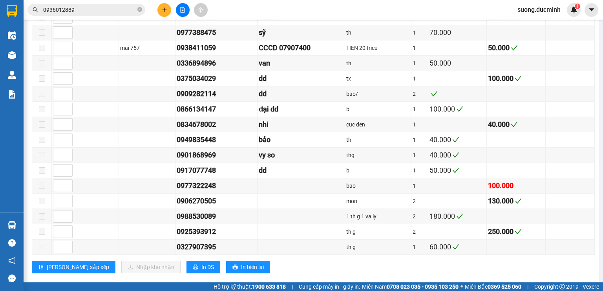
click at [132, 8] on input "0936012889" at bounding box center [89, 9] width 93 height 9
